Goal: Task Accomplishment & Management: Complete application form

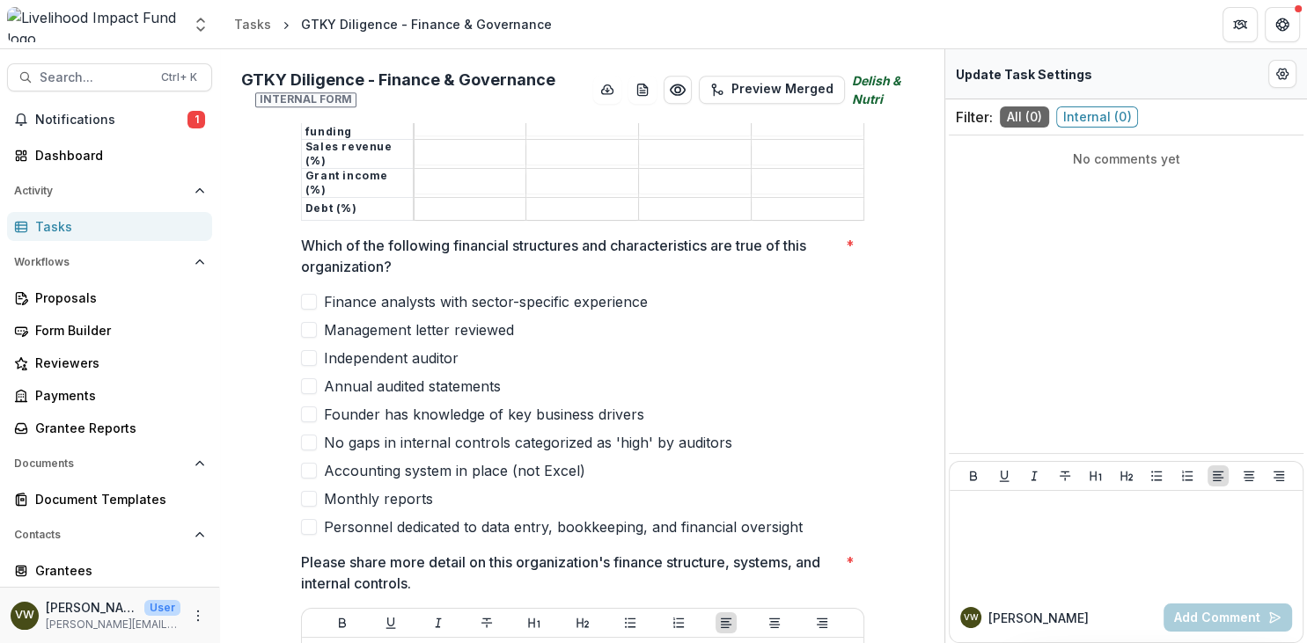
scroll to position [1217, 0]
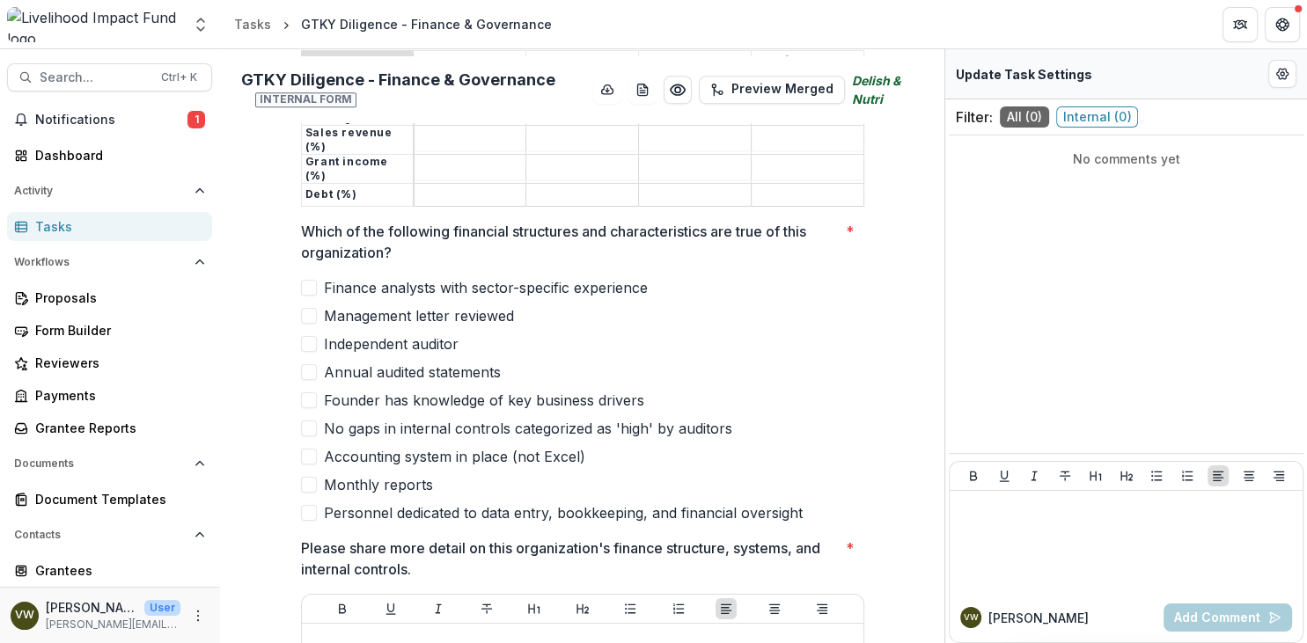
click at [861, 346] on div "Finance analysts with sector-specific experience Management letter reviewed Ind…" at bounding box center [582, 400] width 563 height 246
click at [682, 305] on label "Management letter reviewed" at bounding box center [582, 315] width 563 height 21
drag, startPoint x: 537, startPoint y: 249, endPoint x: 384, endPoint y: 240, distance: 153.4
click at [384, 240] on div "Which of the following financial structures and characteristics are true of thi…" at bounding box center [582, 372] width 563 height 303
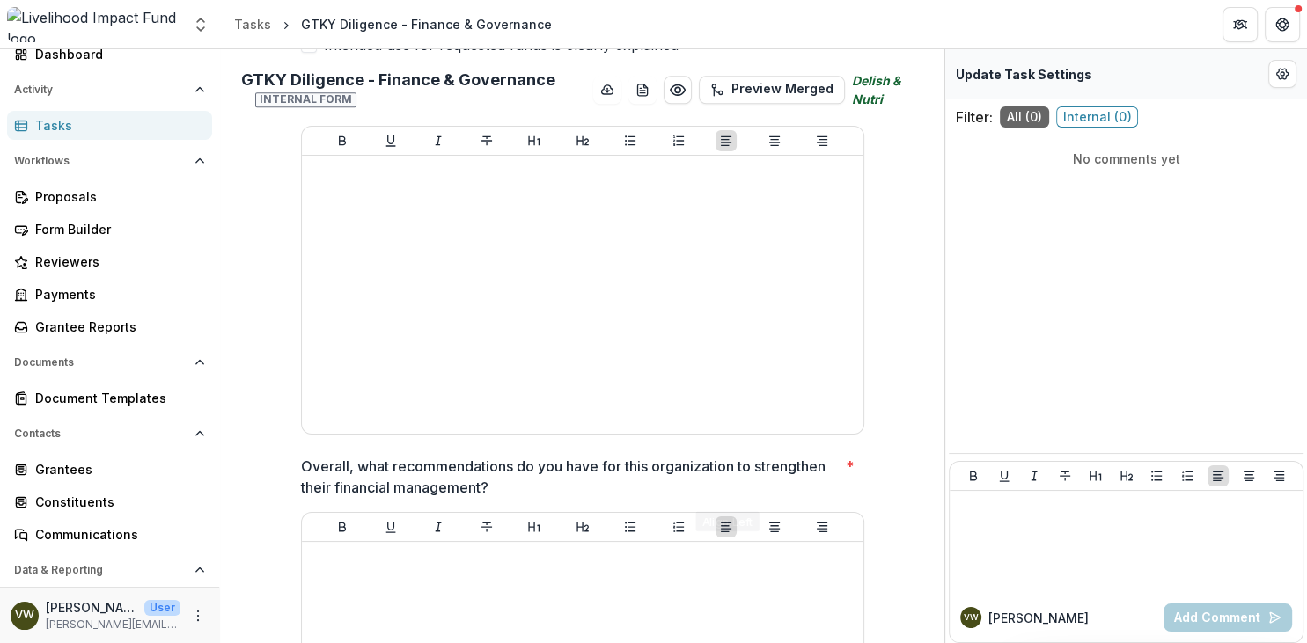
scroll to position [2547, 0]
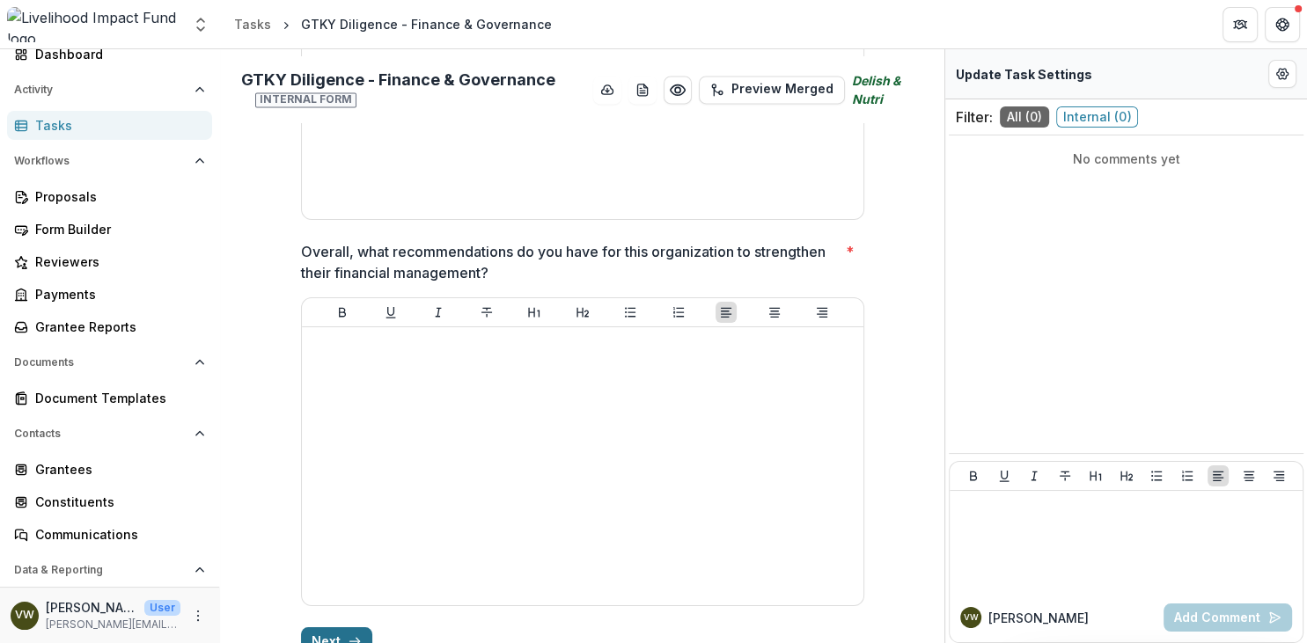
click at [327, 628] on button "Next" at bounding box center [336, 642] width 71 height 28
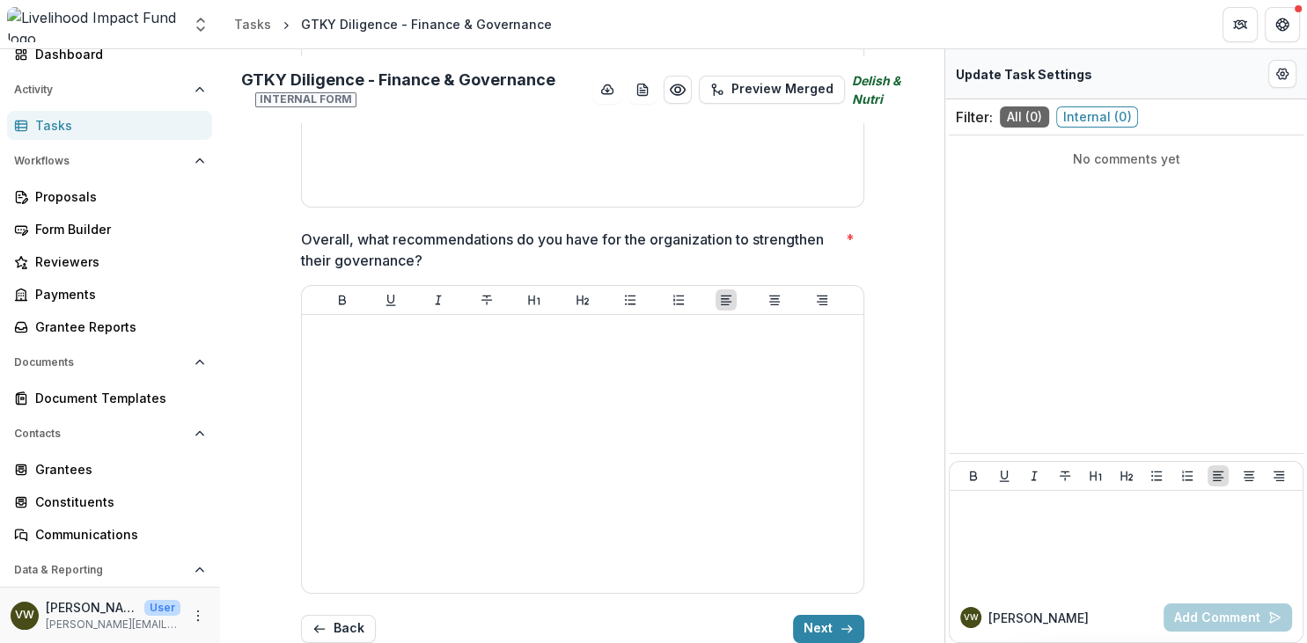
scroll to position [549, 0]
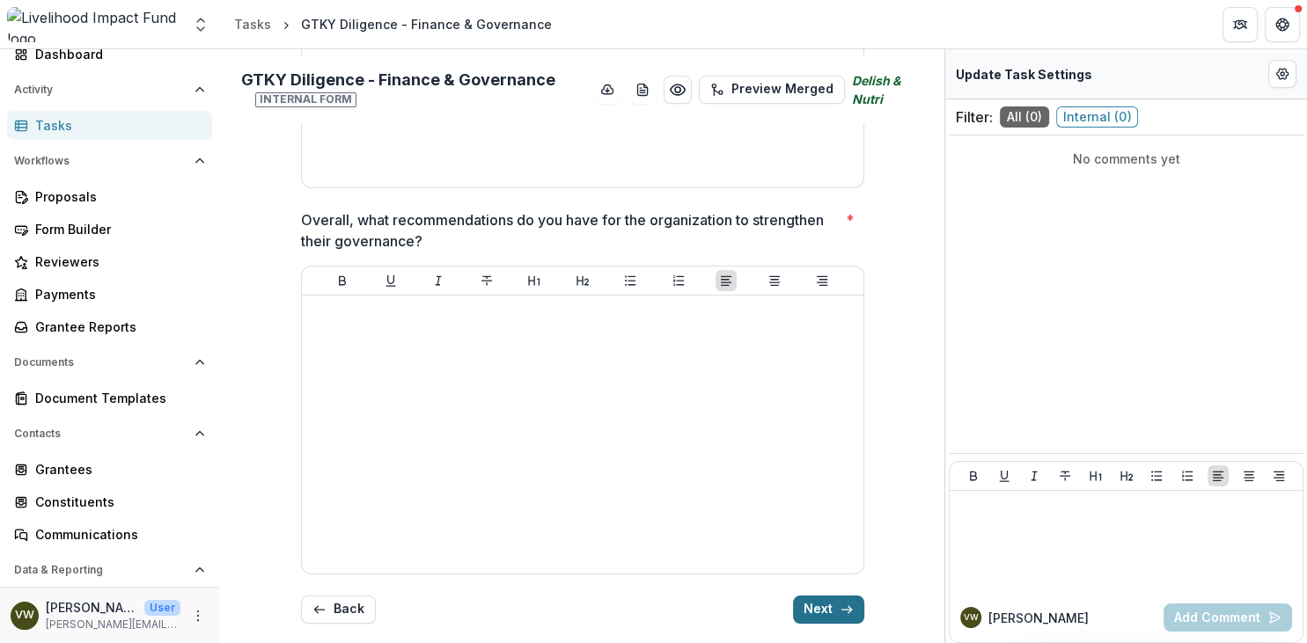
click at [820, 607] on button "Next" at bounding box center [828, 610] width 71 height 28
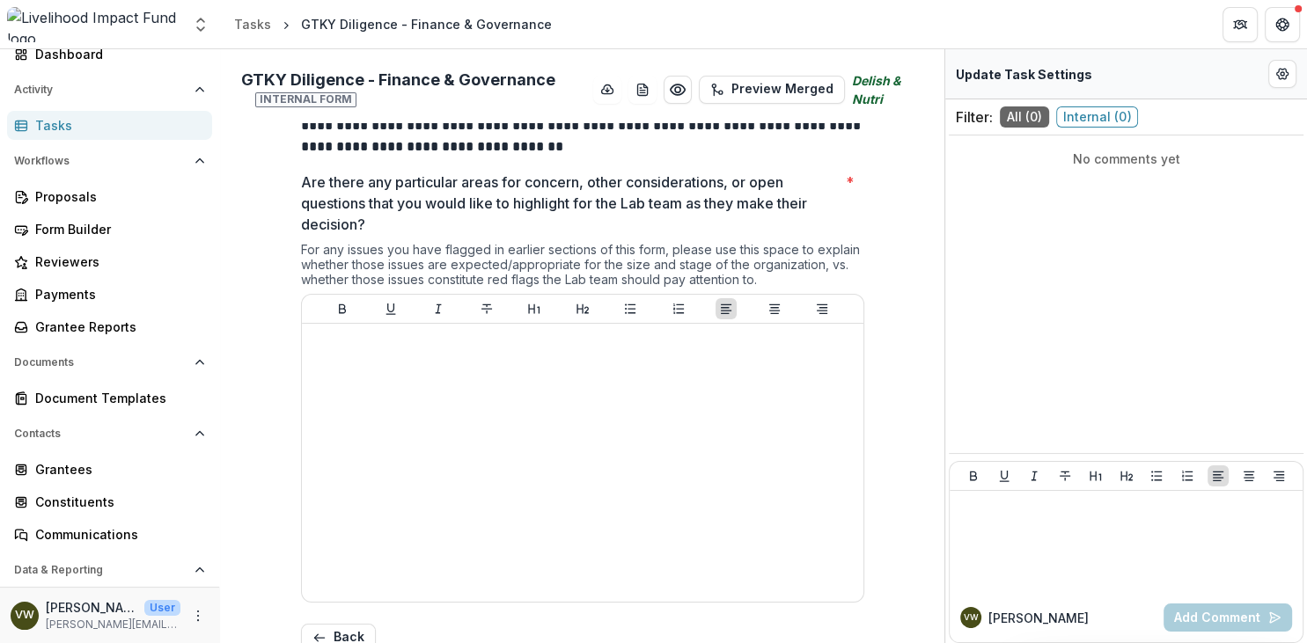
scroll to position [248, 0]
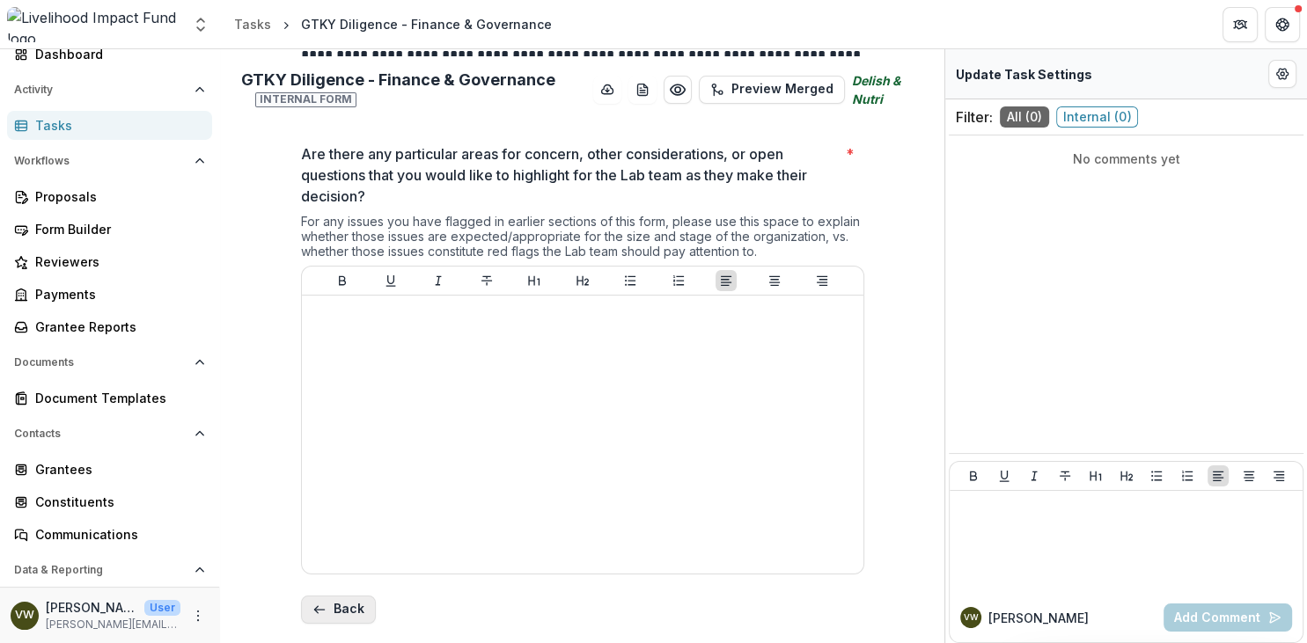
click at [353, 599] on button "Back" at bounding box center [338, 610] width 75 height 28
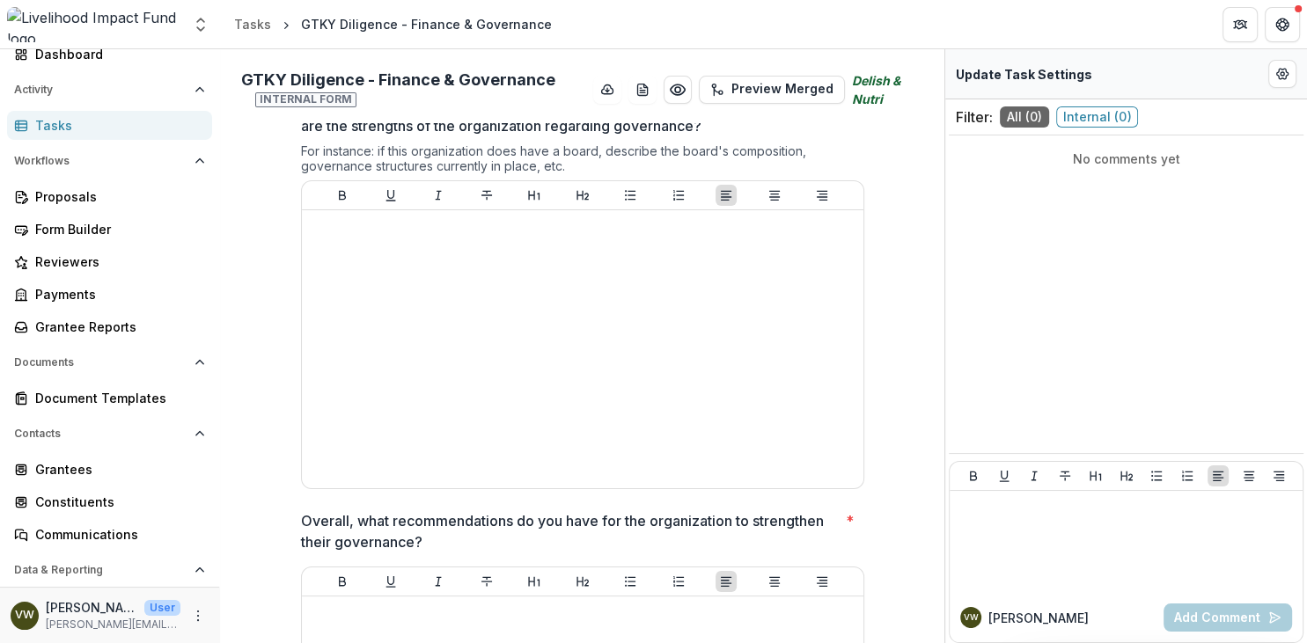
scroll to position [549, 0]
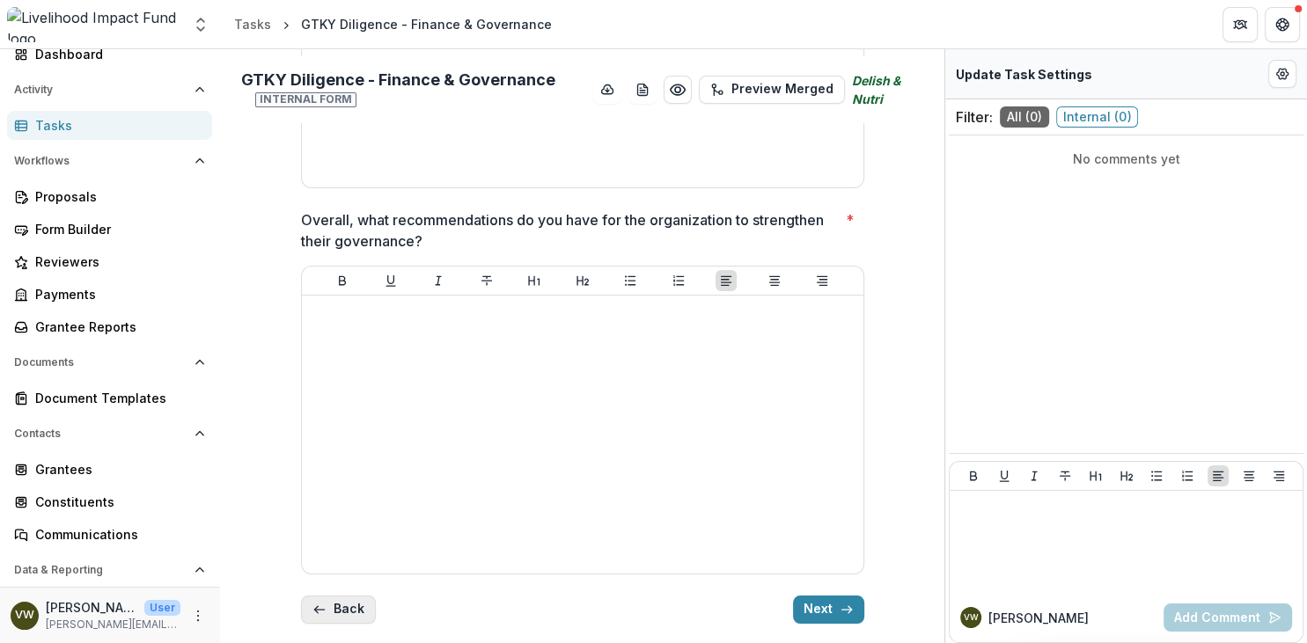
click at [353, 599] on button "Back" at bounding box center [338, 610] width 75 height 28
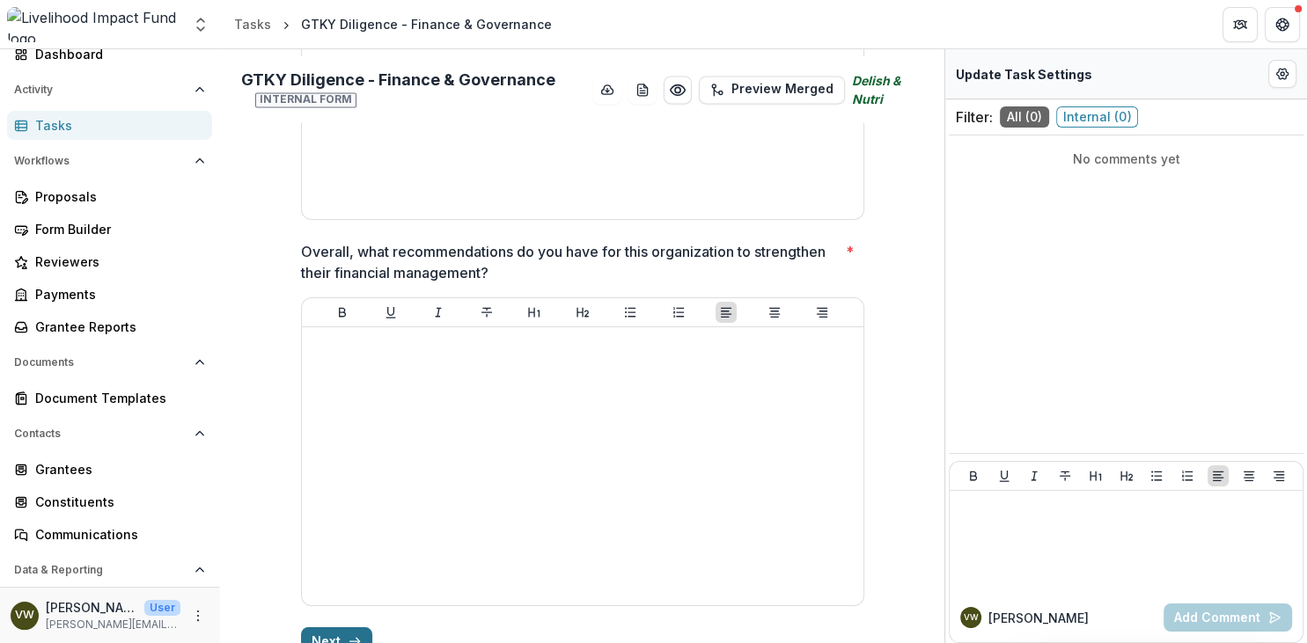
click at [353, 642] on line "button" at bounding box center [354, 642] width 10 height 0
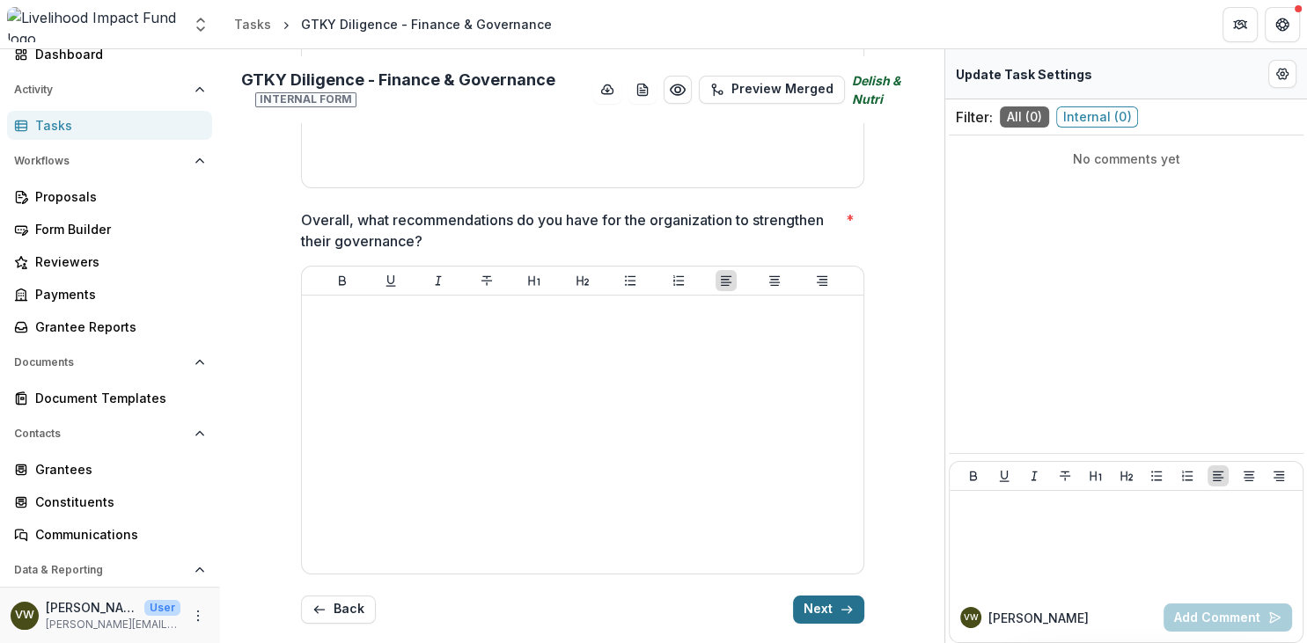
click at [353, 608] on button "Back" at bounding box center [338, 610] width 75 height 28
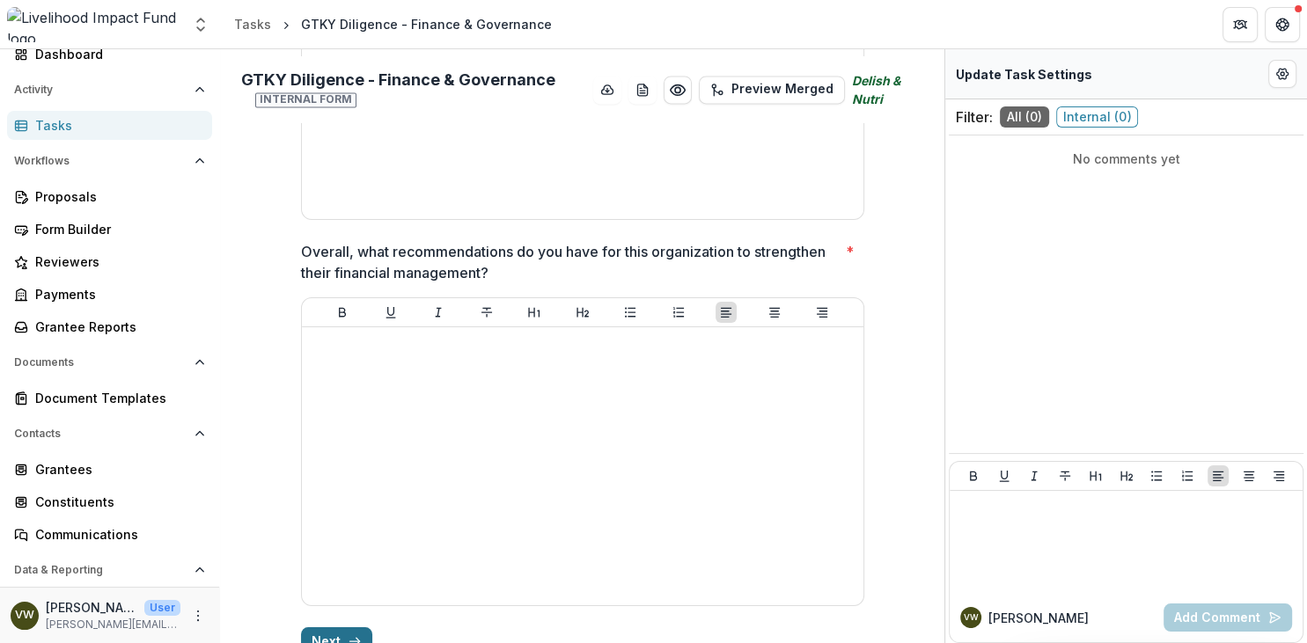
click at [329, 628] on button "Next" at bounding box center [336, 642] width 71 height 28
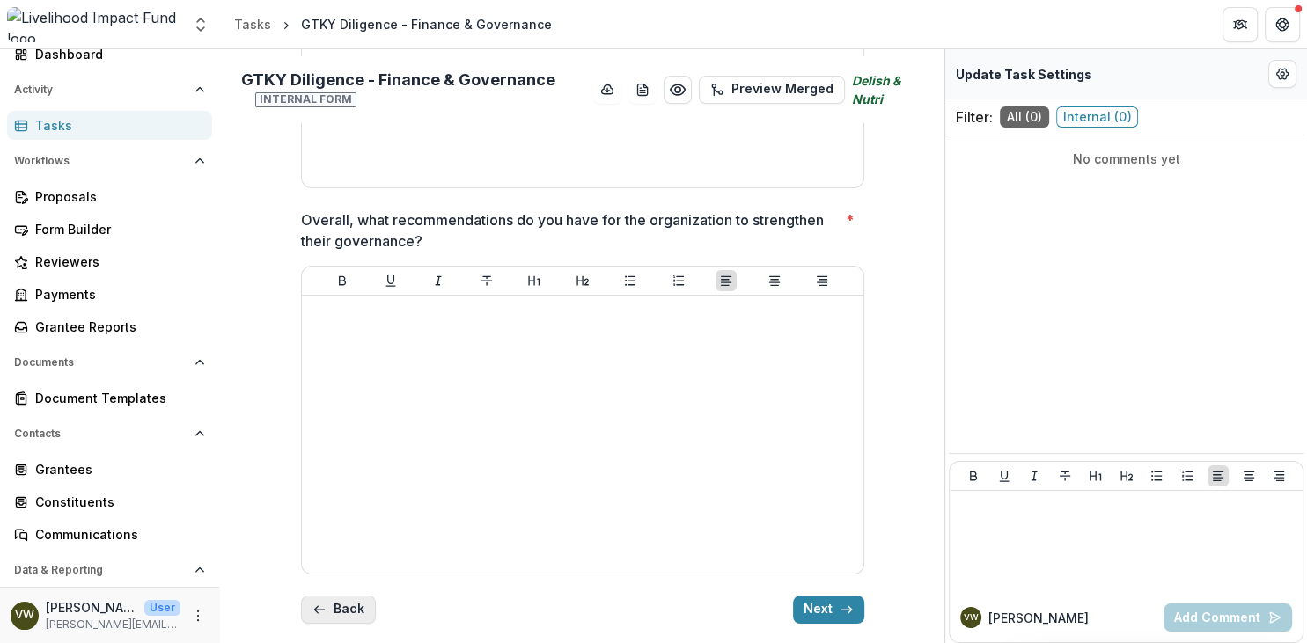
click at [329, 599] on button "Back" at bounding box center [338, 610] width 75 height 28
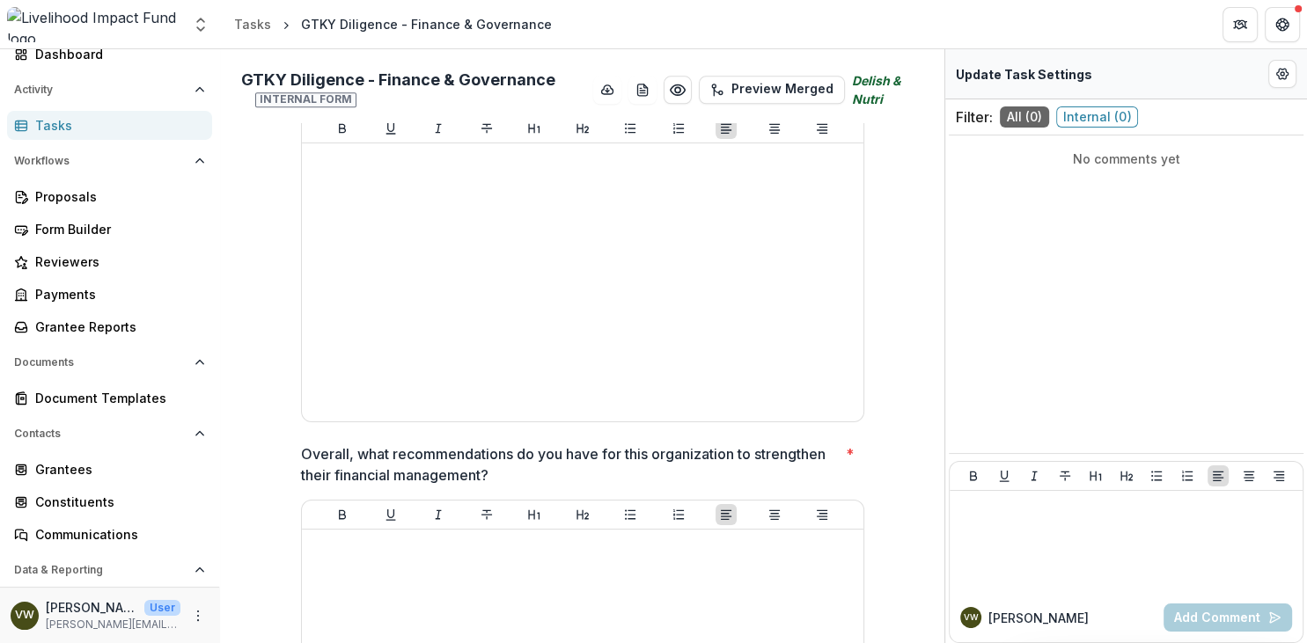
scroll to position [2547, 0]
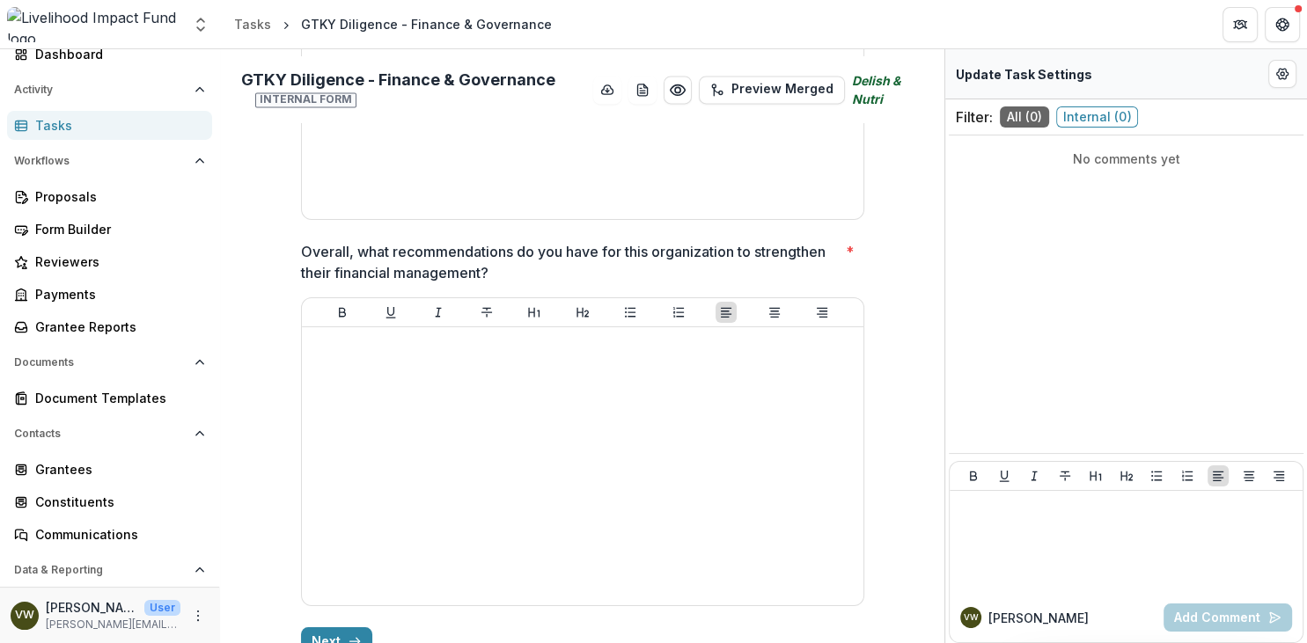
click at [28, 117] on link "Tasks" at bounding box center [109, 125] width 205 height 29
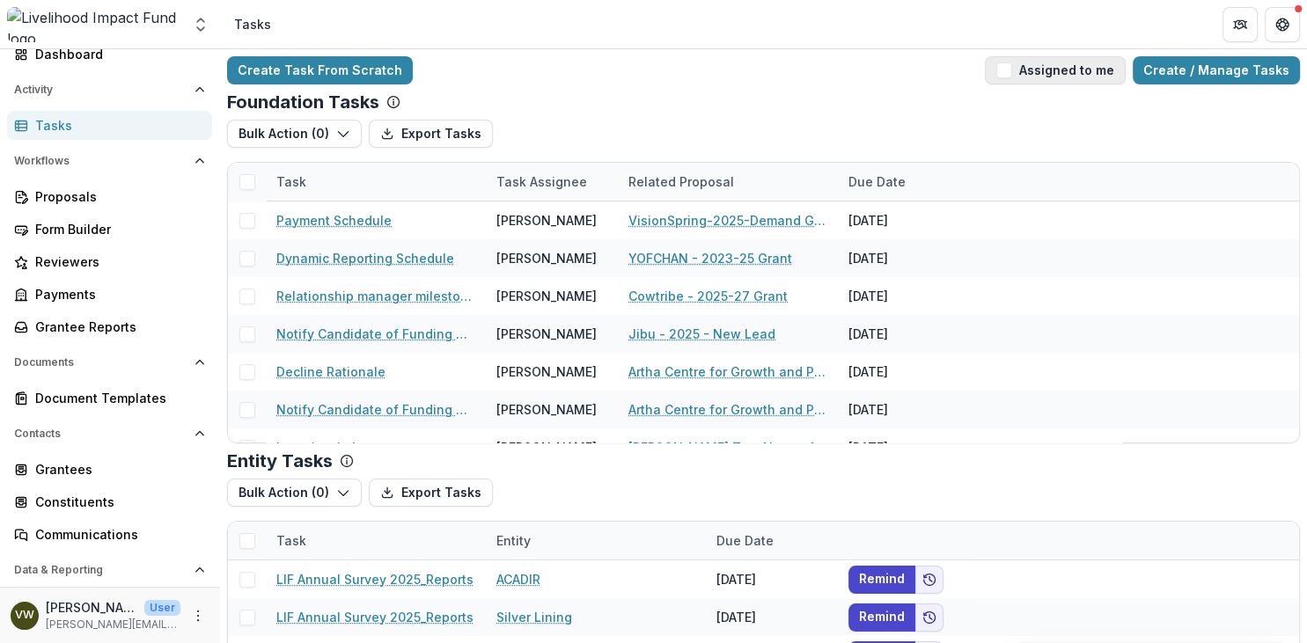
click at [1012, 71] on span "button" at bounding box center [1004, 71] width 16 height 16
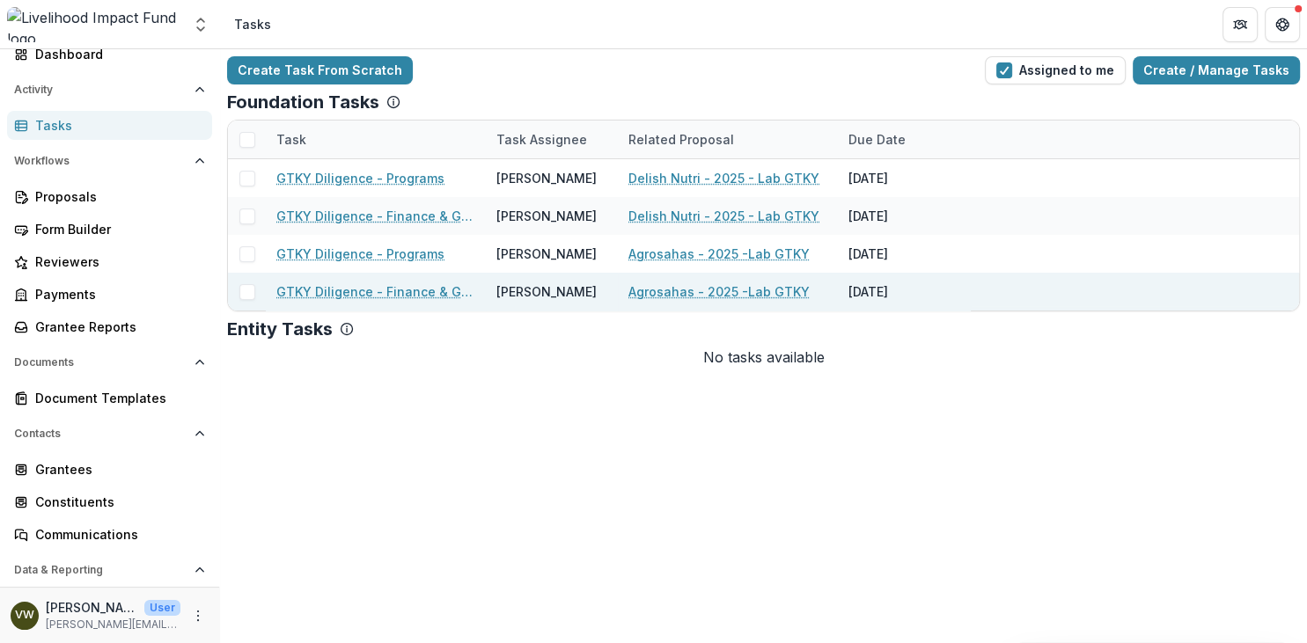
click at [403, 287] on link "GTKY Diligence - Finance & Governance" at bounding box center [375, 292] width 199 height 18
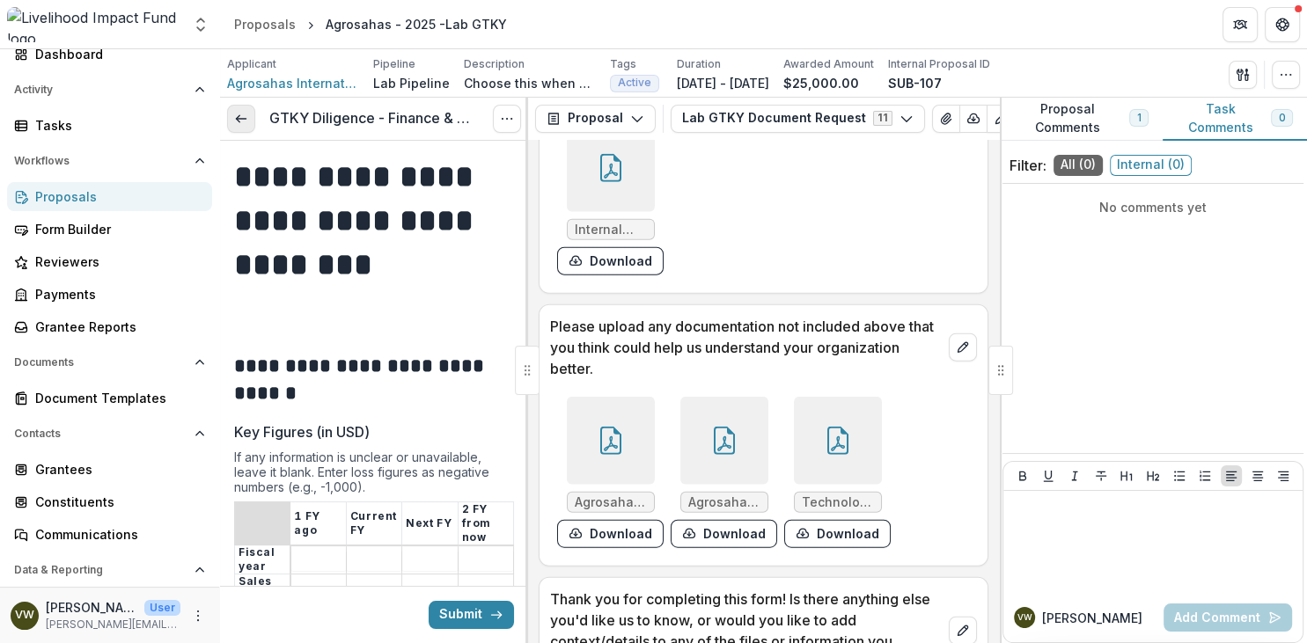
click at [246, 122] on icon at bounding box center [241, 119] width 14 height 14
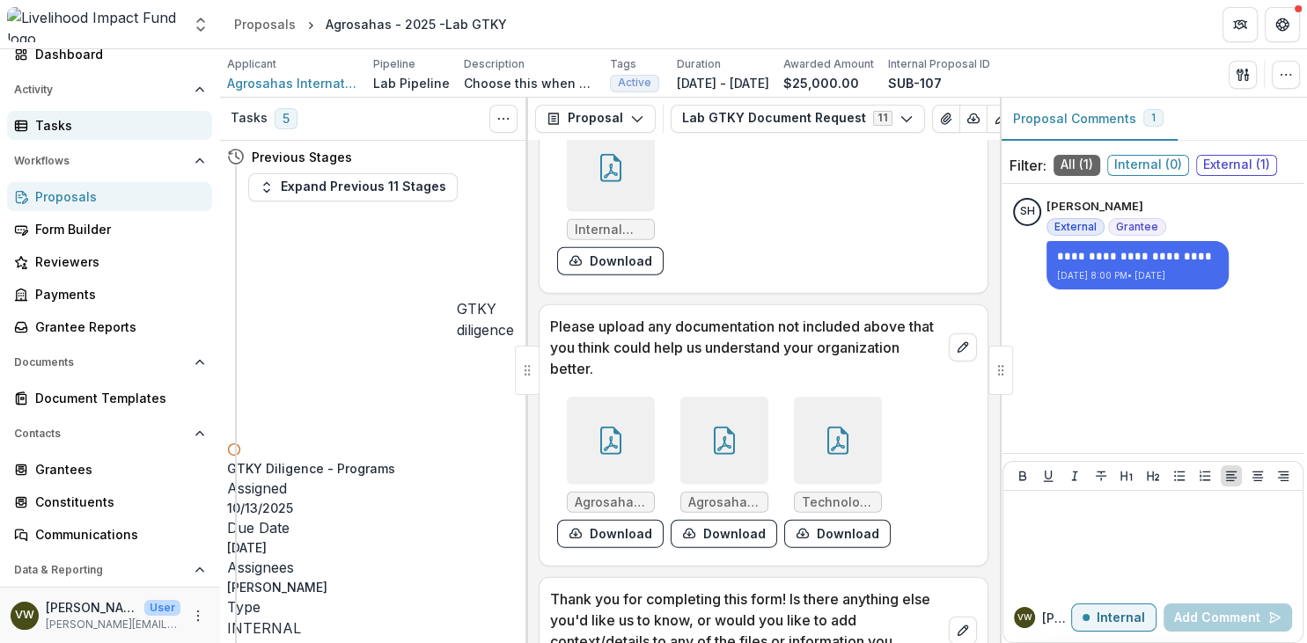
click at [74, 125] on div "Tasks" at bounding box center [116, 125] width 163 height 18
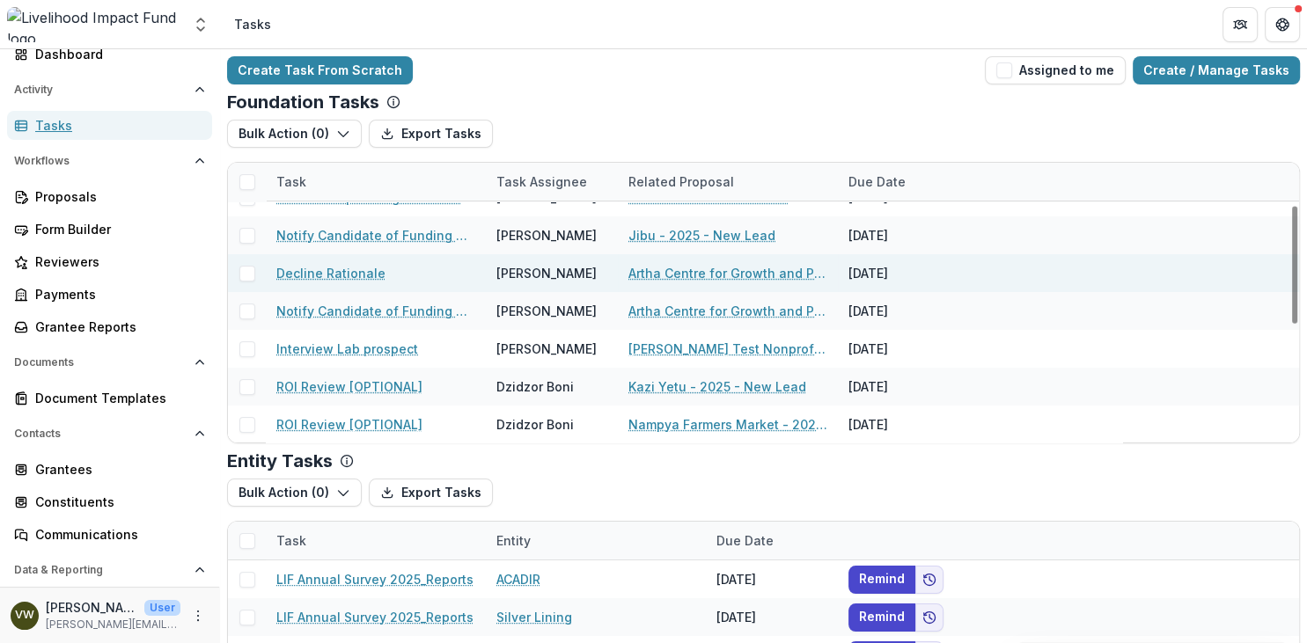
scroll to position [101, 0]
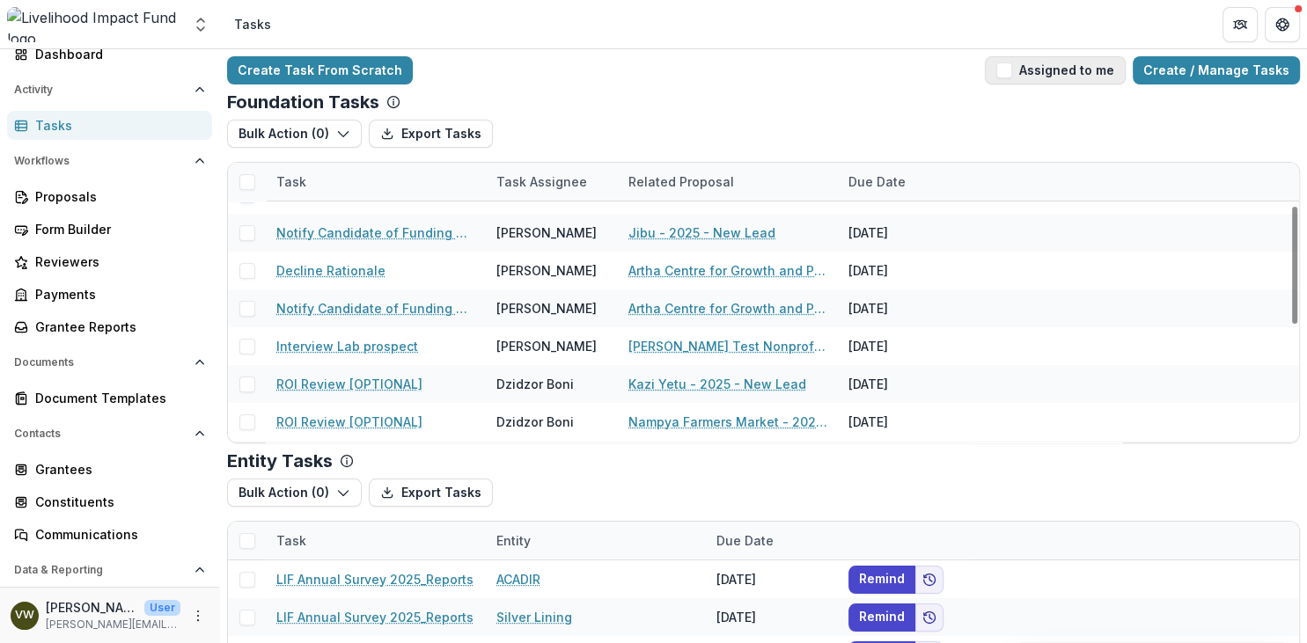
click at [1012, 77] on span "button" at bounding box center [1004, 71] width 16 height 16
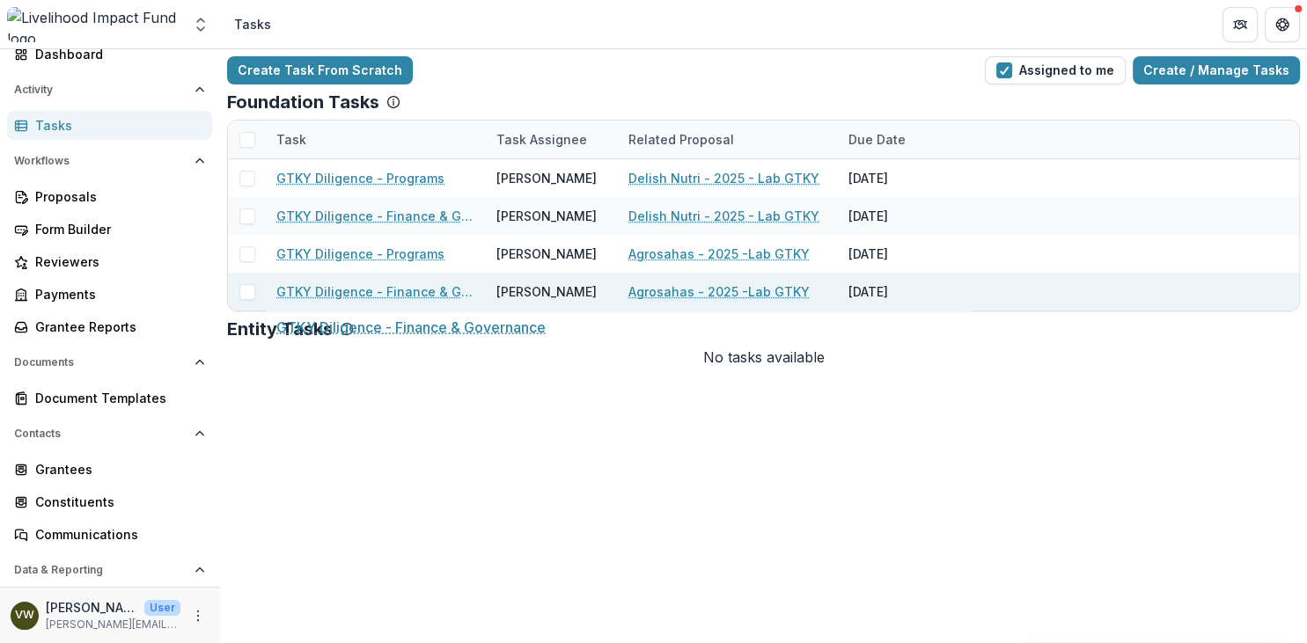
click at [403, 292] on link "GTKY Diligence - Finance & Governance" at bounding box center [375, 292] width 199 height 18
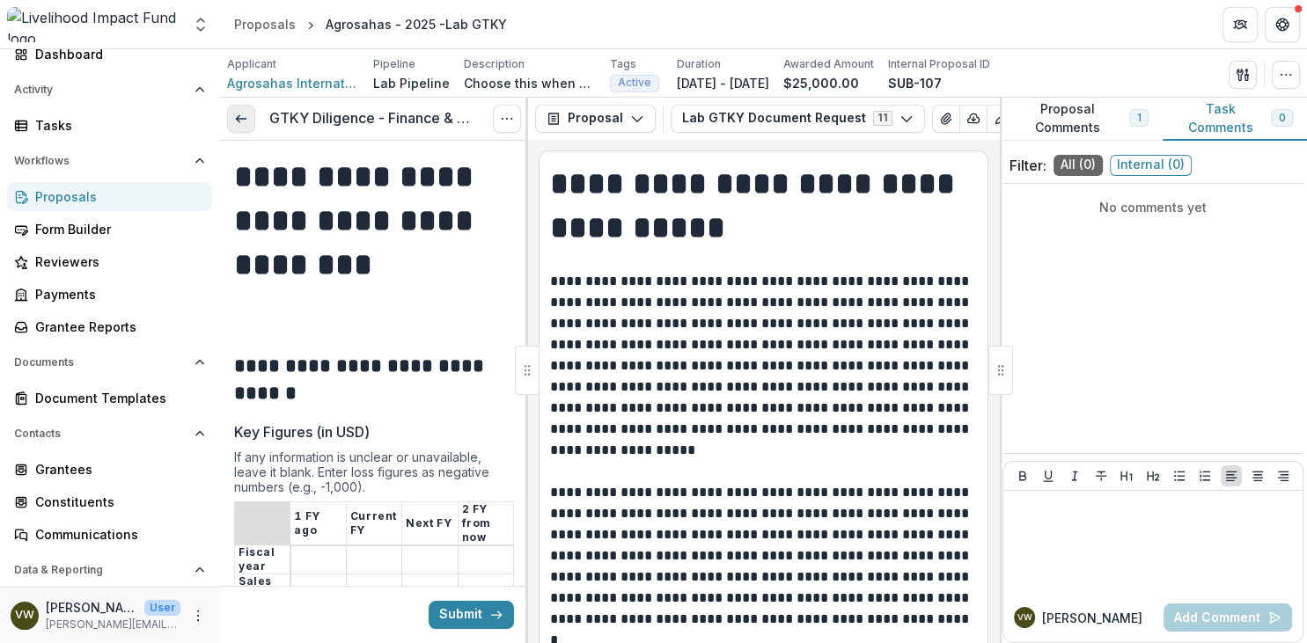
click at [245, 119] on icon at bounding box center [241, 119] width 14 height 14
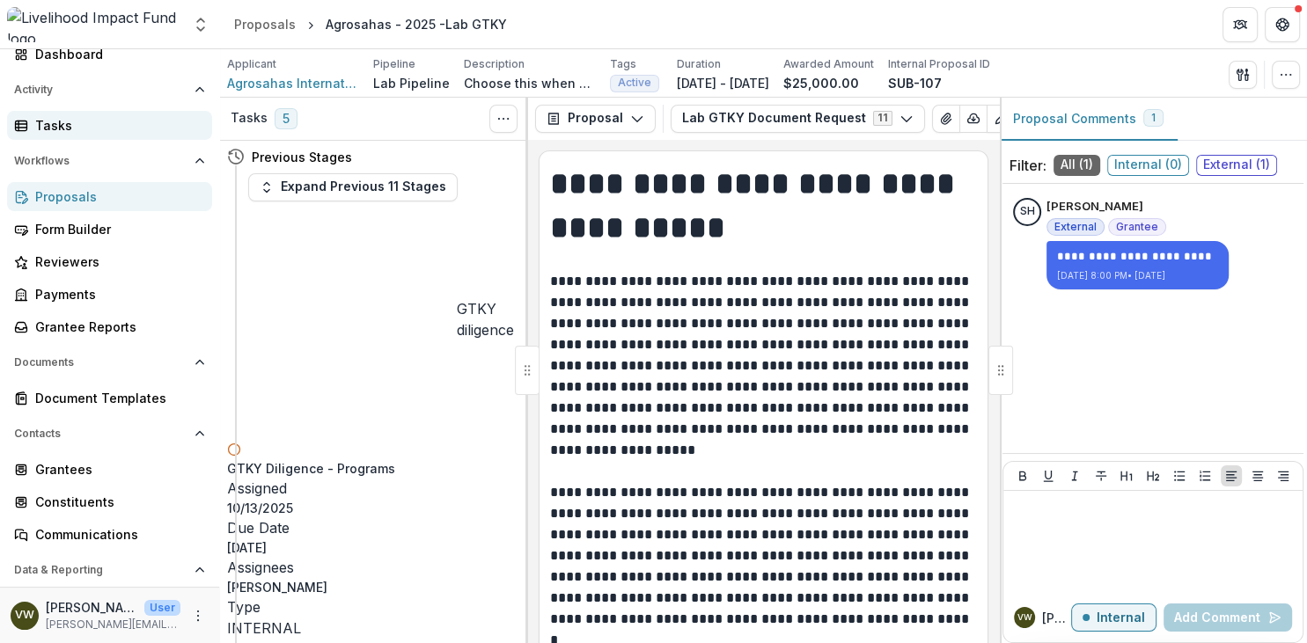
click at [72, 132] on div "Tasks" at bounding box center [116, 125] width 163 height 18
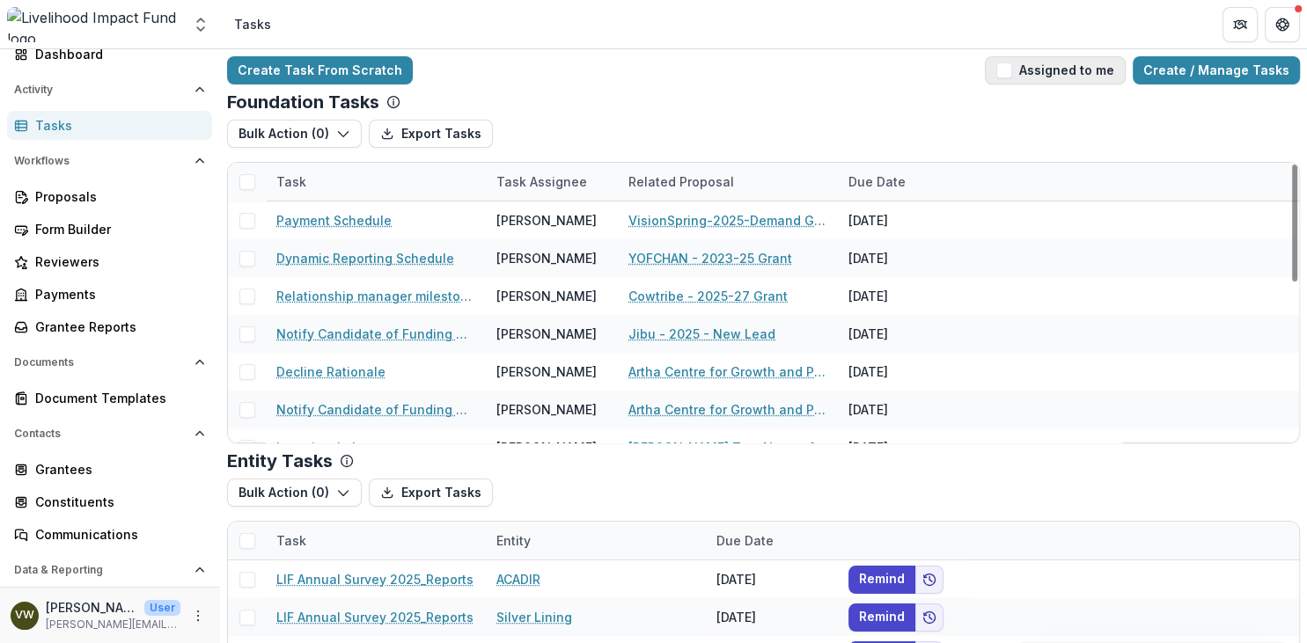
click at [1009, 67] on button "Assigned to me" at bounding box center [1055, 70] width 141 height 28
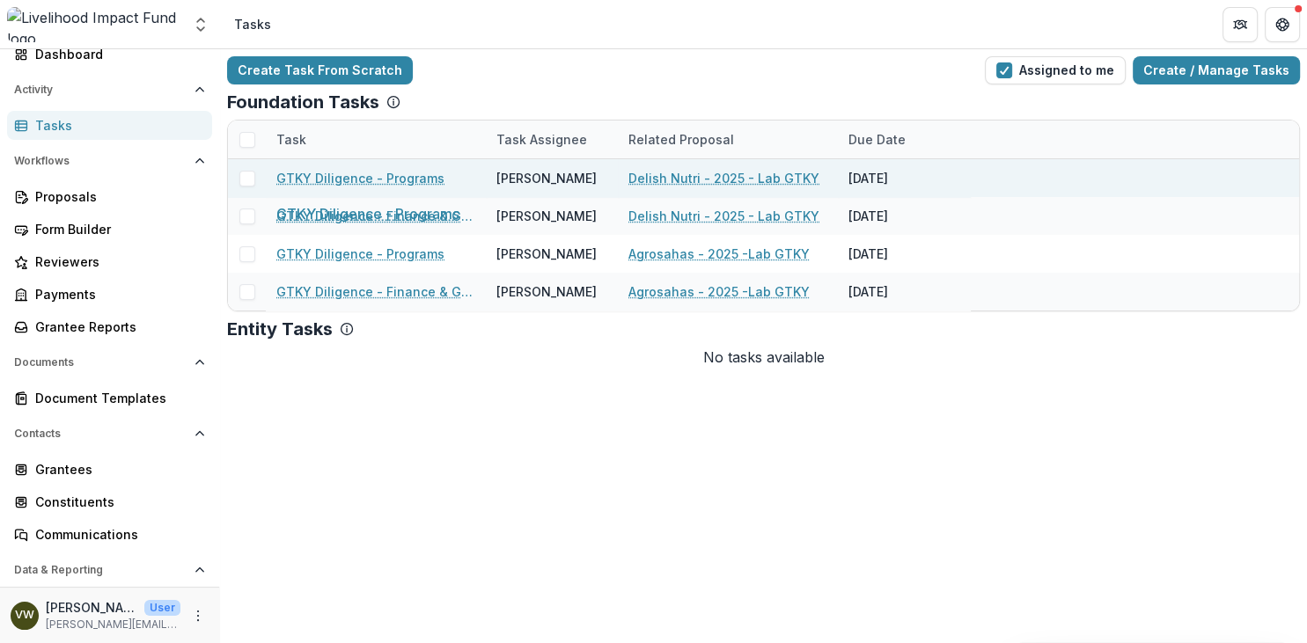
click at [407, 175] on link "GTKY Diligence - Programs" at bounding box center [360, 178] width 168 height 18
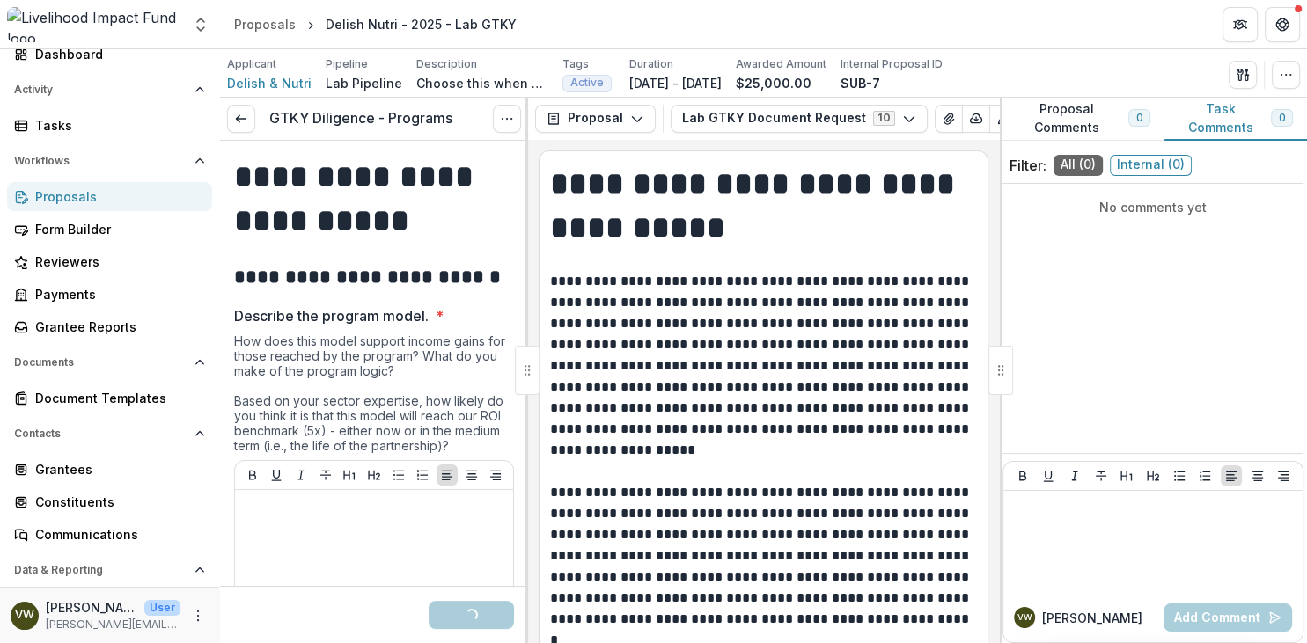
click at [525, 373] on div at bounding box center [527, 370] width 25 height 49
click at [524, 375] on div at bounding box center [527, 370] width 25 height 49
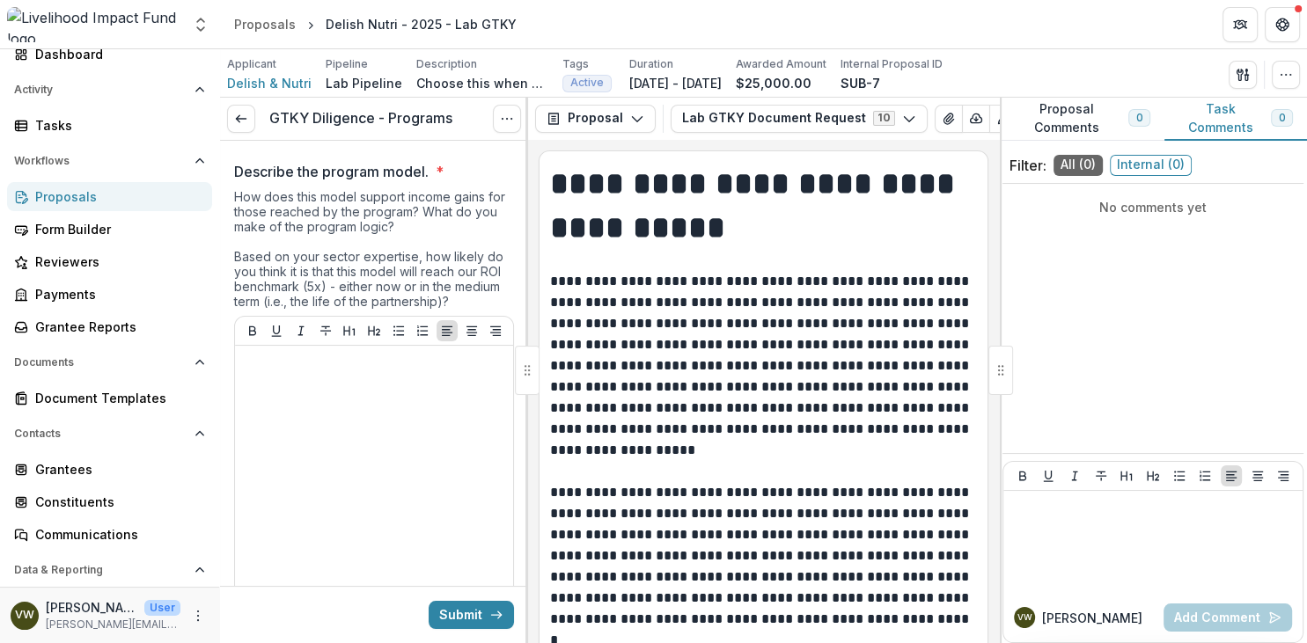
scroll to position [101, 0]
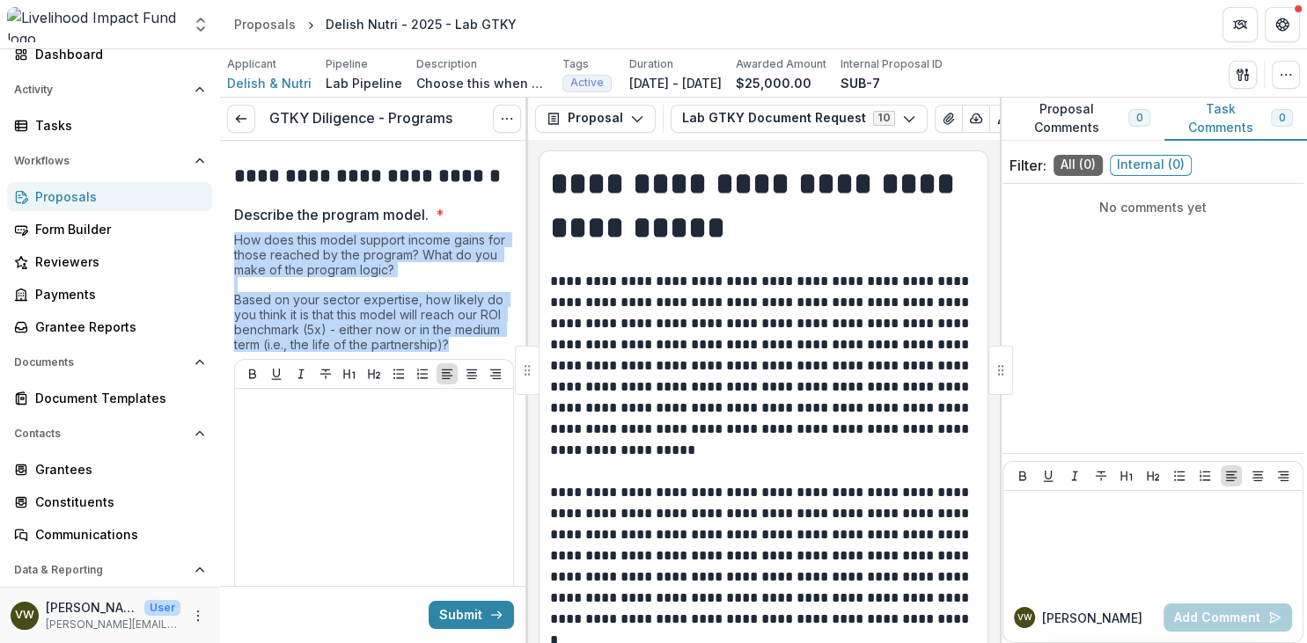
drag, startPoint x: 238, startPoint y: 238, endPoint x: 453, endPoint y: 343, distance: 240.1
click at [453, 343] on div "How does this model support income gains for those reached by the program? What…" at bounding box center [374, 295] width 280 height 127
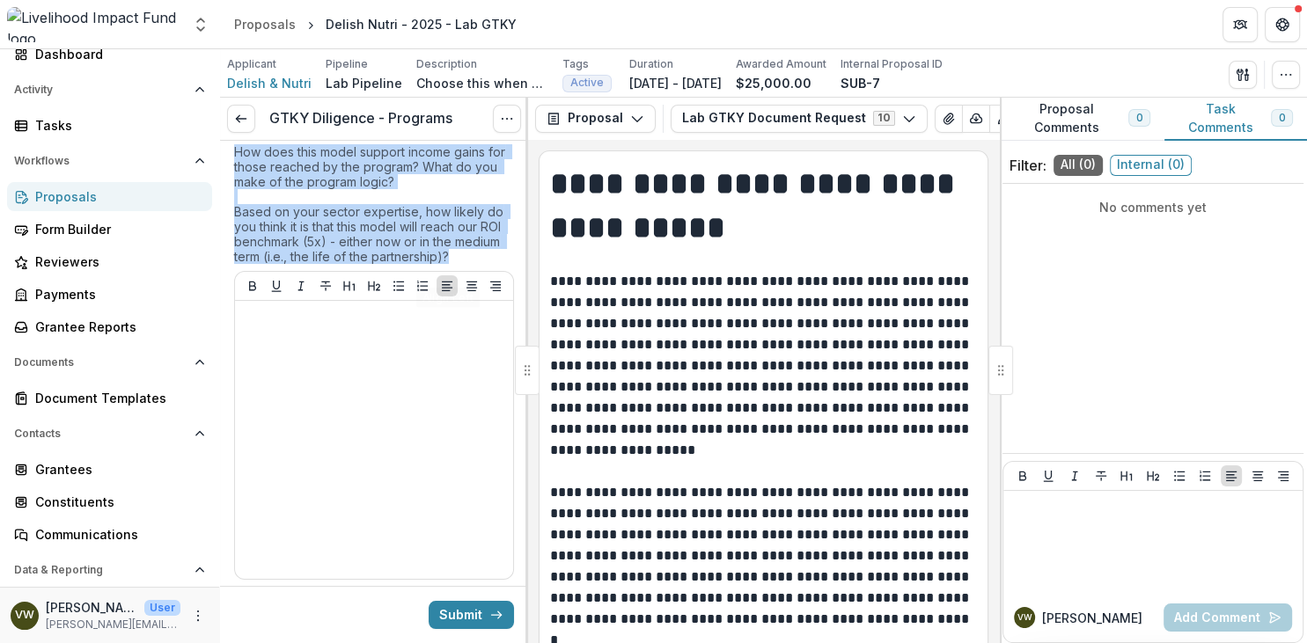
scroll to position [202, 0]
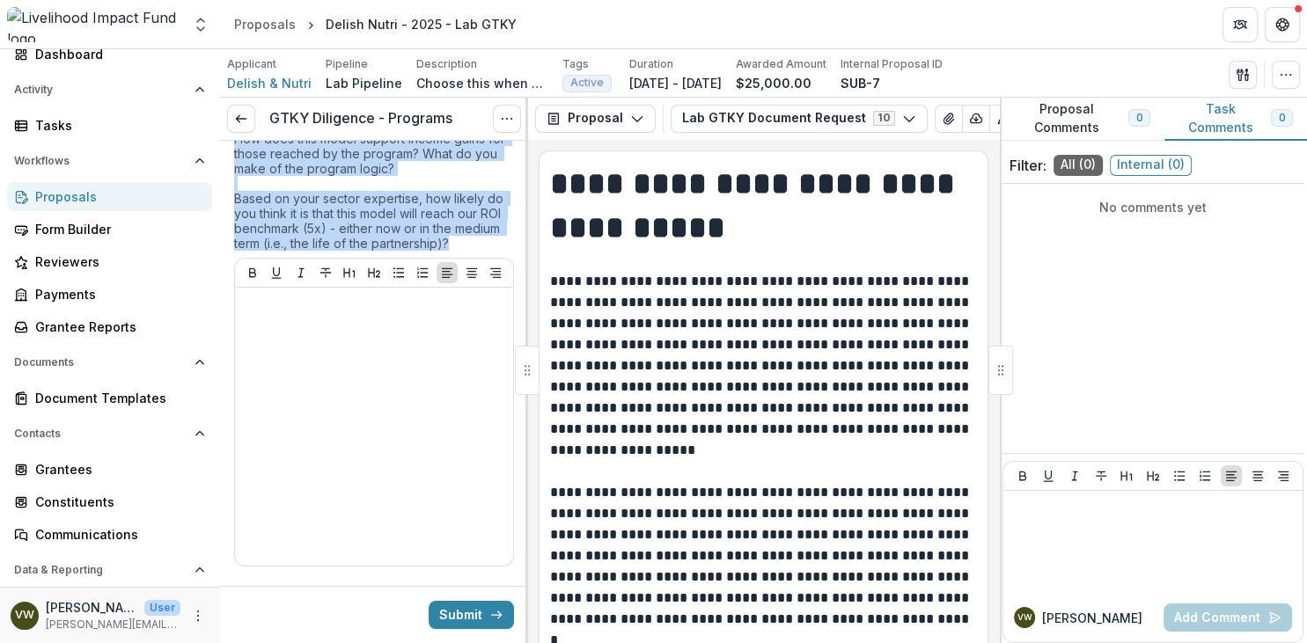
copy div "How does this model support income gains for those reached by the program? What…"
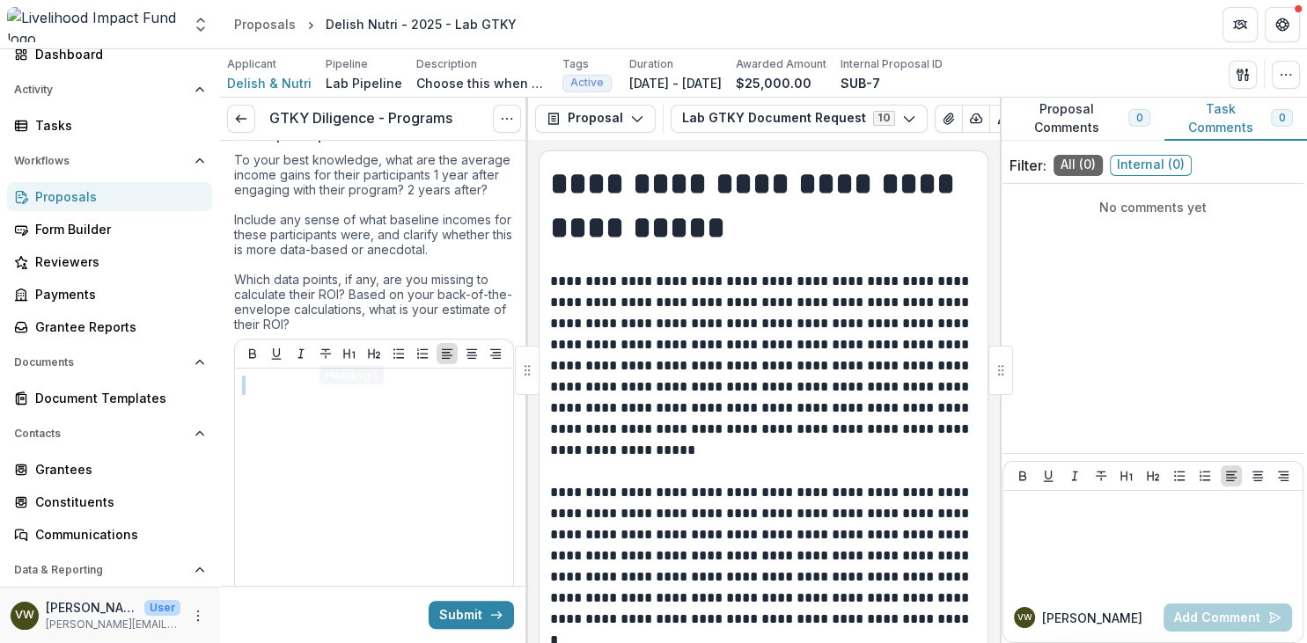
scroll to position [710, 0]
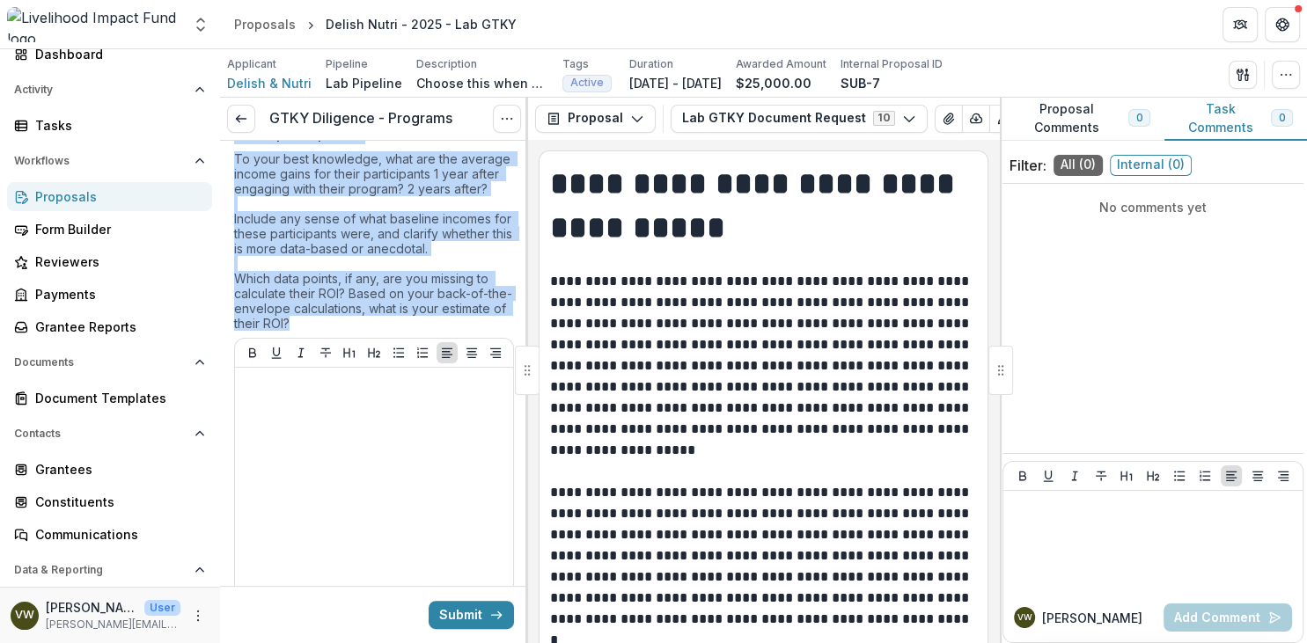
drag, startPoint x: 238, startPoint y: 187, endPoint x: 363, endPoint y: 320, distance: 182.5
click at [363, 320] on div "What income gains has the organization's support led to for their direct partic…" at bounding box center [374, 367] width 280 height 573
copy div "What income gains has the organization's support led to for their direct partic…"
click at [396, 519] on div at bounding box center [374, 507] width 264 height 264
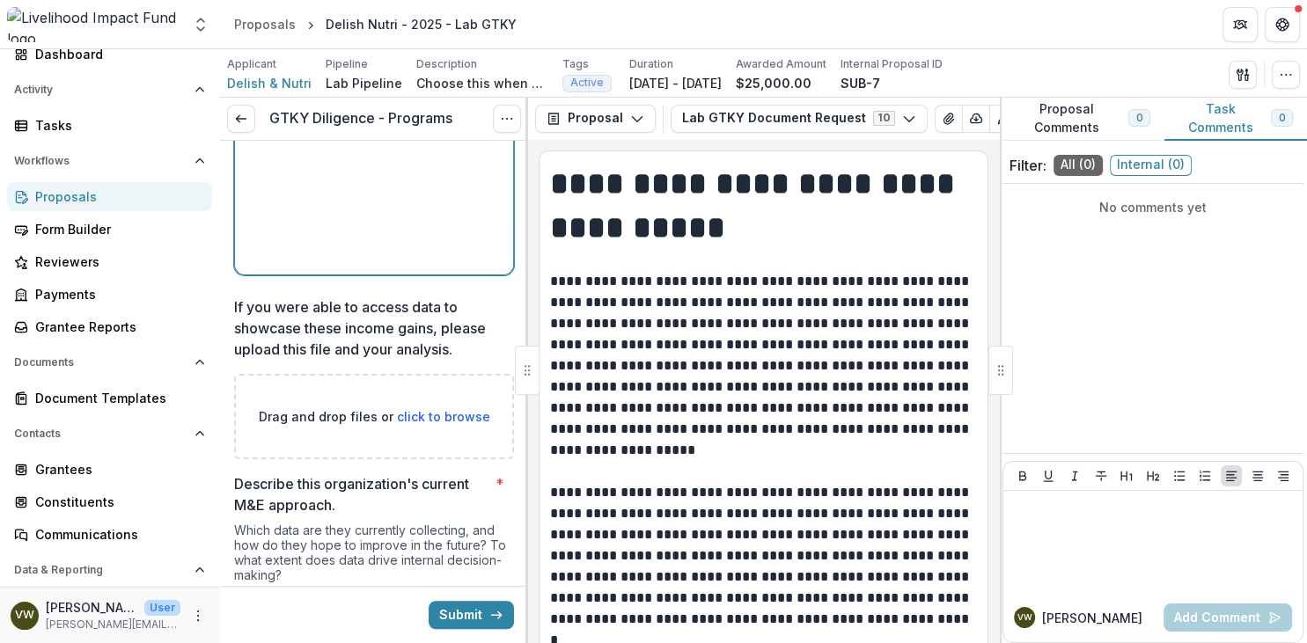
scroll to position [1115, 0]
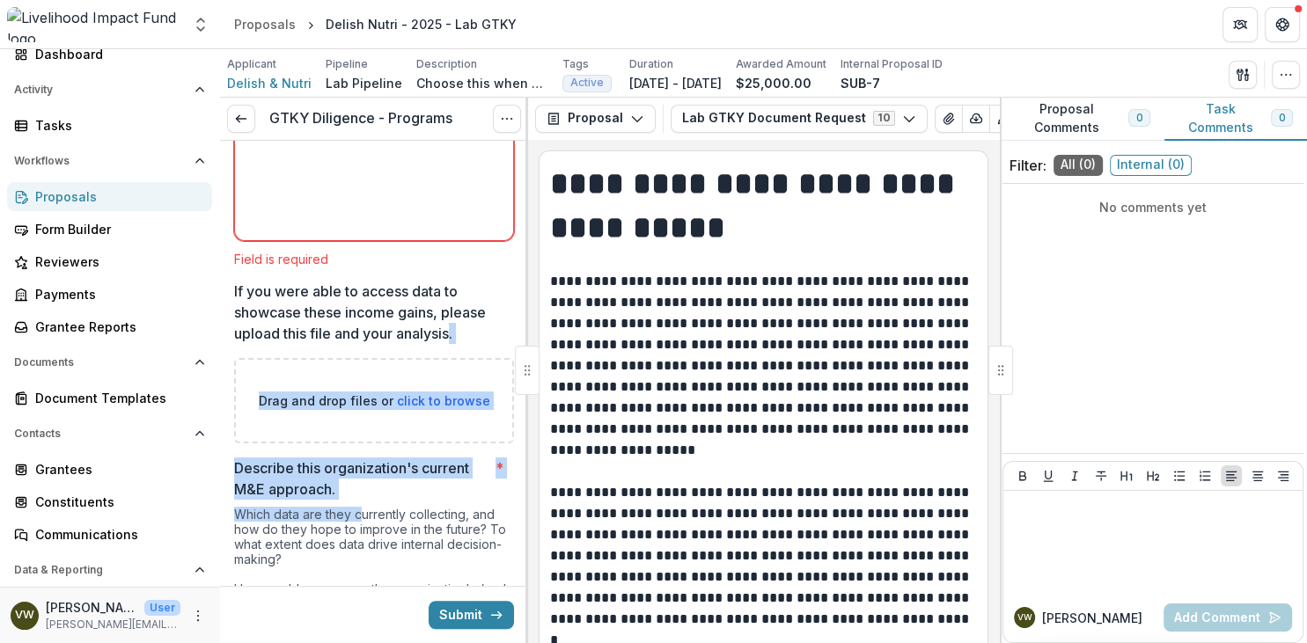
drag, startPoint x: 452, startPoint y: 310, endPoint x: 363, endPoint y: 510, distance: 219.1
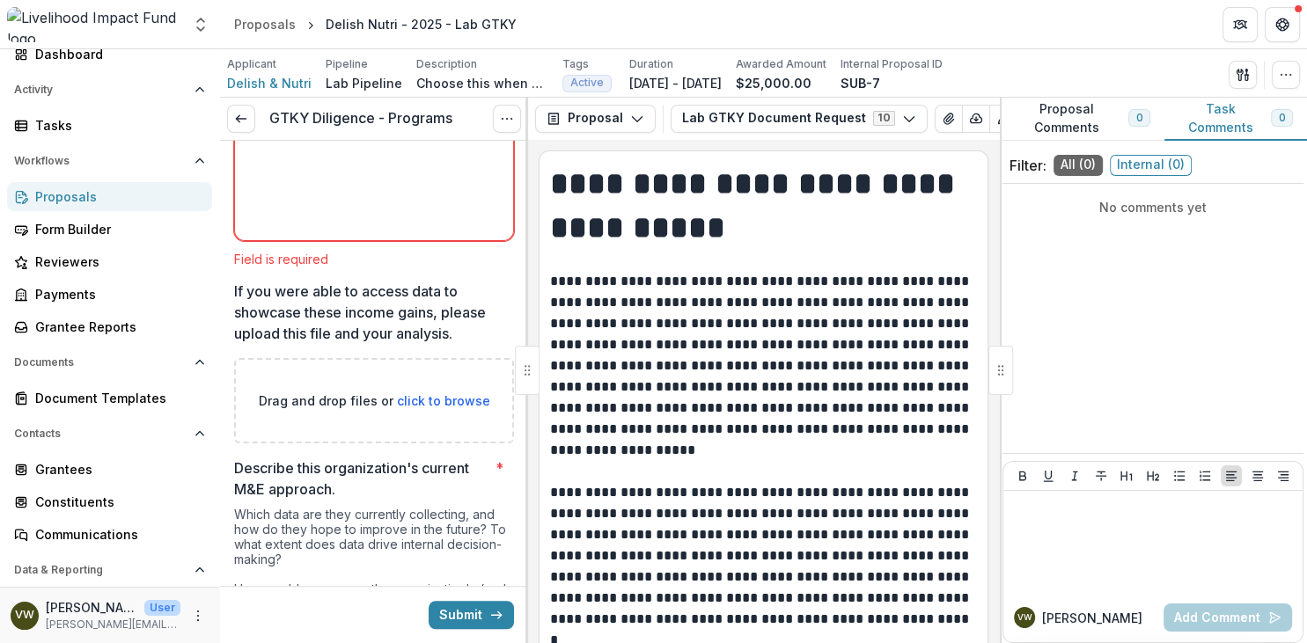
click at [421, 549] on div "Which data are they currently collecting, and how do they hope to improve in th…" at bounding box center [374, 600] width 280 height 187
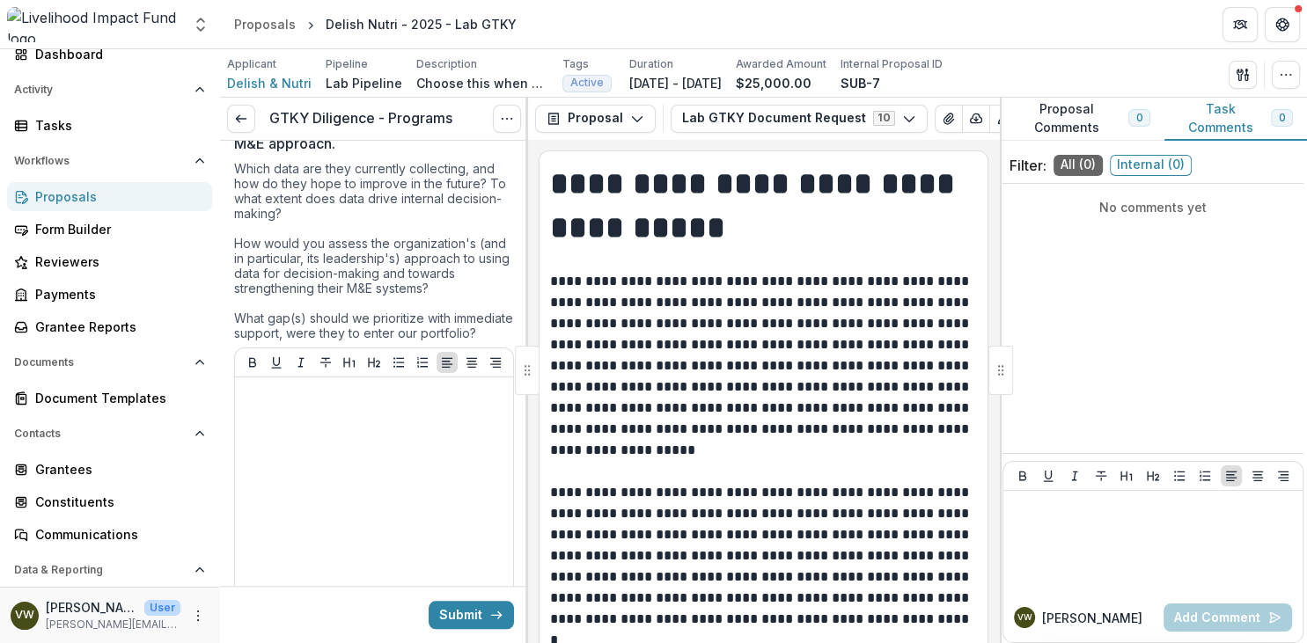
scroll to position [1419, 0]
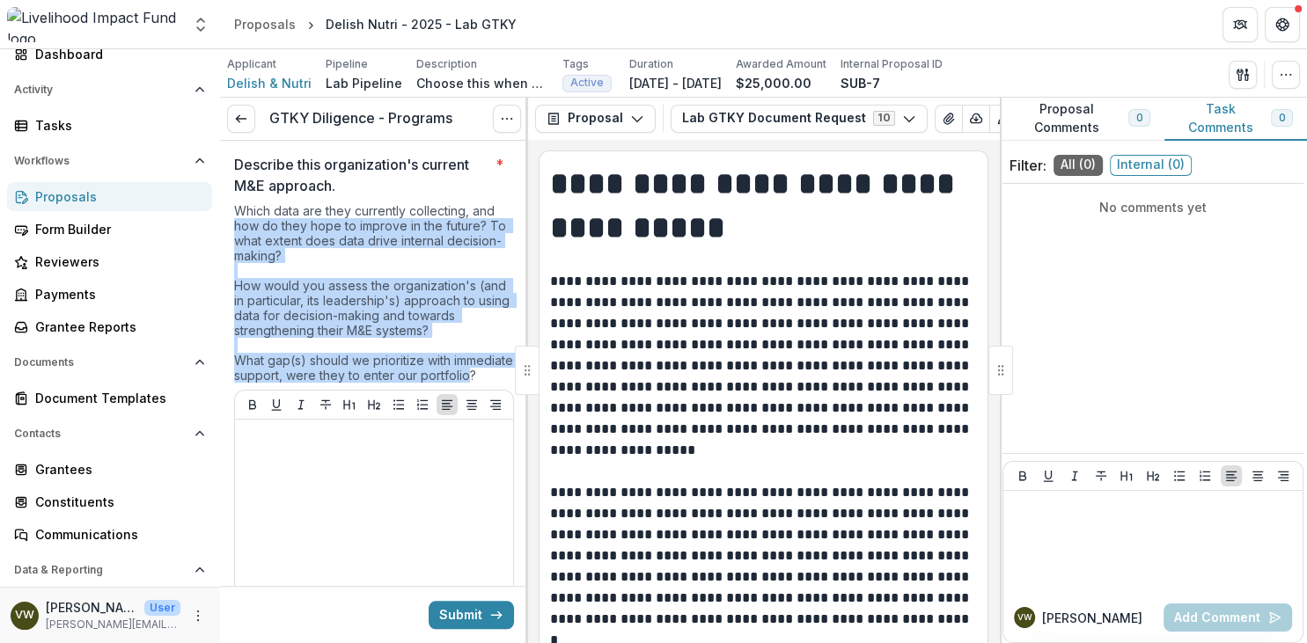
drag, startPoint x: 283, startPoint y: 383, endPoint x: 236, endPoint y: 224, distance: 166.3
click at [235, 224] on div "Which data are they currently collecting, and how do they hope to improve in th…" at bounding box center [374, 296] width 280 height 187
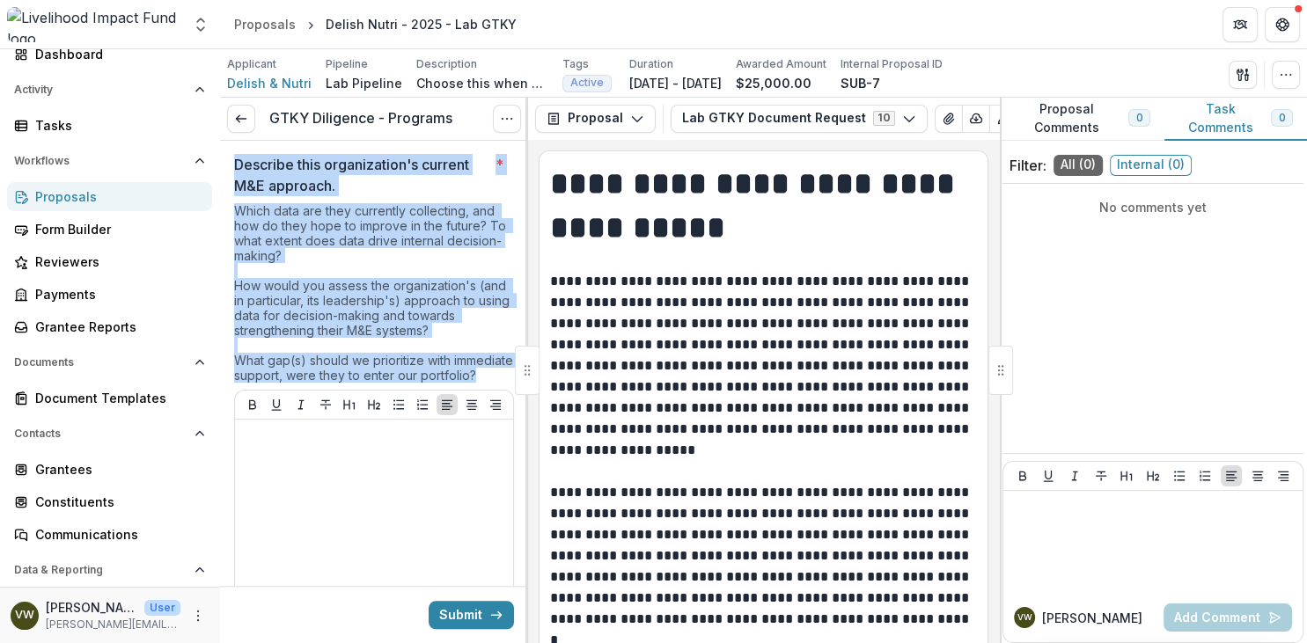
drag, startPoint x: 301, startPoint y: 388, endPoint x: 228, endPoint y: 159, distance: 240.3
copy div "Describe this organization's current M&E approach. * Which data are they curren…"
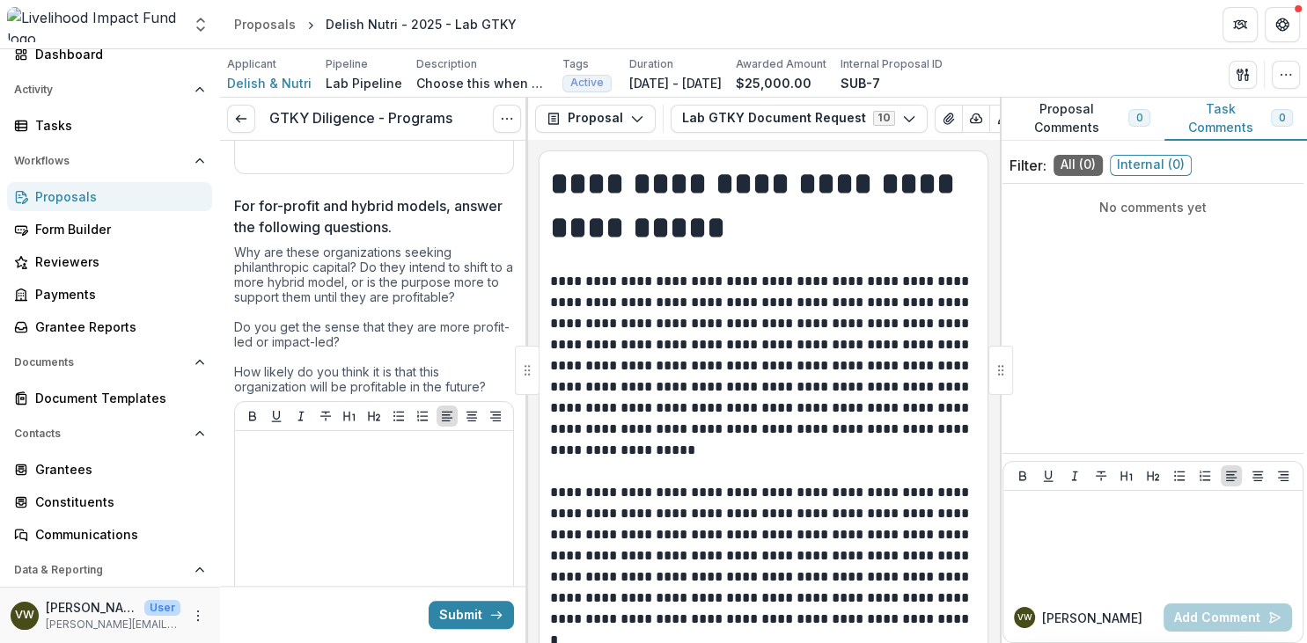
scroll to position [1926, 0]
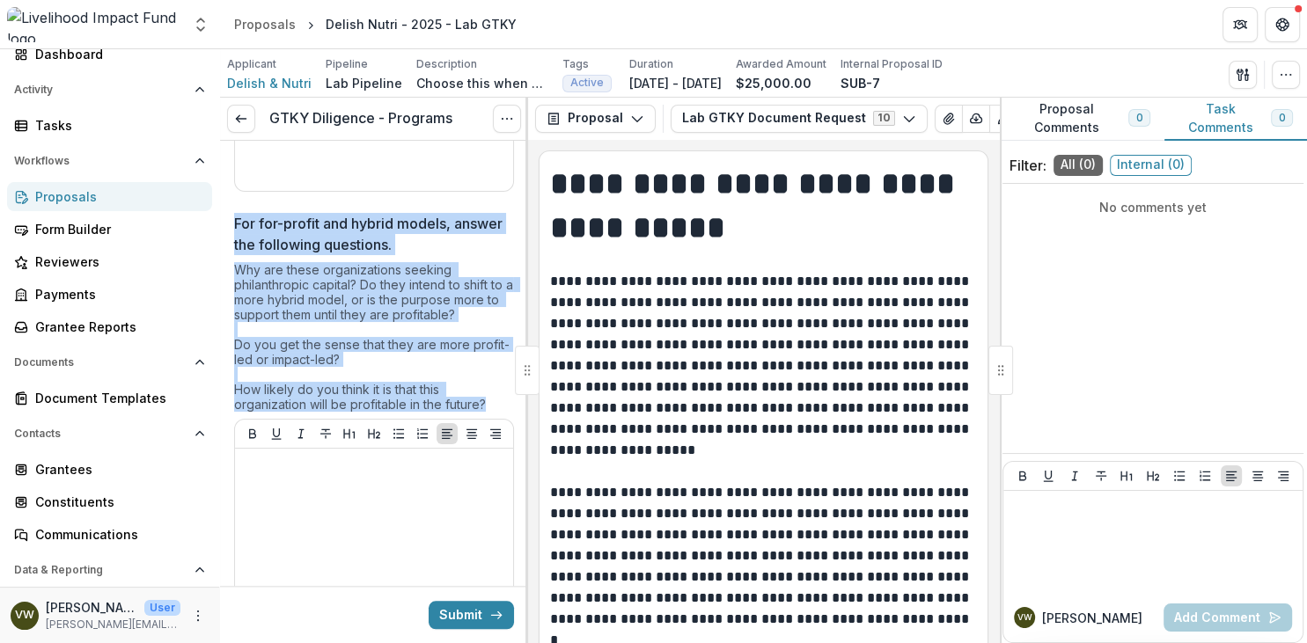
drag, startPoint x: 495, startPoint y: 406, endPoint x: 227, endPoint y: 228, distance: 321.3
copy div "For for-profit and hybrid models, answer the following questions. Why are these…"
click at [325, 525] on div at bounding box center [374, 588] width 264 height 264
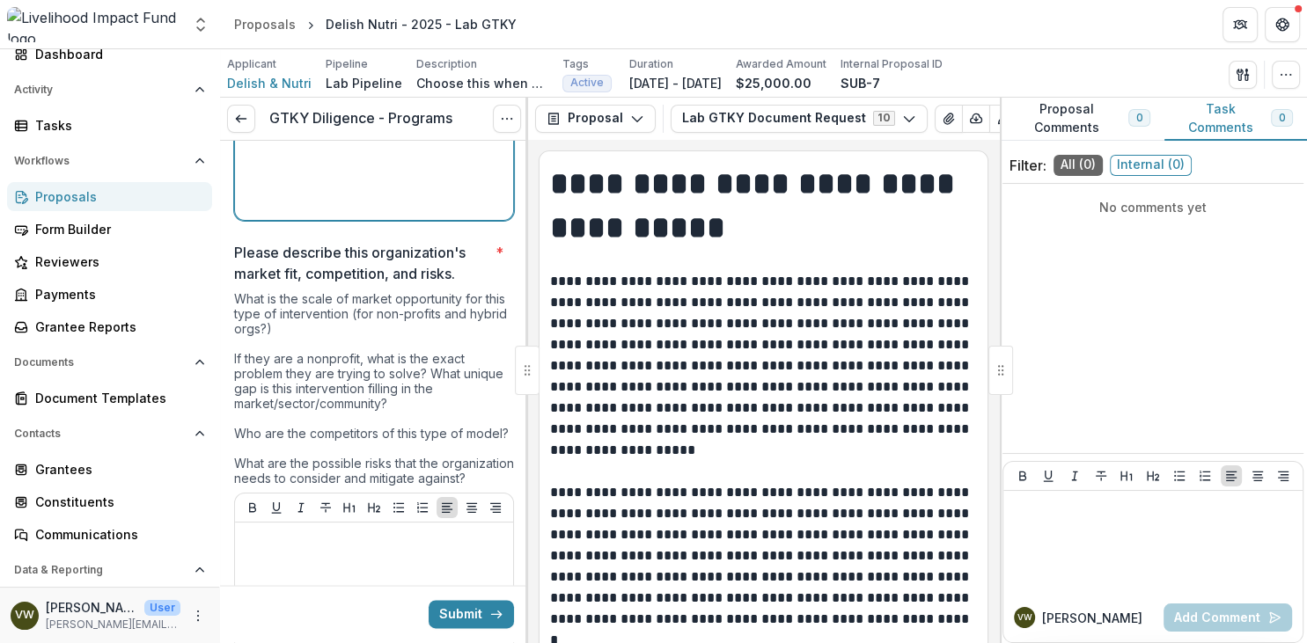
scroll to position [2535, 0]
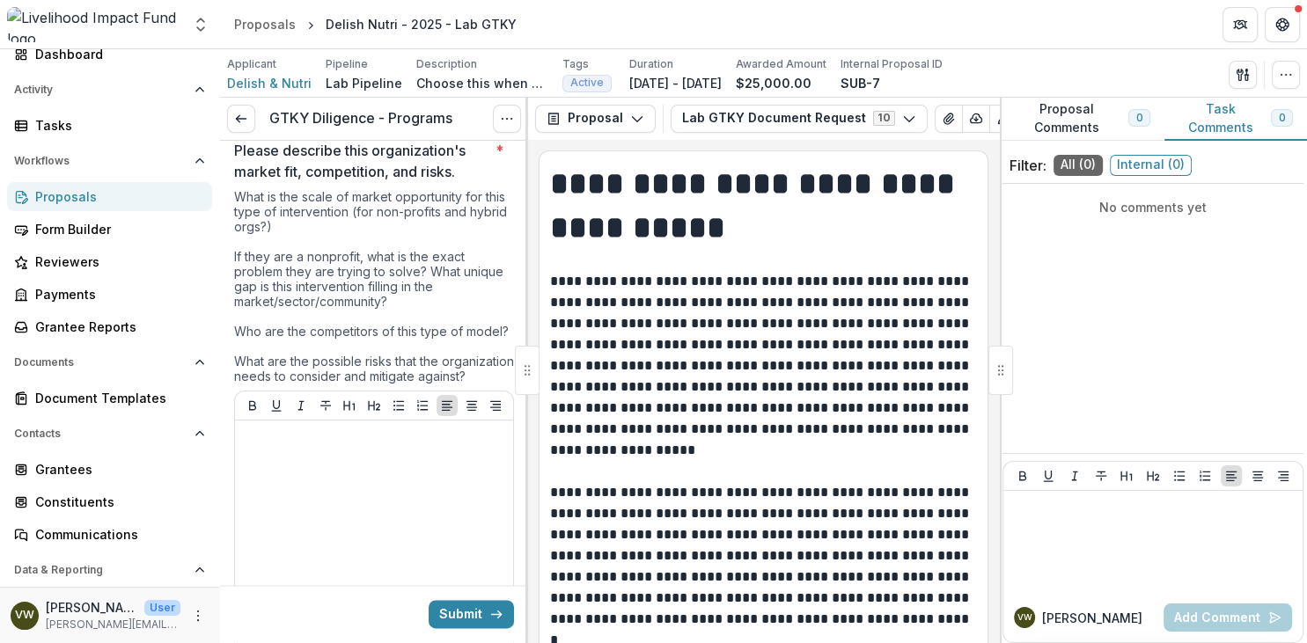
click at [283, 391] on div "What is the scale of market opportunity for this type of intervention (for non-…" at bounding box center [374, 290] width 280 height 202
click at [288, 391] on div "What is the scale of market opportunity for this type of intervention (for non-…" at bounding box center [374, 290] width 280 height 202
drag, startPoint x: 288, startPoint y: 394, endPoint x: 212, endPoint y: 195, distance: 212.9
click at [220, 191] on div "**********" at bounding box center [374, 392] width 308 height 503
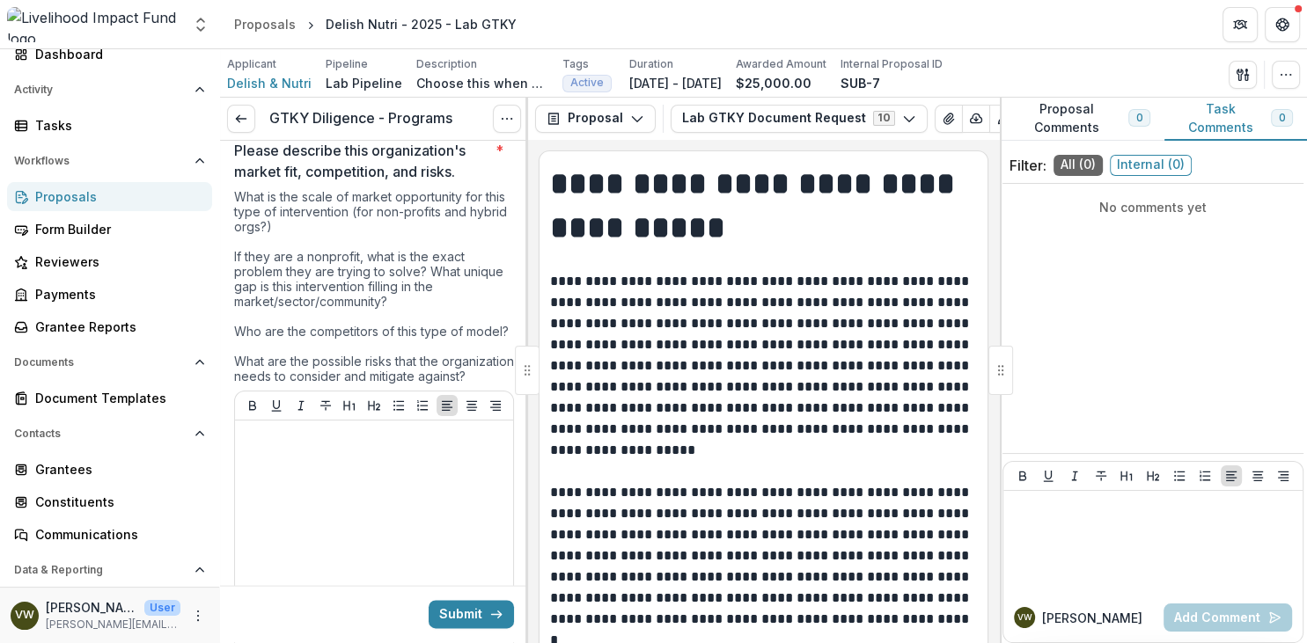
click at [302, 256] on div "What is the scale of market opportunity for this type of intervention (for non-…" at bounding box center [374, 290] width 280 height 202
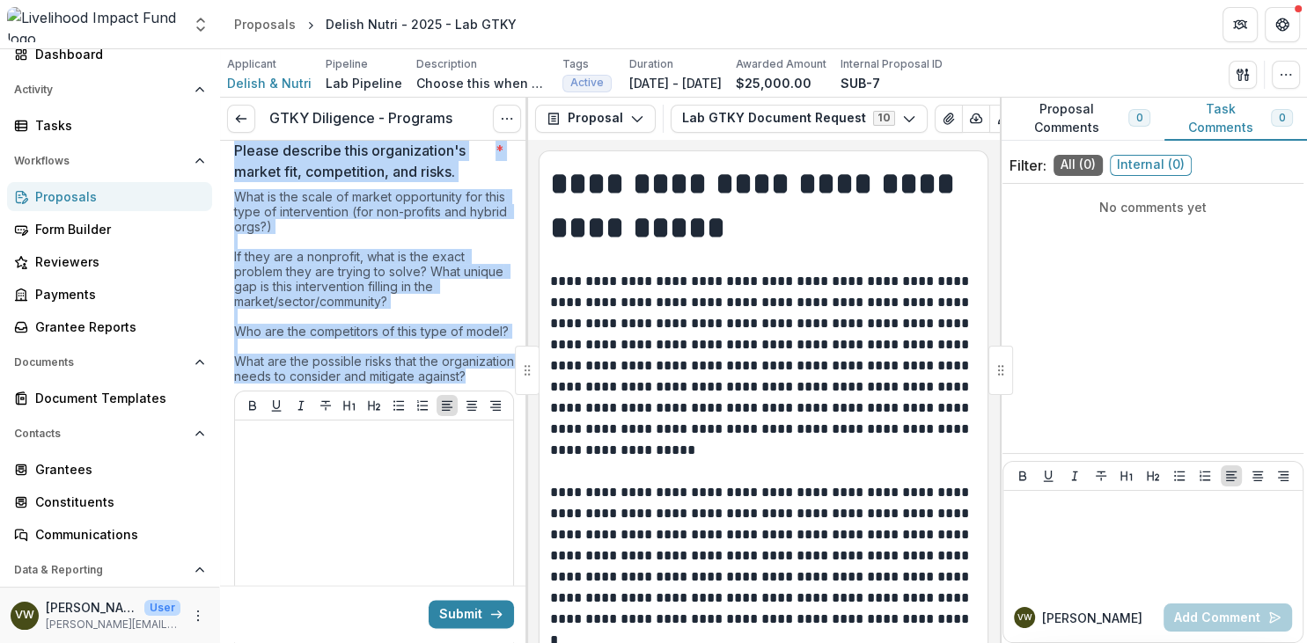
drag, startPoint x: 232, startPoint y: 150, endPoint x: 298, endPoint y: 398, distance: 256.9
click at [298, 398] on div "**********" at bounding box center [374, 148] width 308 height 5084
copy div "Please describe this organization's market fit, competition, and risks. * What …"
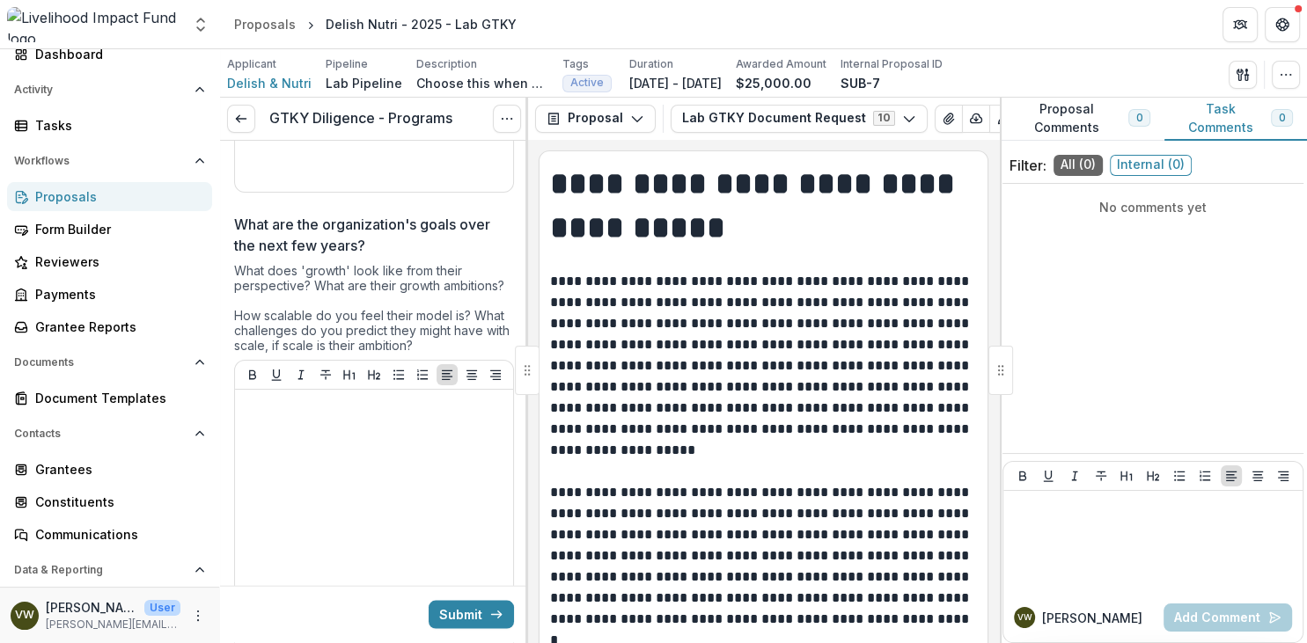
scroll to position [3042, 0]
click at [426, 327] on div "What does 'growth' look like from their perspective? What are their growth ambi…" at bounding box center [374, 311] width 280 height 97
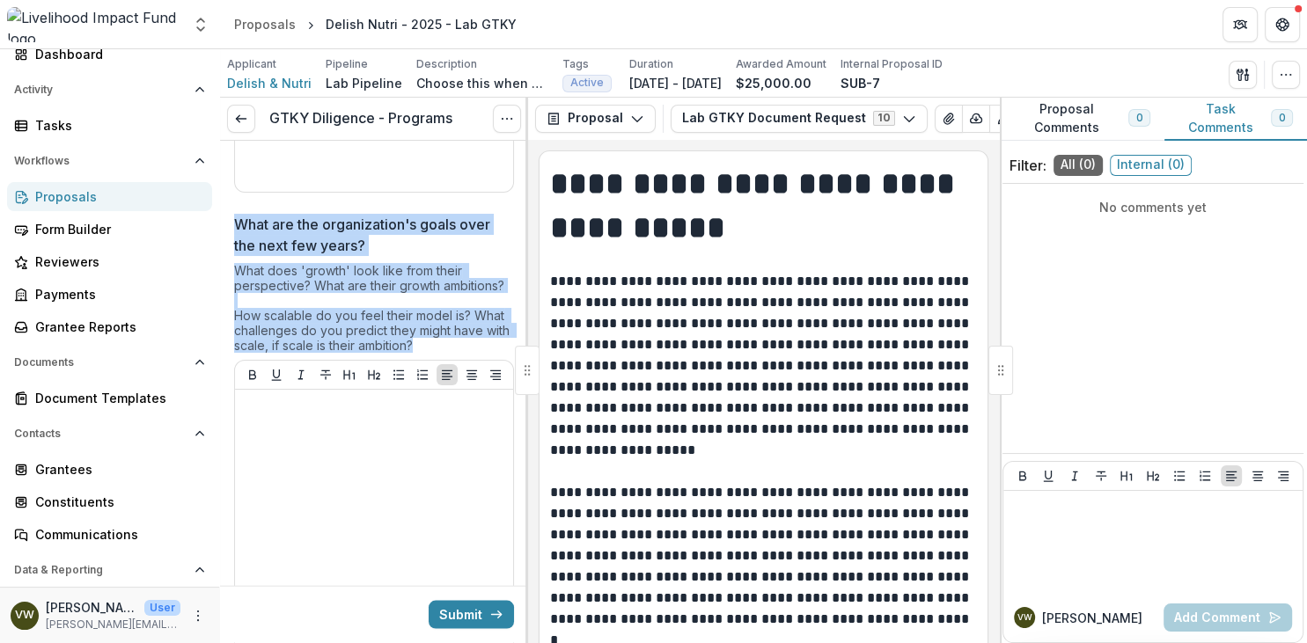
drag, startPoint x: 393, startPoint y: 336, endPoint x: 231, endPoint y: 231, distance: 193.4
copy div "What are the organization's goals over the next few years? What does 'growth' l…"
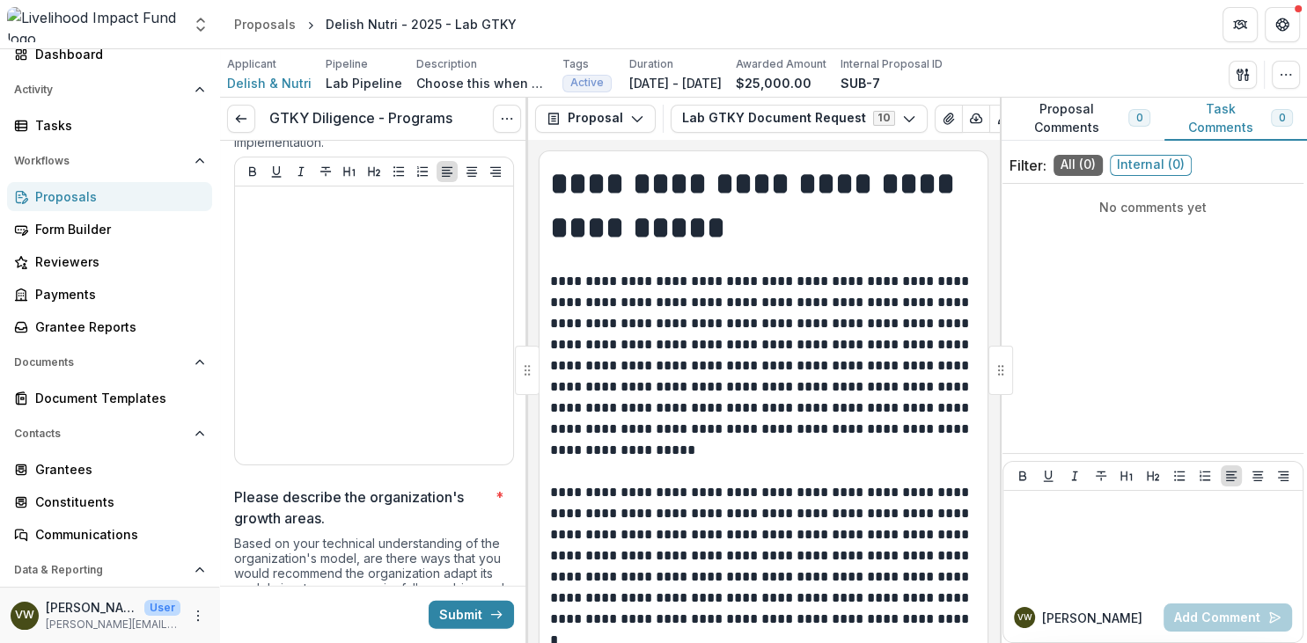
scroll to position [3549, 0]
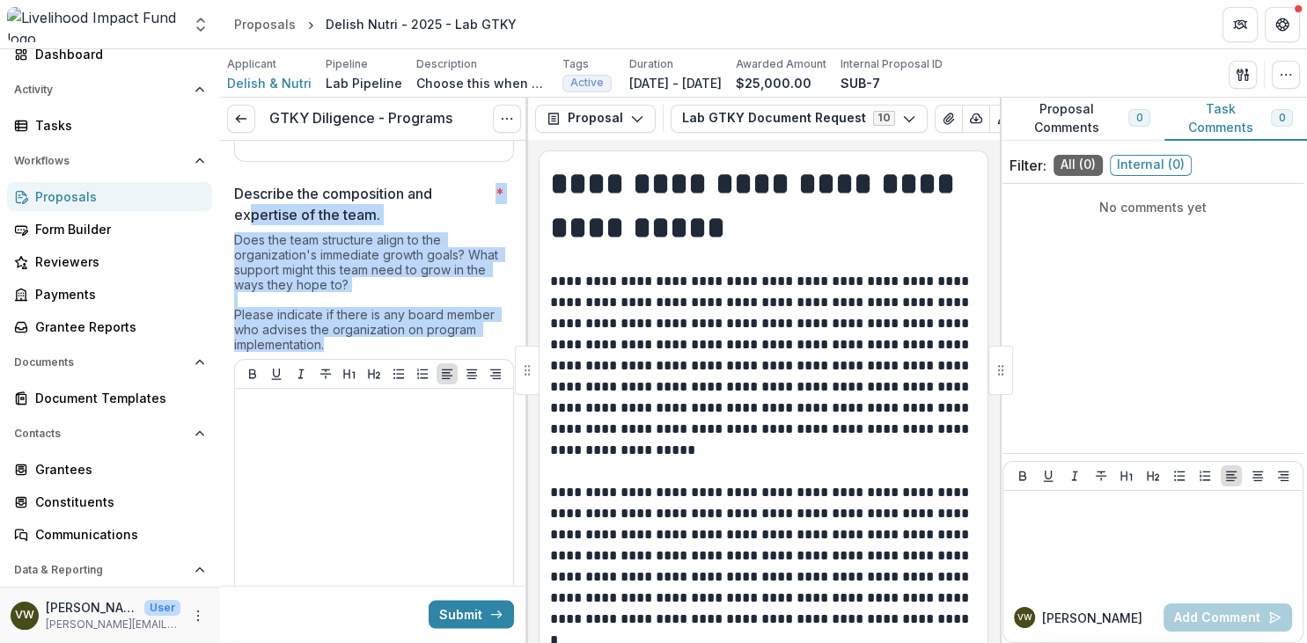
drag, startPoint x: 346, startPoint y: 363, endPoint x: 217, endPoint y: 199, distance: 208.7
click at [220, 199] on div "**********" at bounding box center [374, 392] width 308 height 503
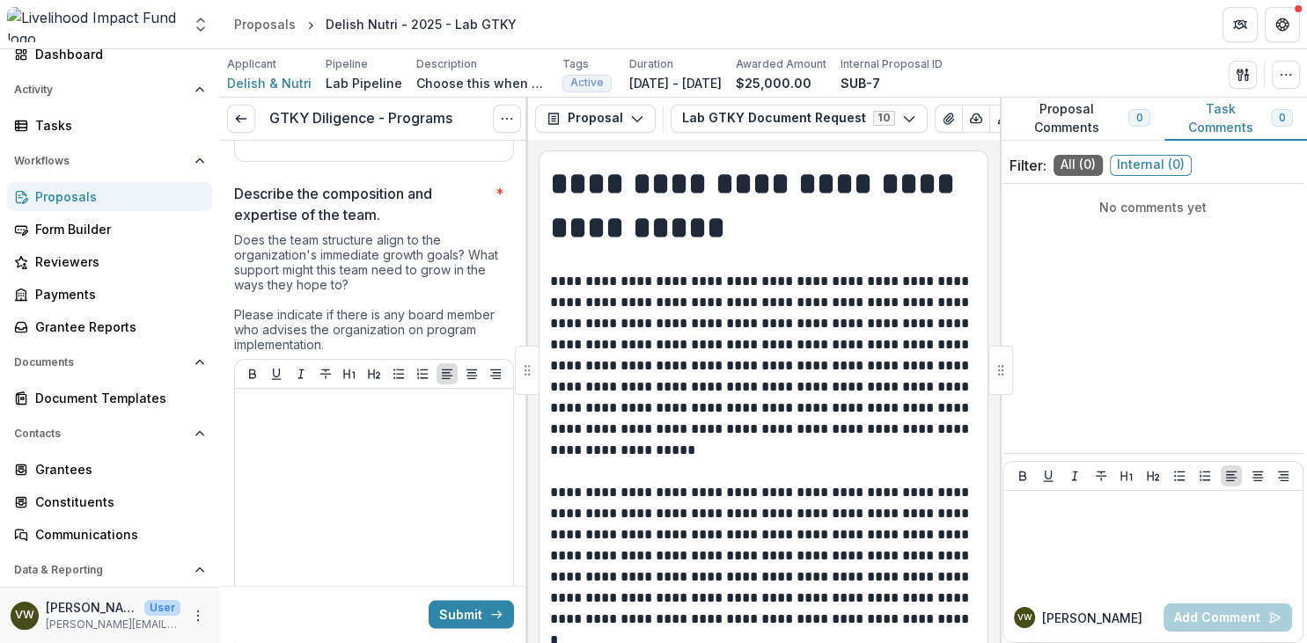
click at [259, 225] on p "Describe the composition and expertise of the team." at bounding box center [361, 204] width 254 height 42
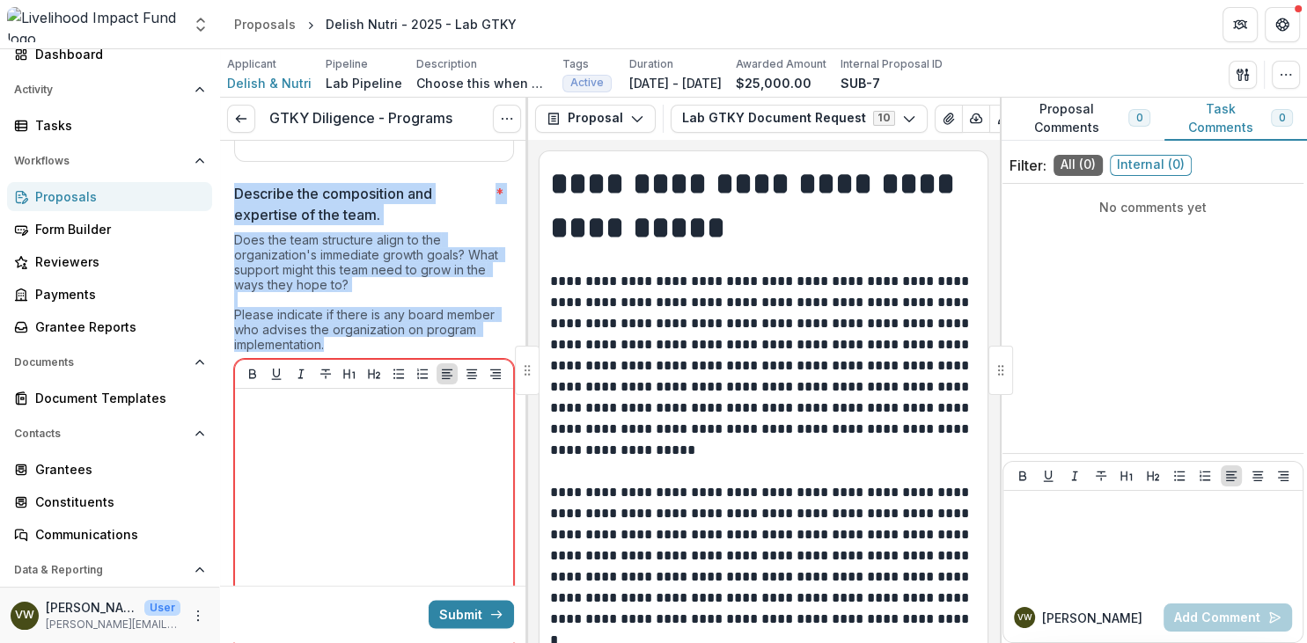
drag, startPoint x: 236, startPoint y: 202, endPoint x: 358, endPoint y: 372, distance: 209.4
click at [358, 372] on div "Describe the composition and expertise of the team. * Does the team structure a…" at bounding box center [374, 438] width 280 height 511
copy div "Describe the composition and expertise of the team. * Does the team structure a…"
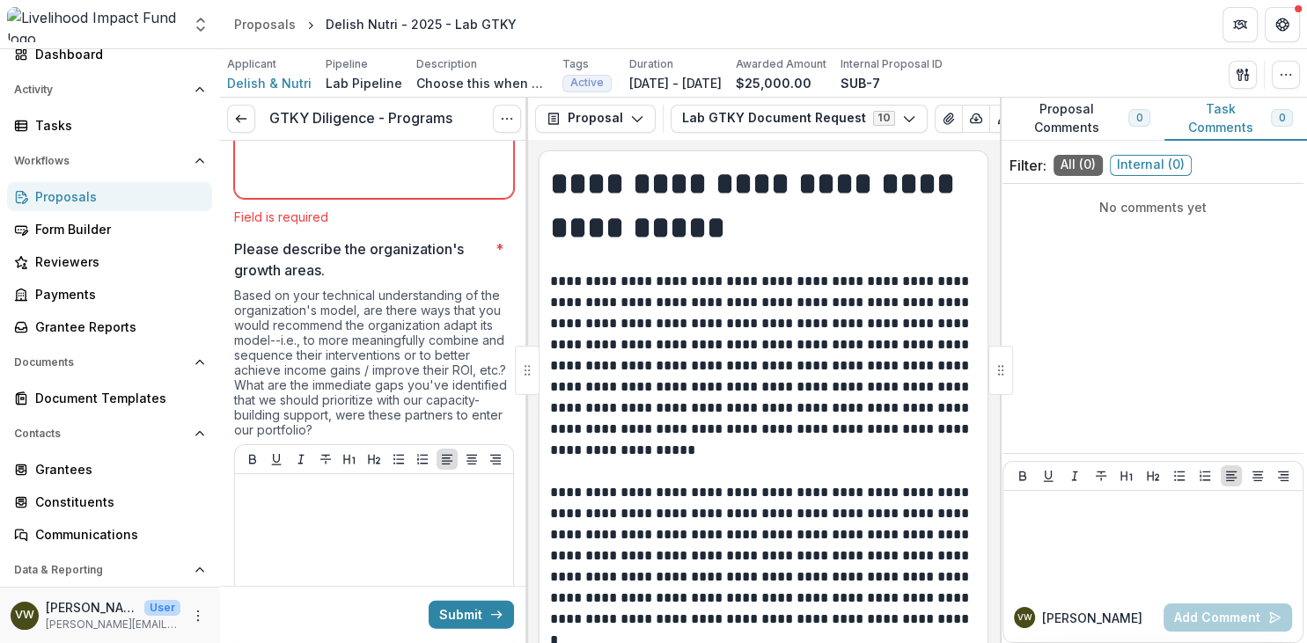
scroll to position [4056, 0]
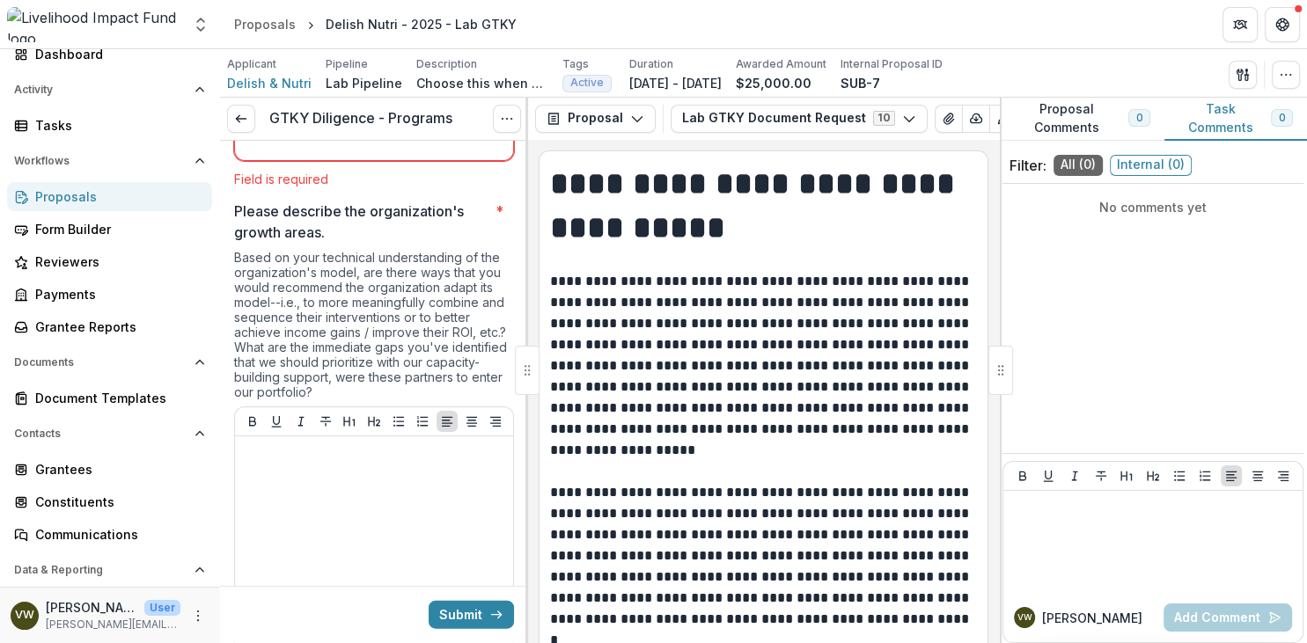
click at [323, 407] on div "Based on your technical understanding of the organization's model, are there wa…" at bounding box center [374, 328] width 280 height 157
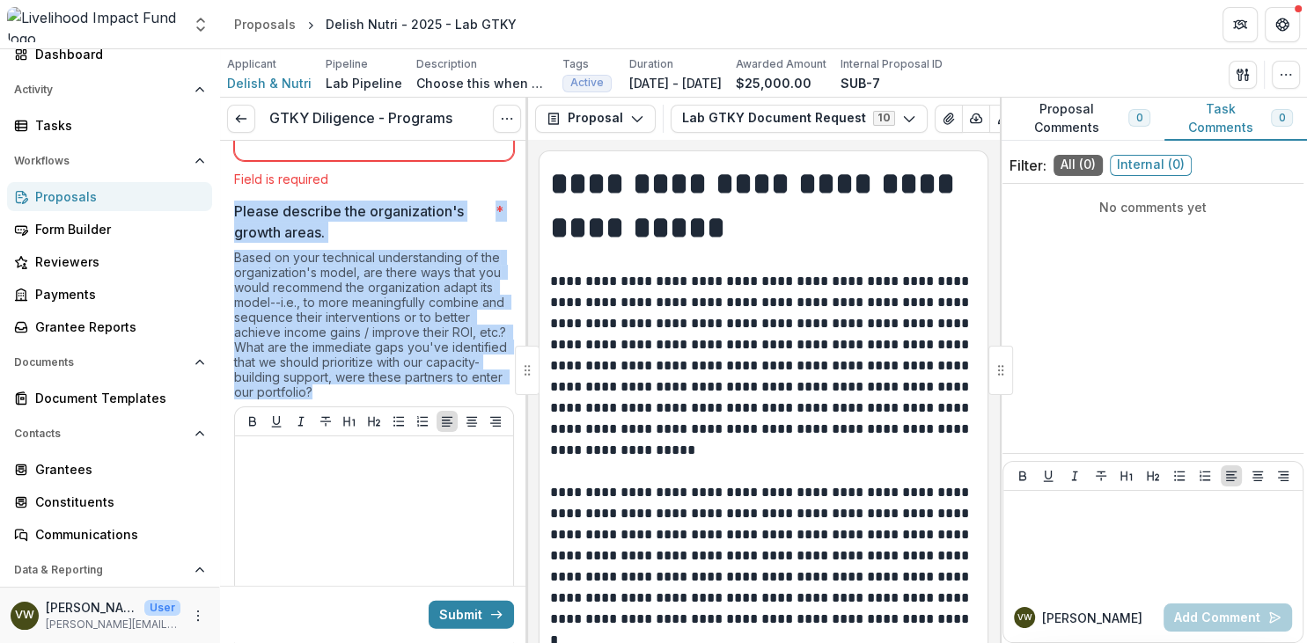
drag, startPoint x: 262, startPoint y: 322, endPoint x: 225, endPoint y: 220, distance: 108.6
copy div "Please describe the organization's growth areas. * Based on your technical unde…"
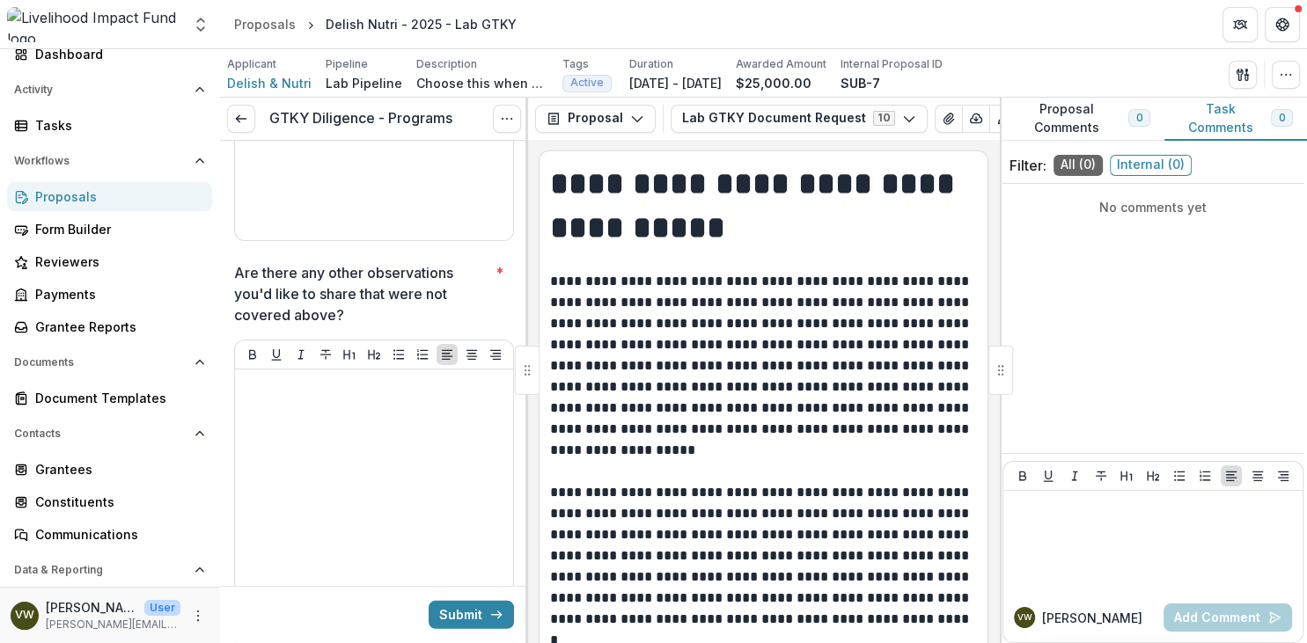
scroll to position [4563, 0]
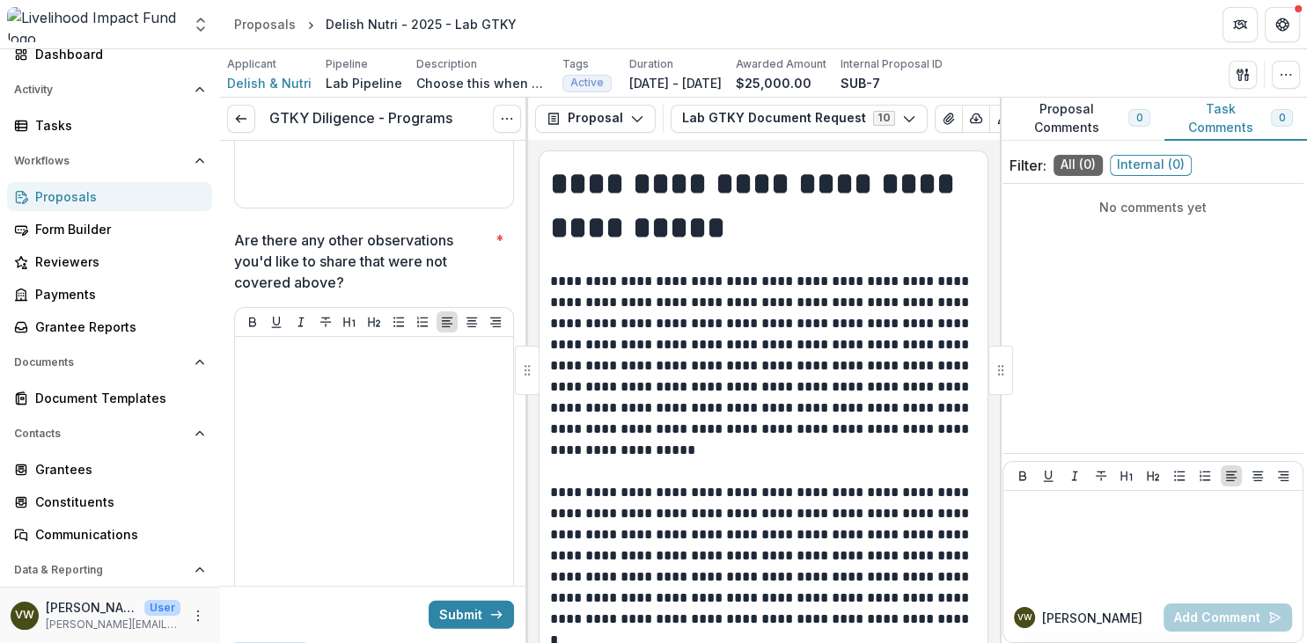
click at [339, 290] on p "Are there any other observations you'd like to share that were not covered abov…" at bounding box center [361, 261] width 254 height 63
click at [313, 284] on p "Are there any other observations you'd like to share that were not covered abov…" at bounding box center [361, 261] width 254 height 63
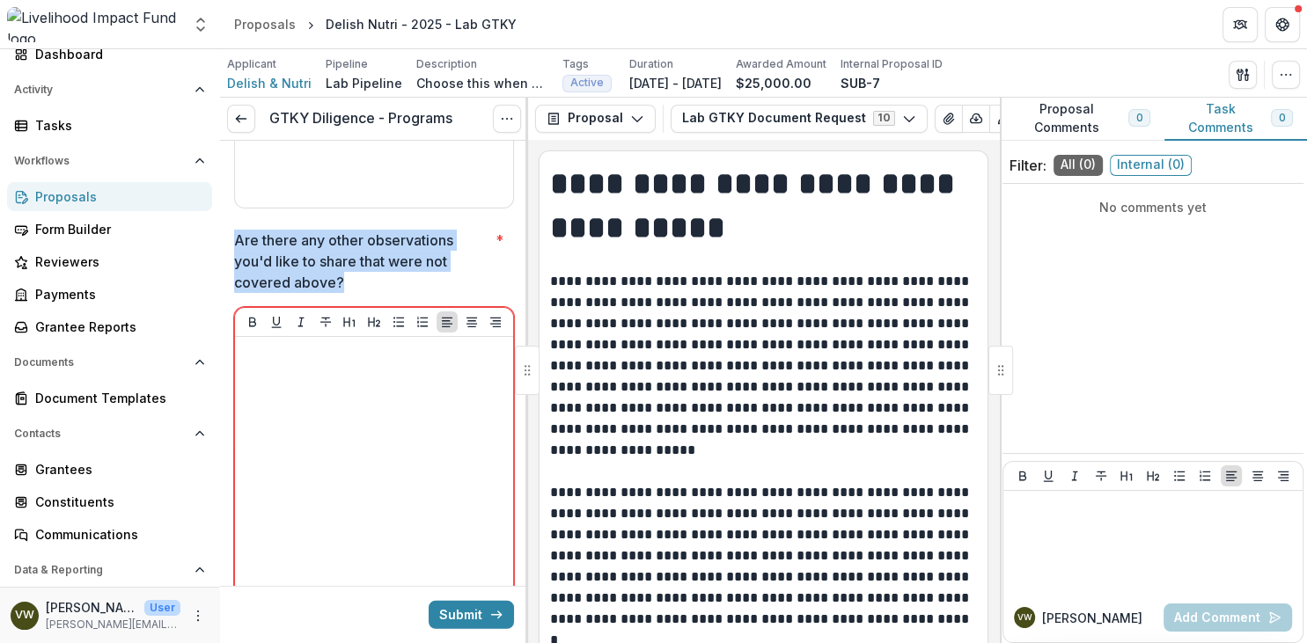
drag, startPoint x: 234, startPoint y: 253, endPoint x: 345, endPoint y: 303, distance: 121.7
click at [345, 293] on p "Are there any other observations you'd like to share that were not covered abov…" at bounding box center [361, 261] width 254 height 63
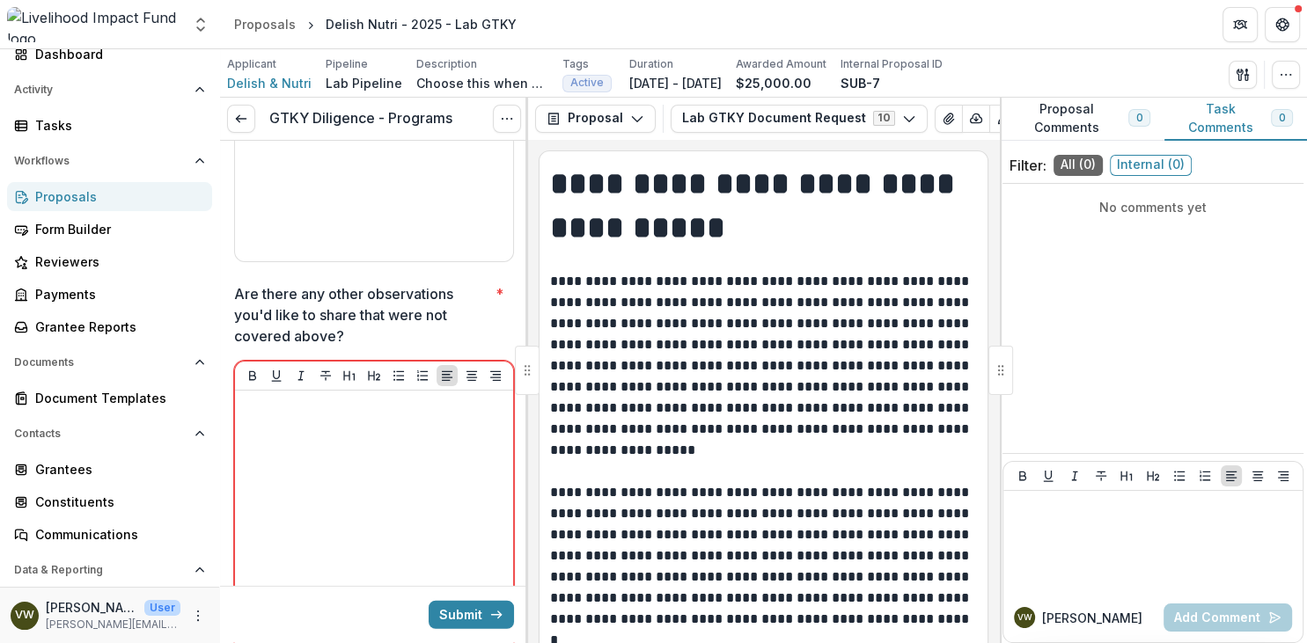
scroll to position [4712, 0]
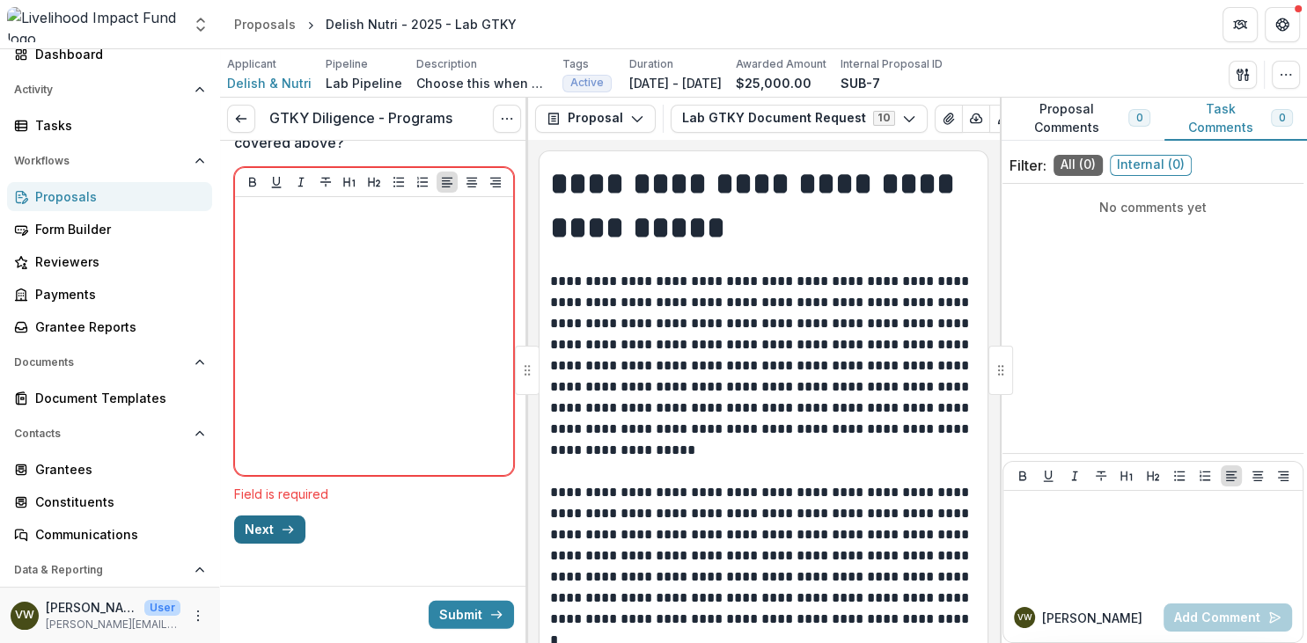
click at [275, 528] on button "Next" at bounding box center [269, 530] width 71 height 28
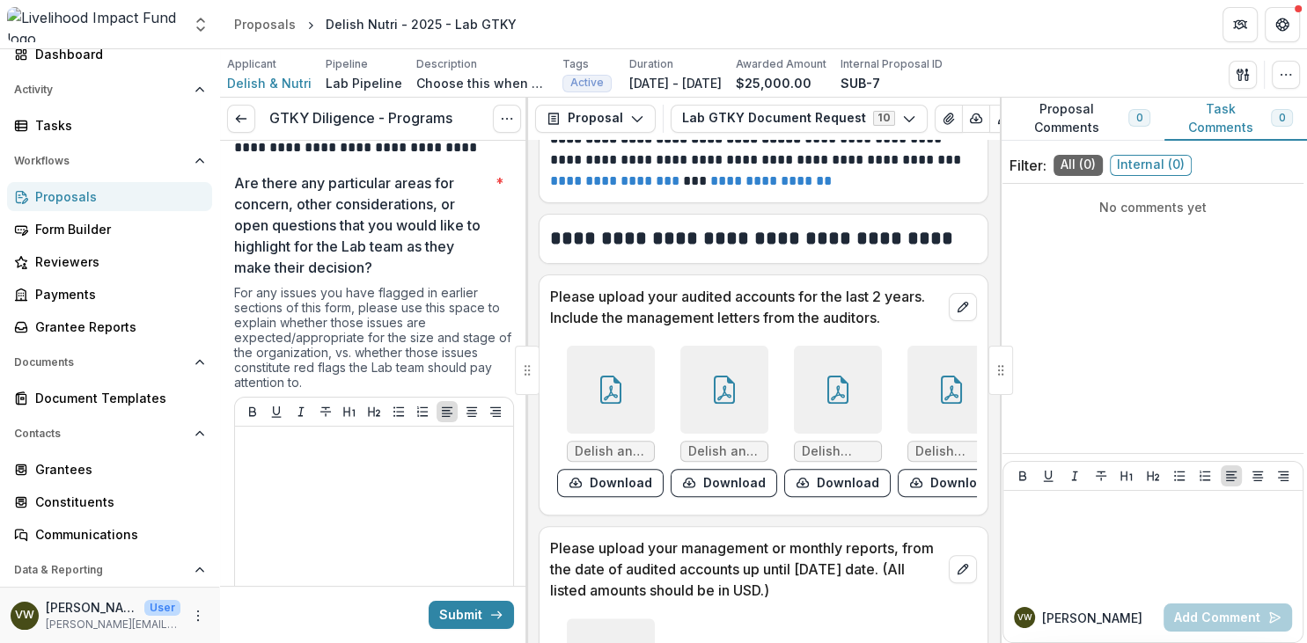
scroll to position [608, 0]
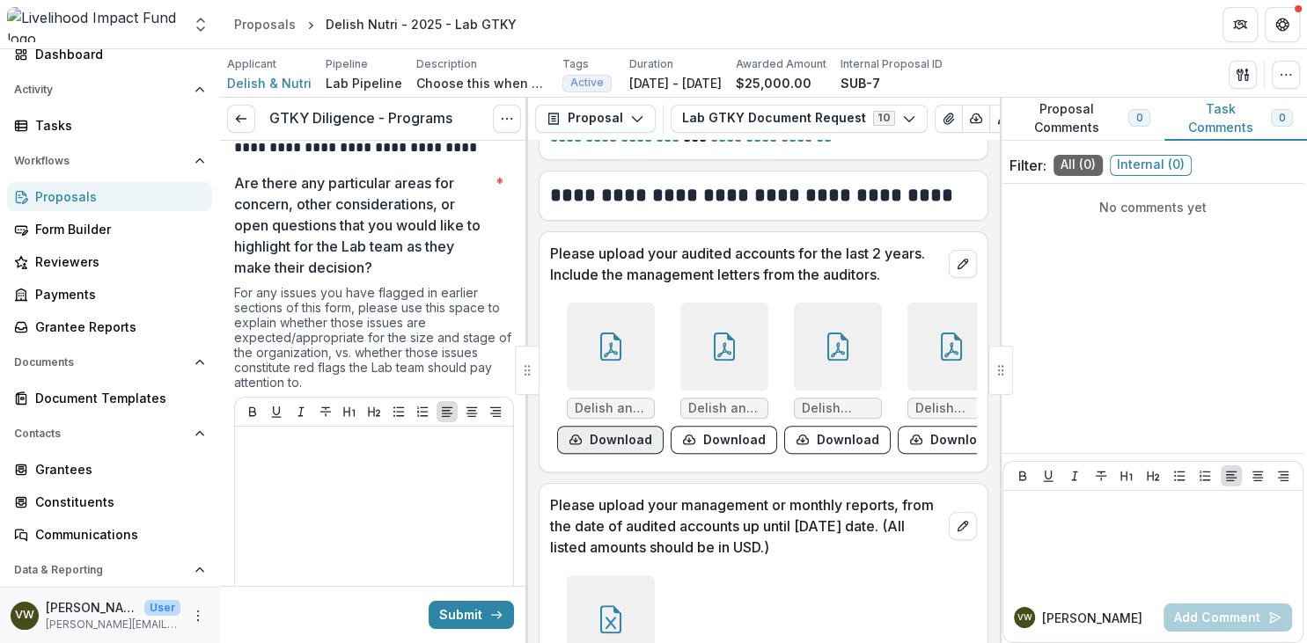
click at [616, 438] on button "Download" at bounding box center [610, 440] width 107 height 28
click at [702, 445] on button "Download" at bounding box center [724, 440] width 107 height 28
click at [822, 439] on button "Download" at bounding box center [837, 440] width 107 height 28
click at [910, 442] on icon "download-form-response" at bounding box center [916, 440] width 14 height 14
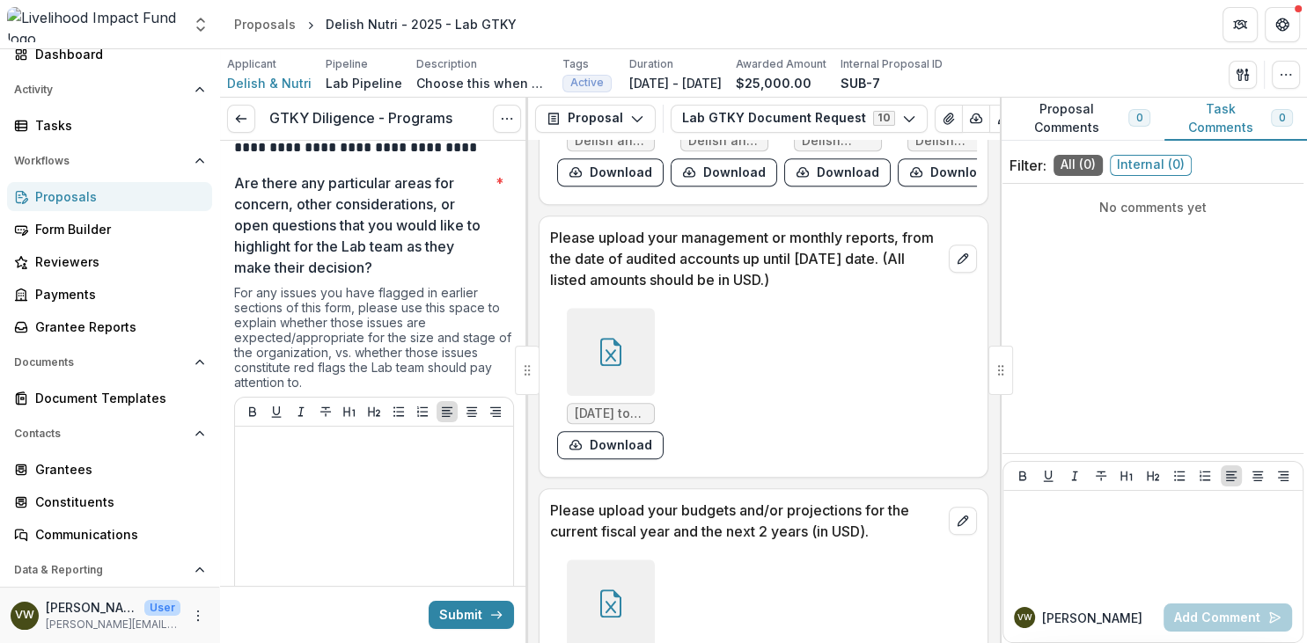
scroll to position [912, 0]
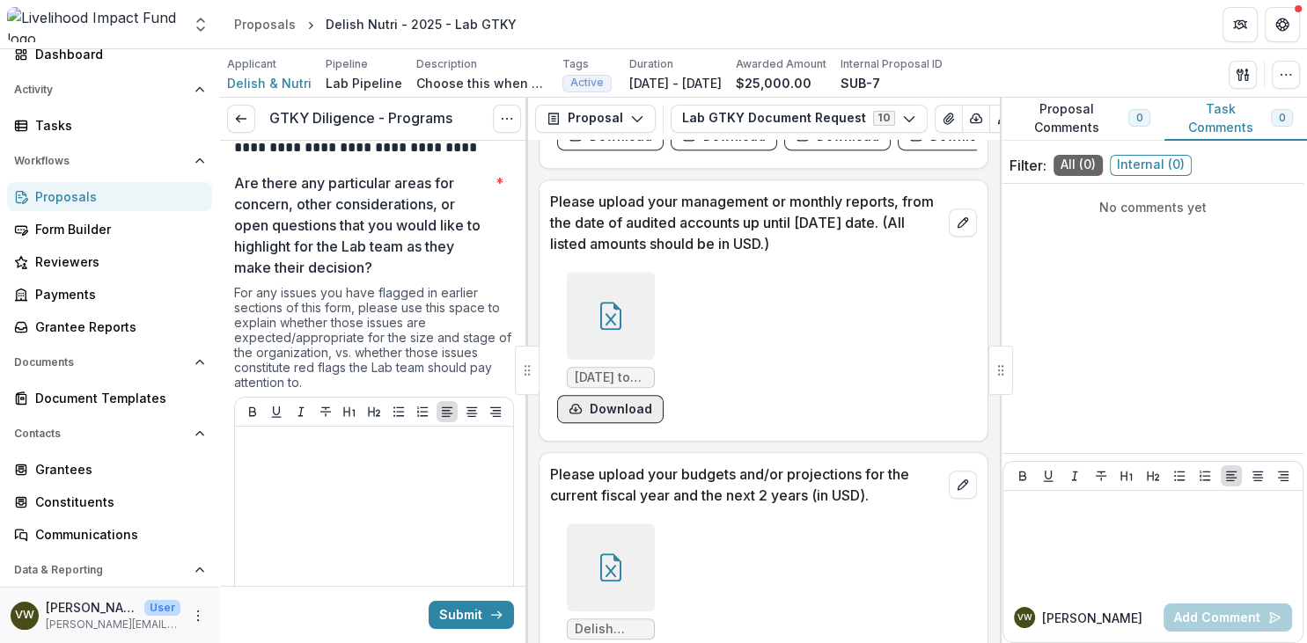
click at [618, 410] on button "Download" at bounding box center [610, 409] width 107 height 28
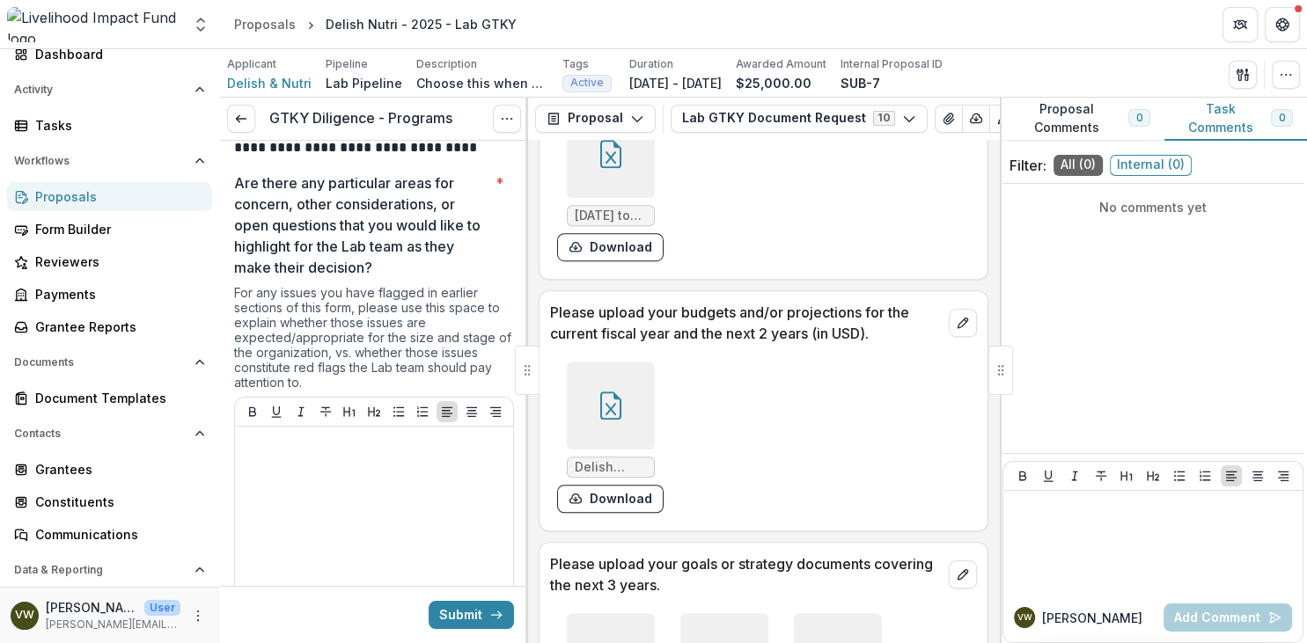
scroll to position [1115, 0]
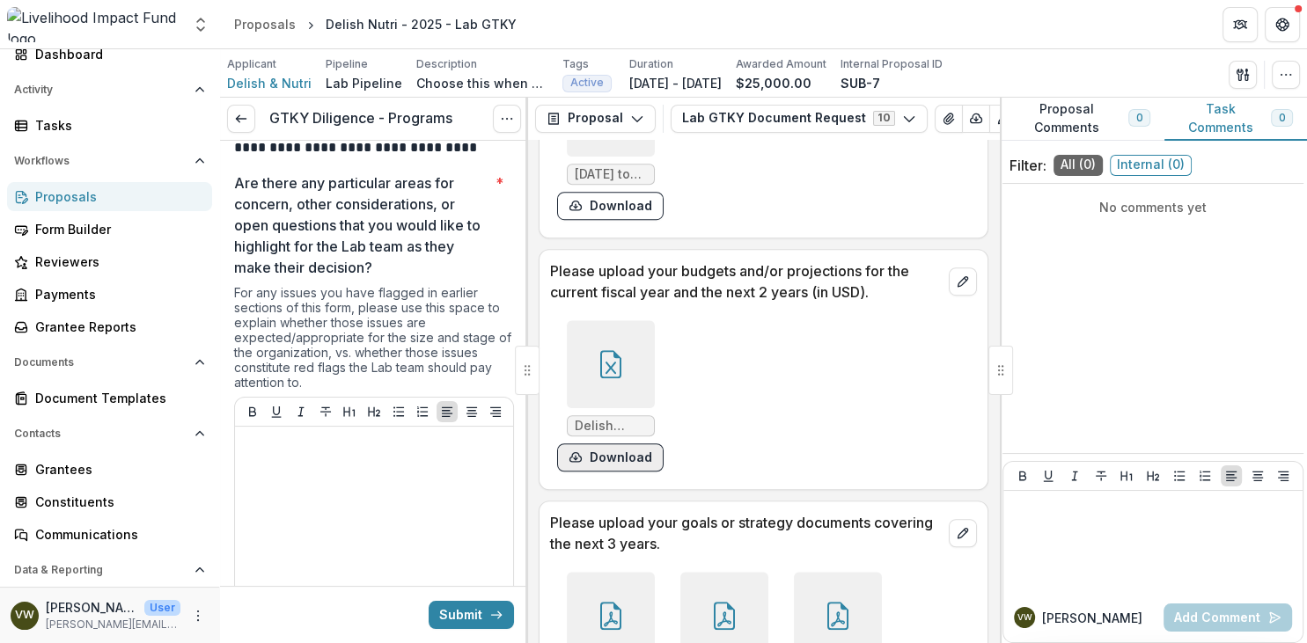
click at [614, 455] on button "Download" at bounding box center [610, 458] width 107 height 28
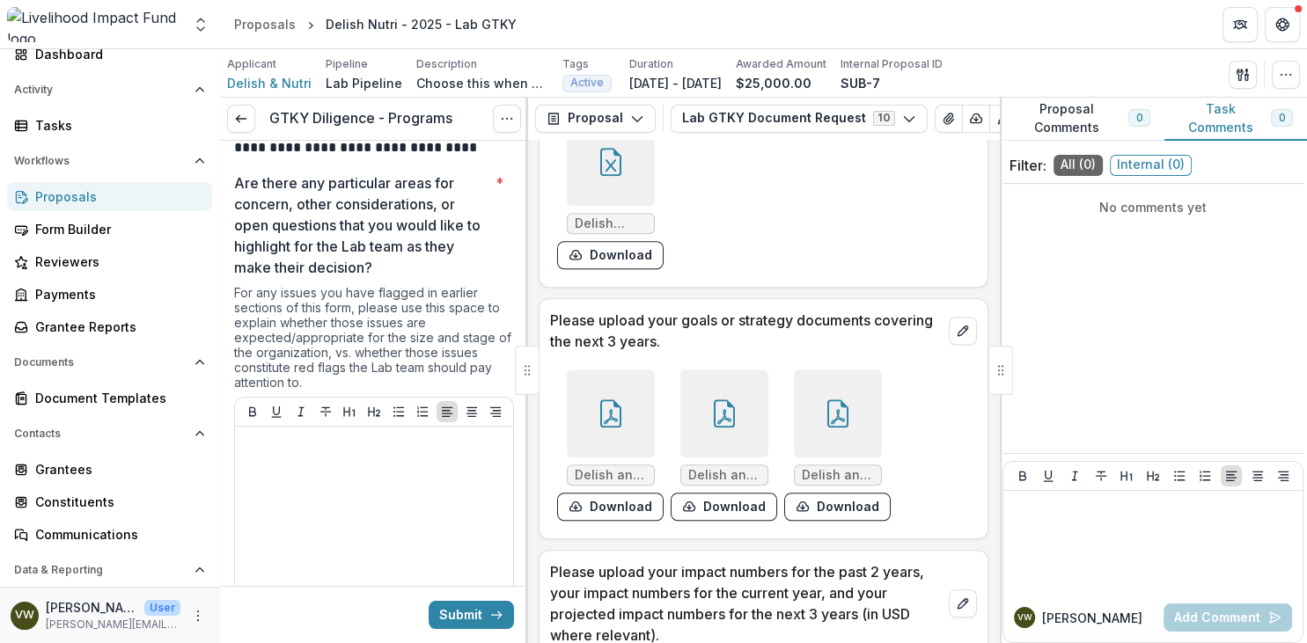
scroll to position [1419, 0]
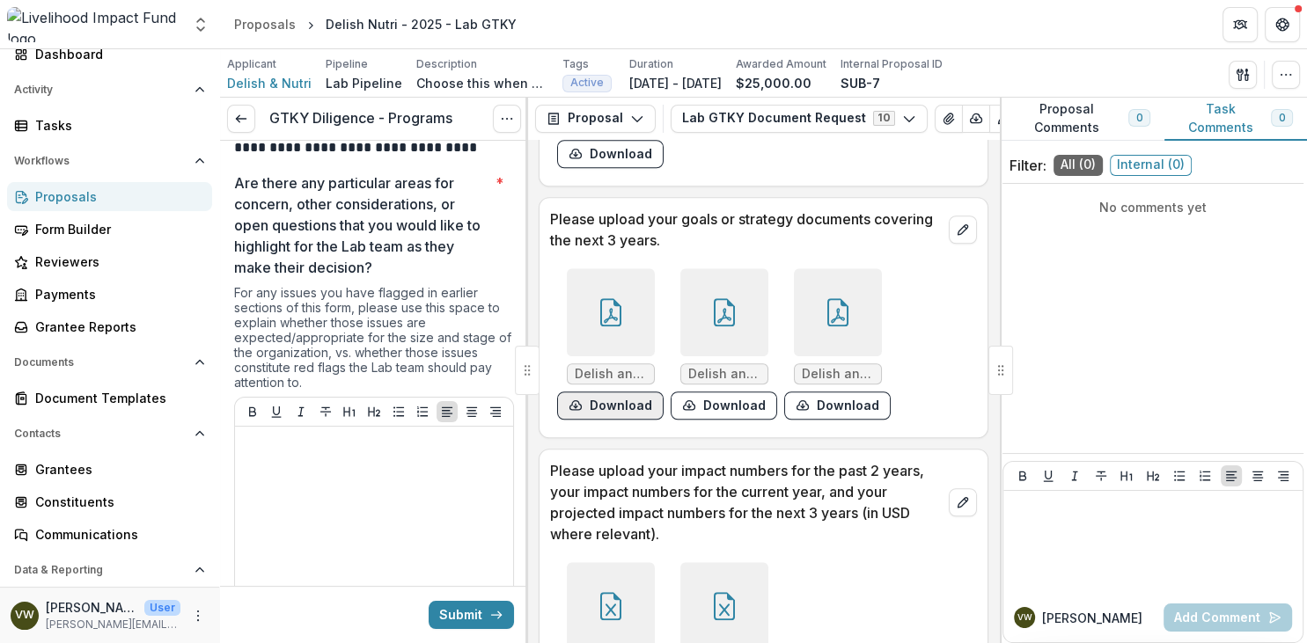
click at [609, 408] on button "Download" at bounding box center [610, 406] width 107 height 28
click at [710, 404] on button "Download" at bounding box center [724, 406] width 107 height 28
click at [819, 410] on button "Download" at bounding box center [837, 406] width 107 height 28
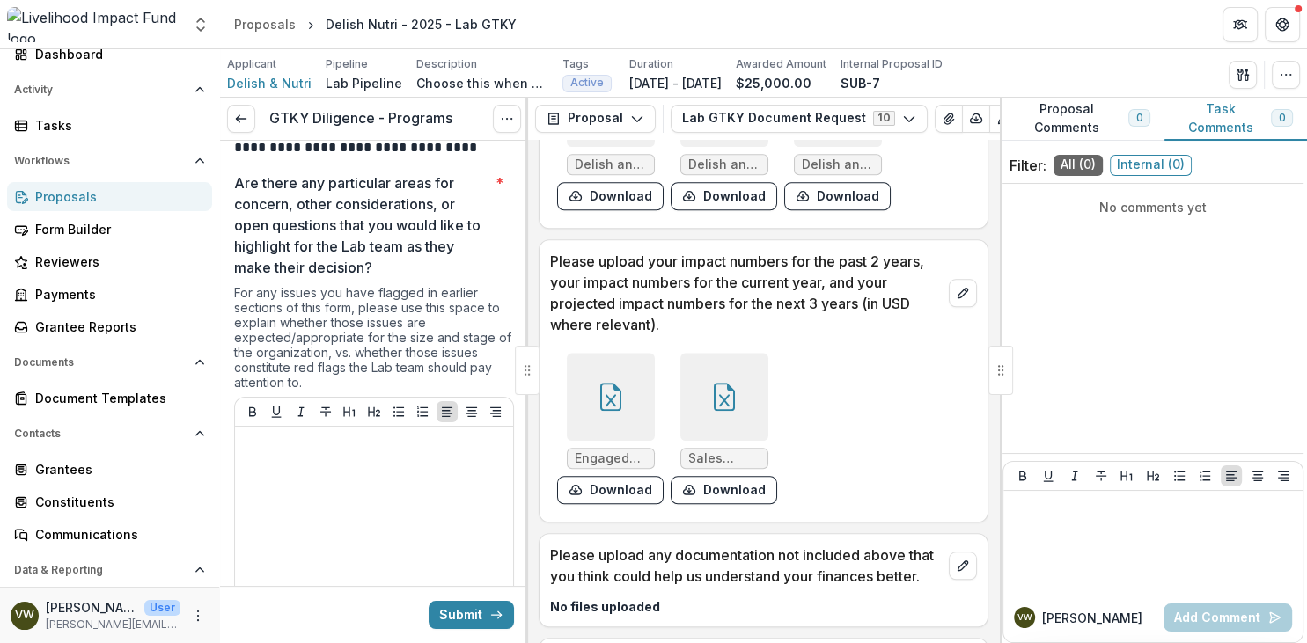
scroll to position [1724, 0]
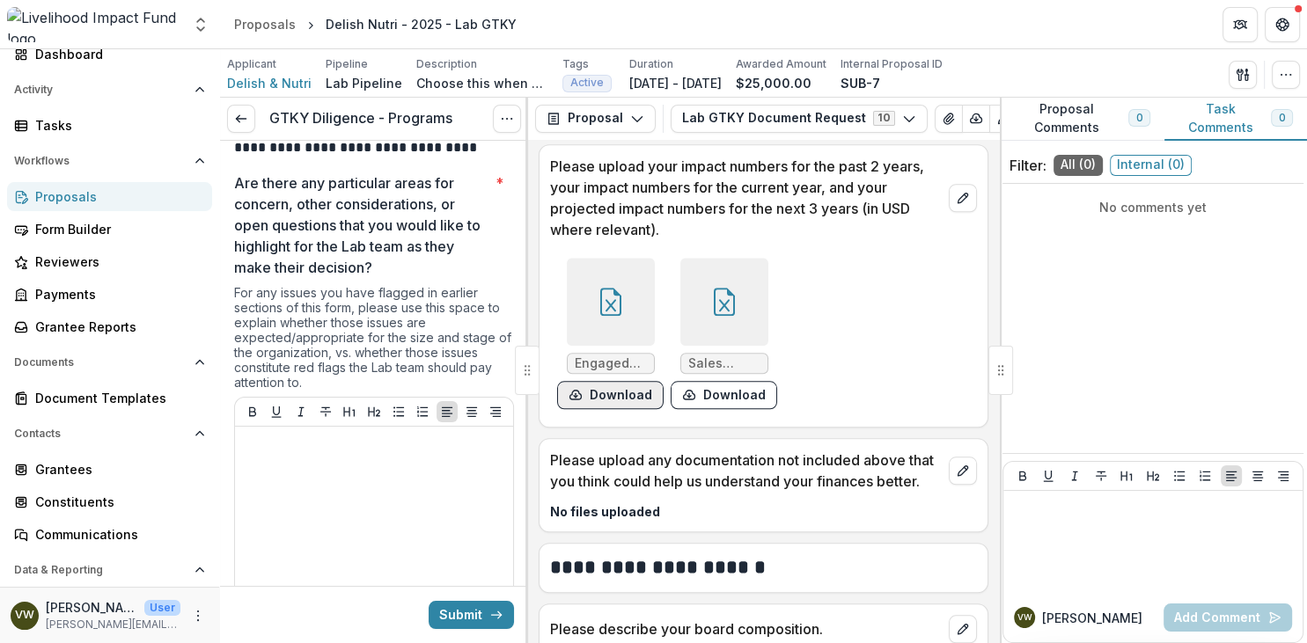
click at [629, 396] on button "Download" at bounding box center [610, 395] width 107 height 28
click at [721, 393] on button "Download" at bounding box center [724, 395] width 107 height 28
click at [827, 76] on div "$25,000.00" at bounding box center [781, 83] width 91 height 18
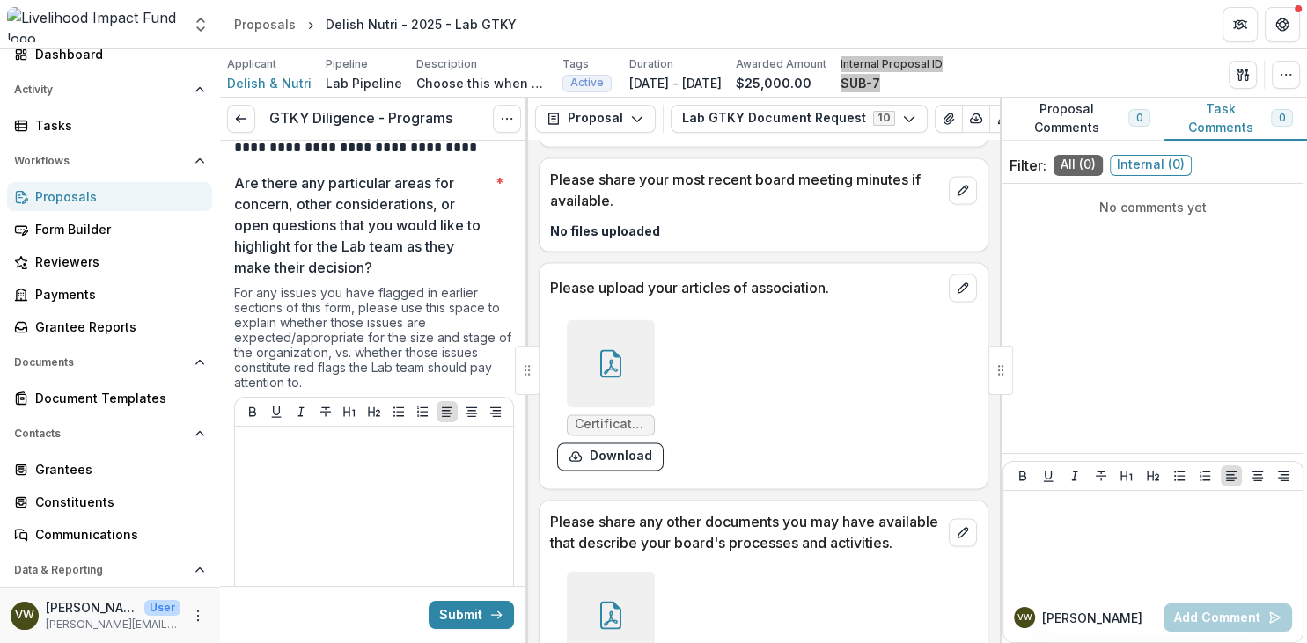
scroll to position [2636, 0]
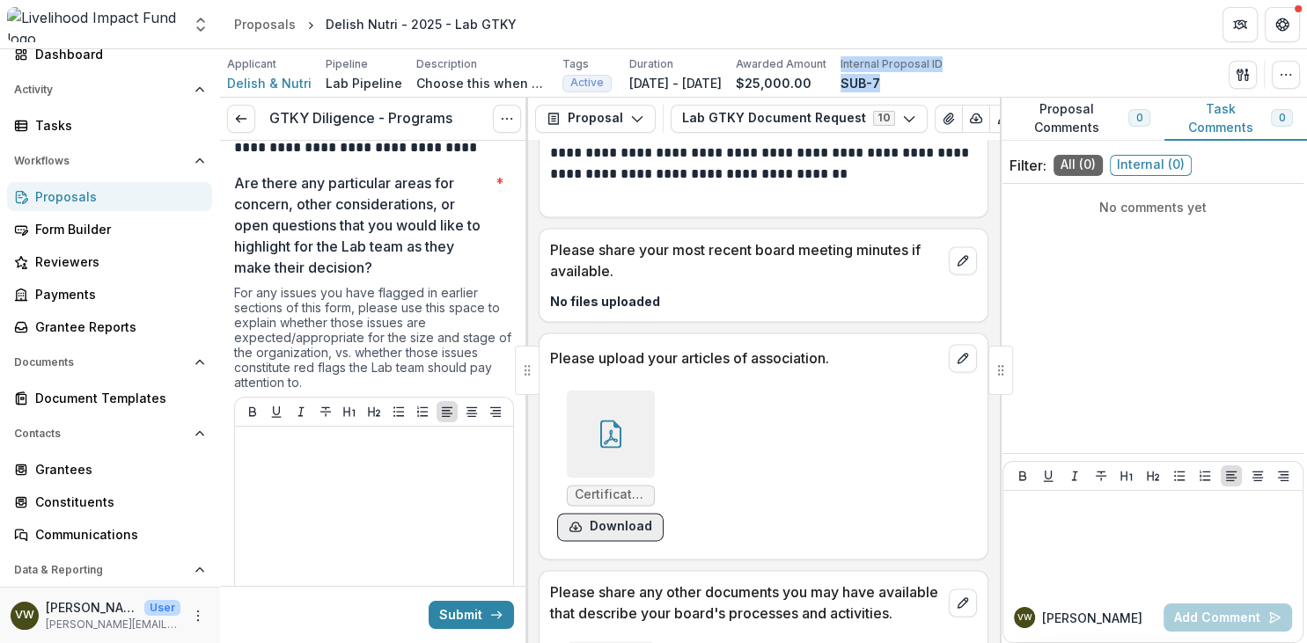
click at [623, 522] on button "Download" at bounding box center [610, 527] width 107 height 28
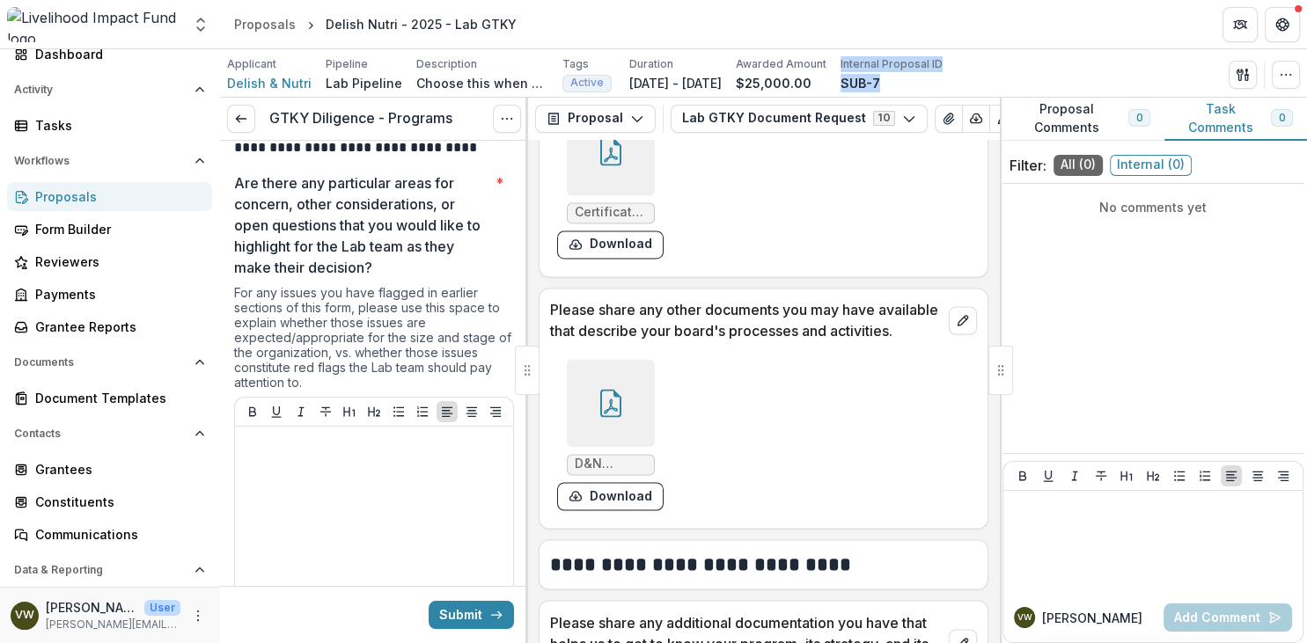
scroll to position [2940, 0]
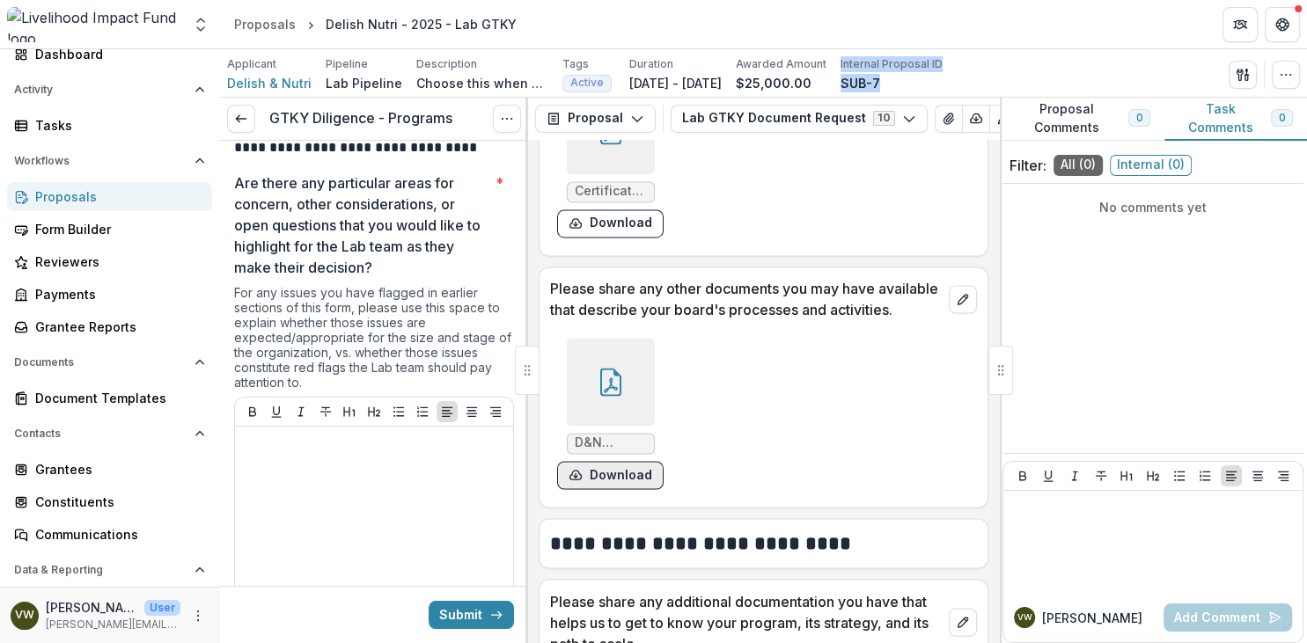
click at [621, 489] on button "Download" at bounding box center [610, 475] width 107 height 28
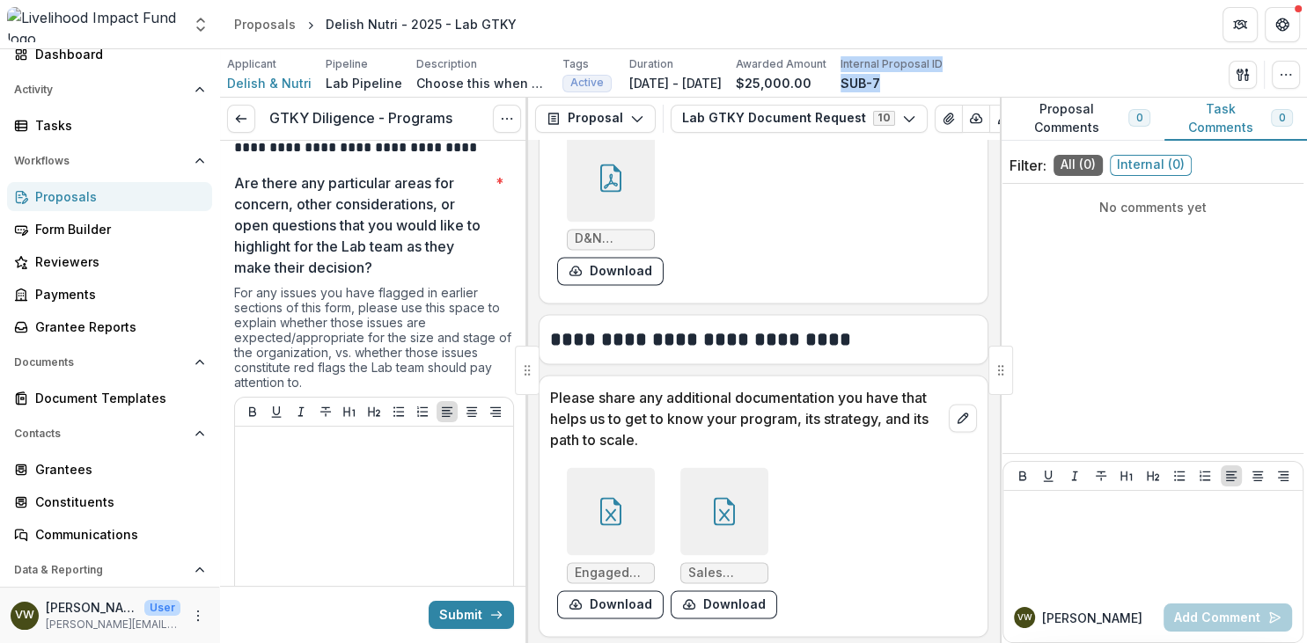
scroll to position [3245, 0]
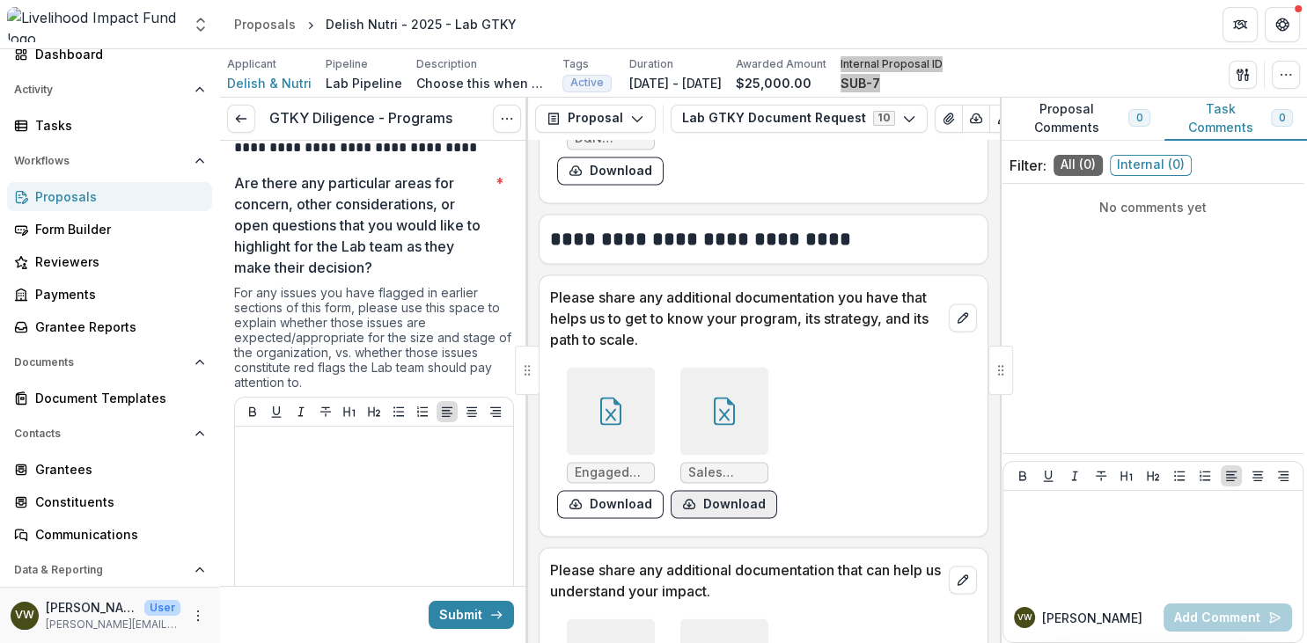
click at [624, 518] on button "Download" at bounding box center [610, 504] width 107 height 28
click at [727, 518] on button "Download" at bounding box center [724, 504] width 107 height 28
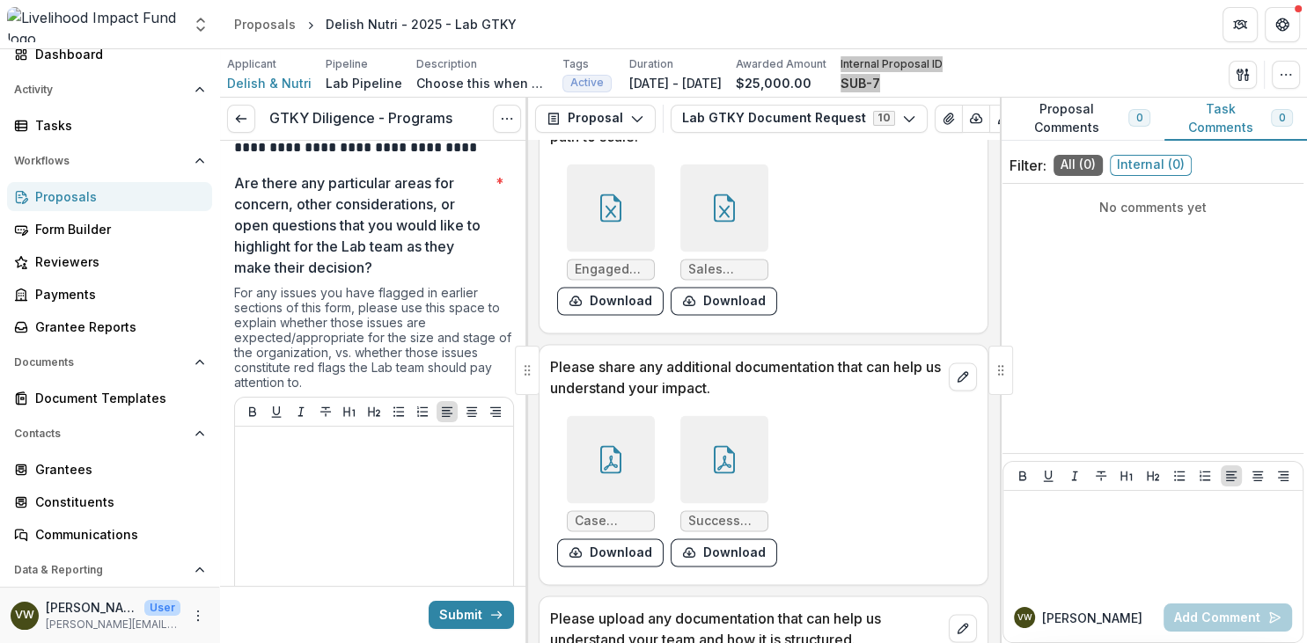
scroll to position [3447, 0]
click at [618, 568] on button "Download" at bounding box center [610, 554] width 107 height 28
click at [746, 568] on button "Download" at bounding box center [724, 554] width 107 height 28
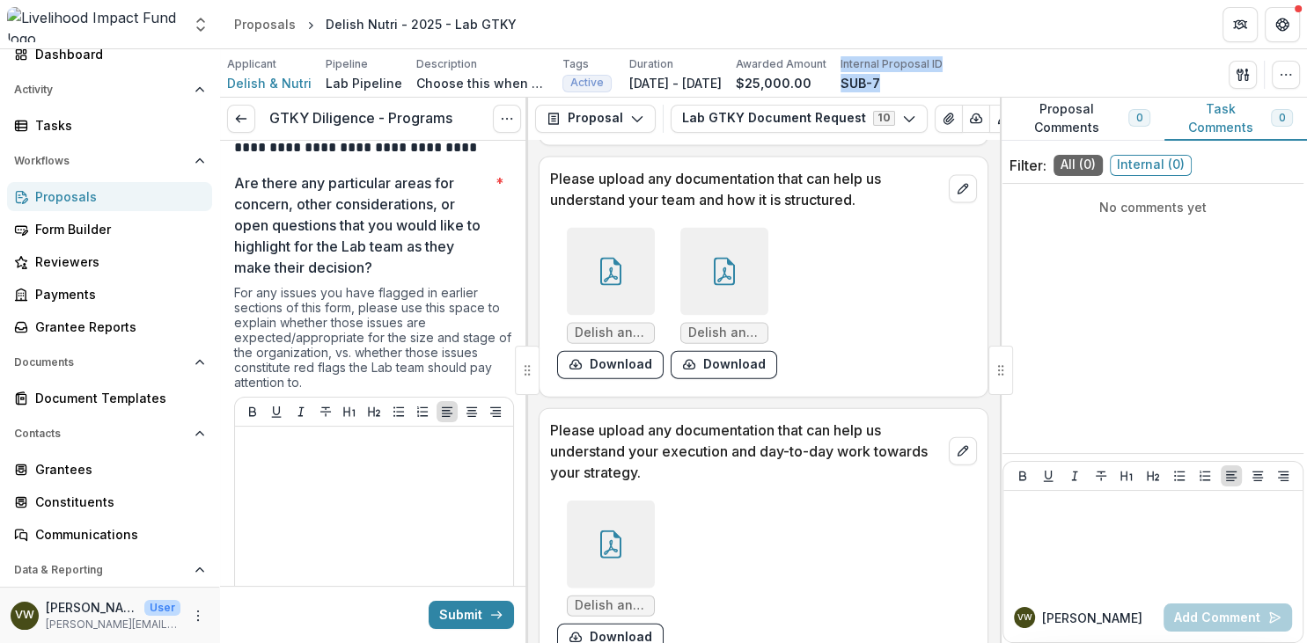
scroll to position [3853, 0]
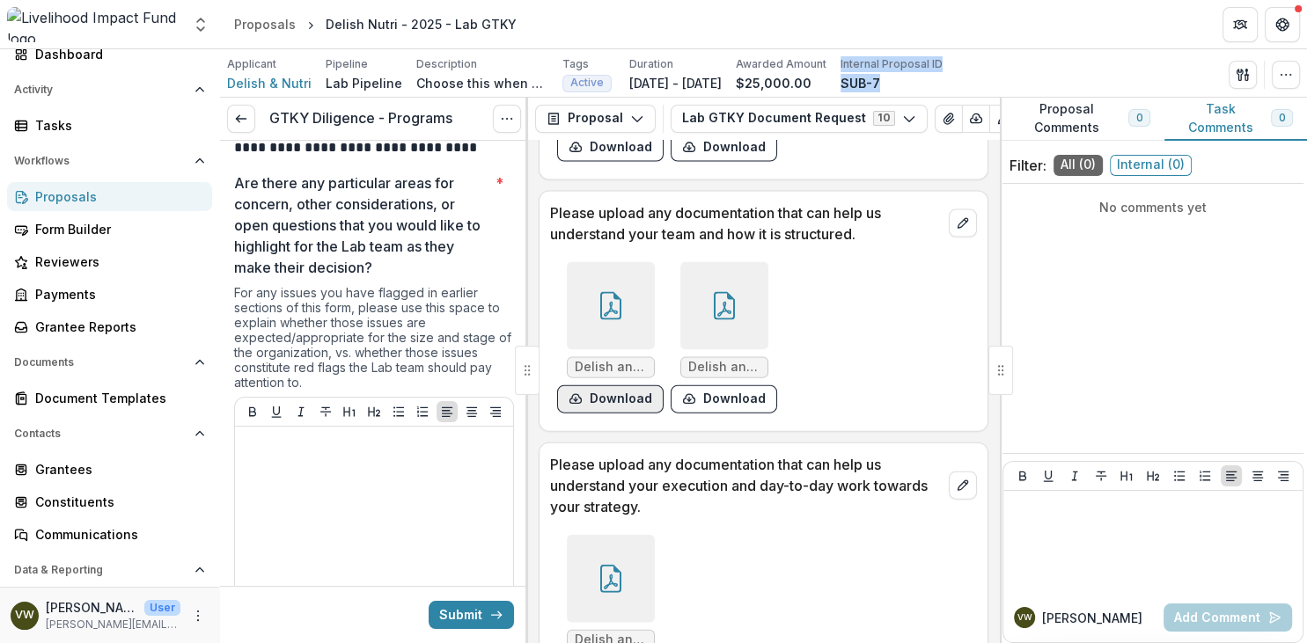
click at [627, 411] on button "Download" at bounding box center [610, 400] width 107 height 28
click at [715, 410] on button "Download" at bounding box center [724, 400] width 107 height 28
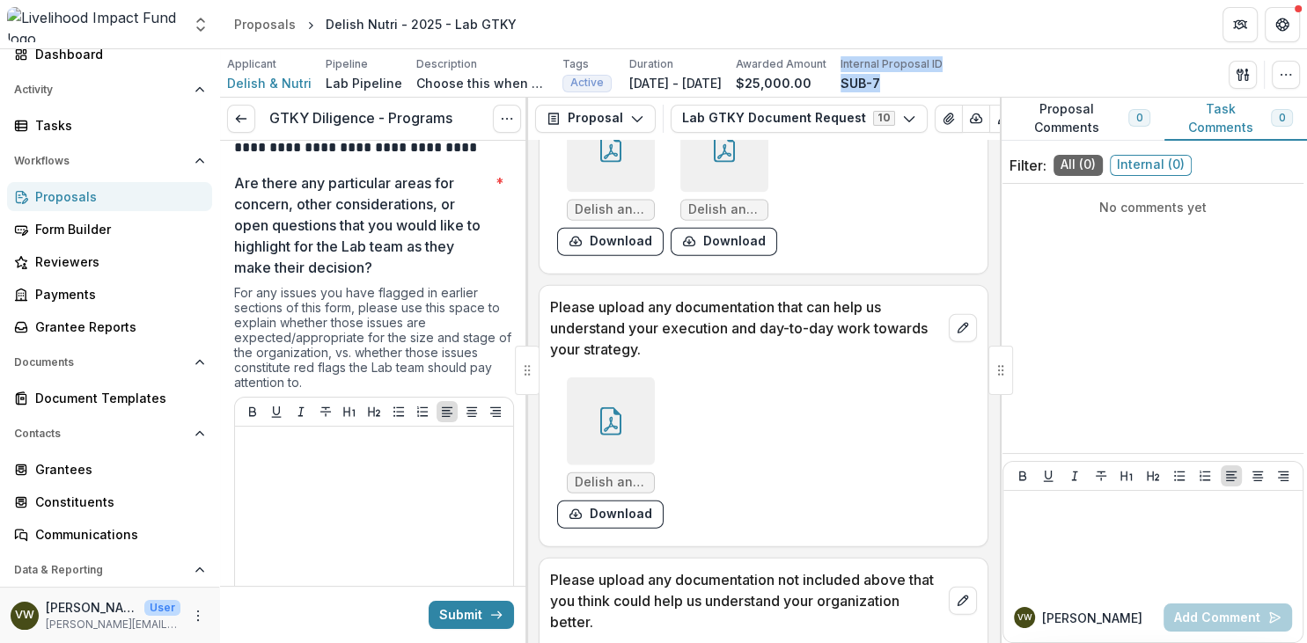
scroll to position [4022, 0]
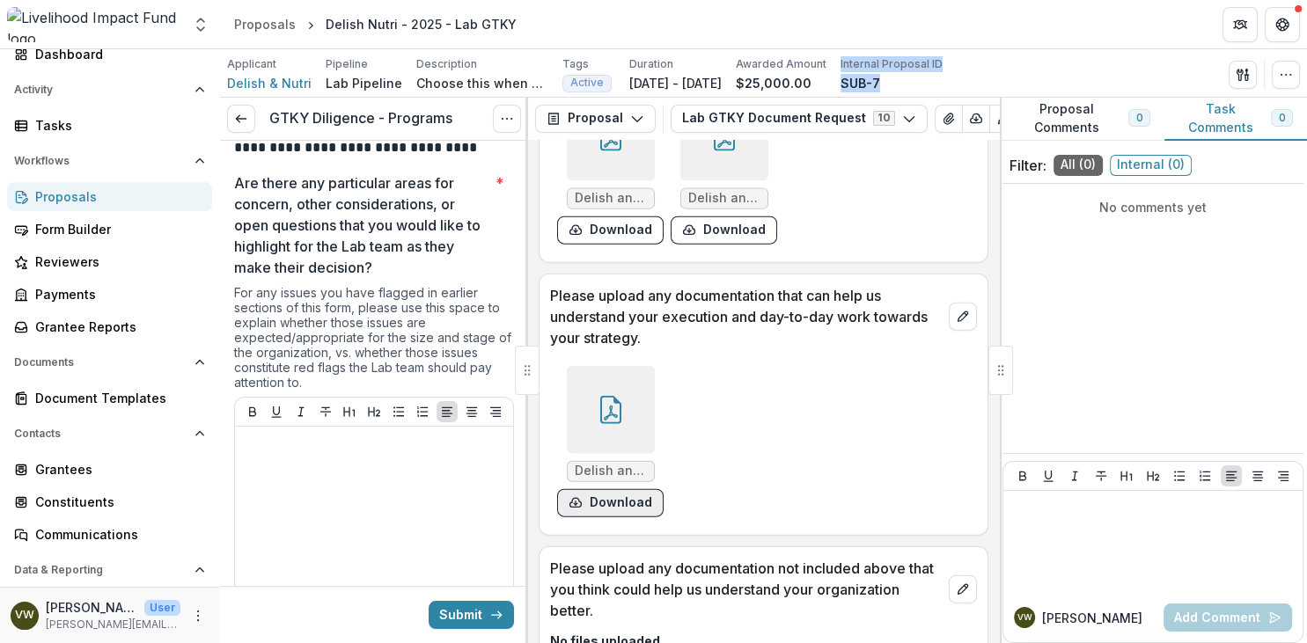
click at [618, 518] on button "Download" at bounding box center [610, 503] width 107 height 28
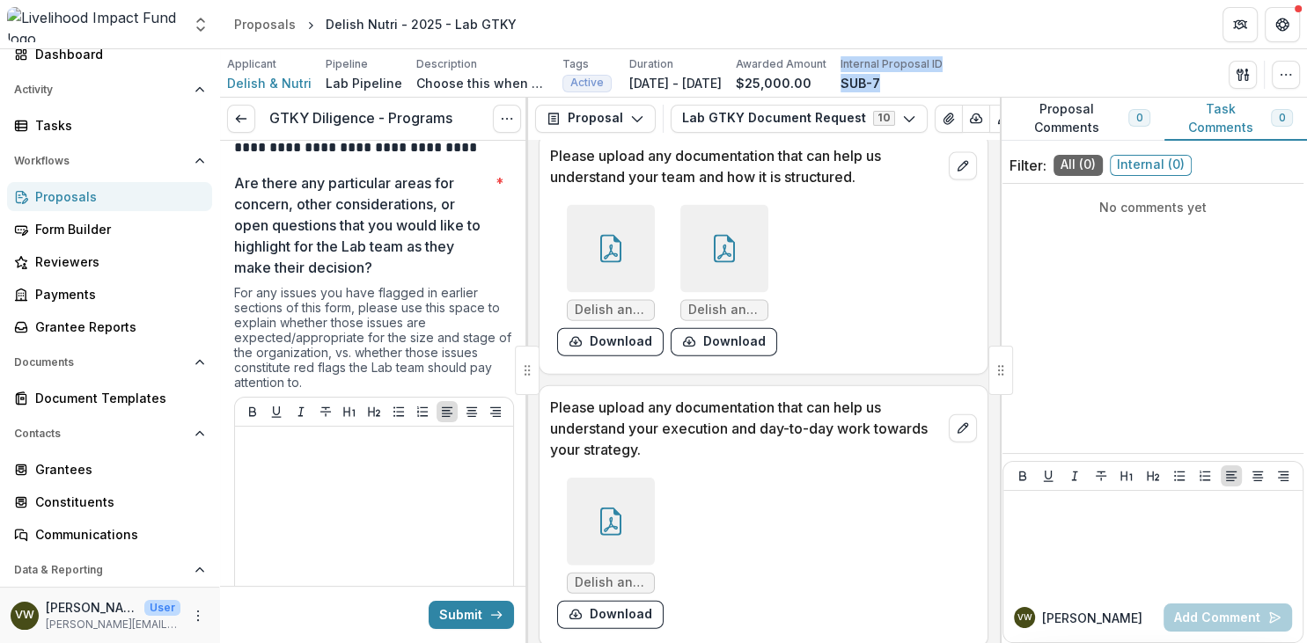
scroll to position [3809, 0]
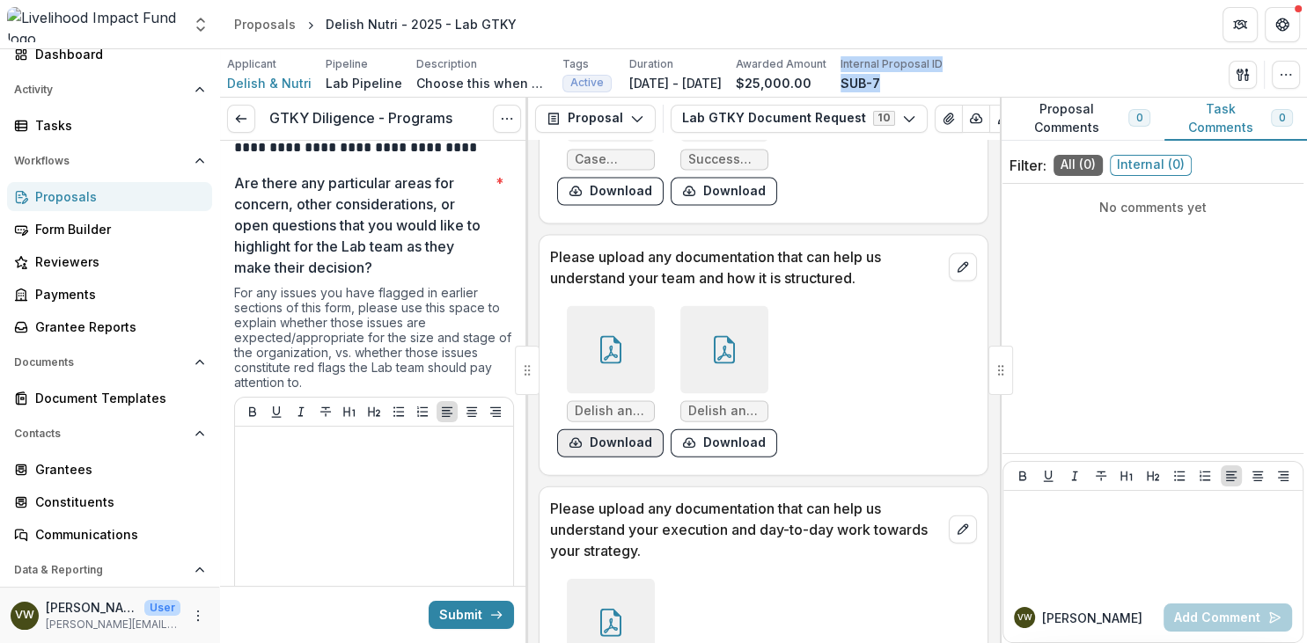
click at [623, 456] on button "Download" at bounding box center [610, 444] width 107 height 28
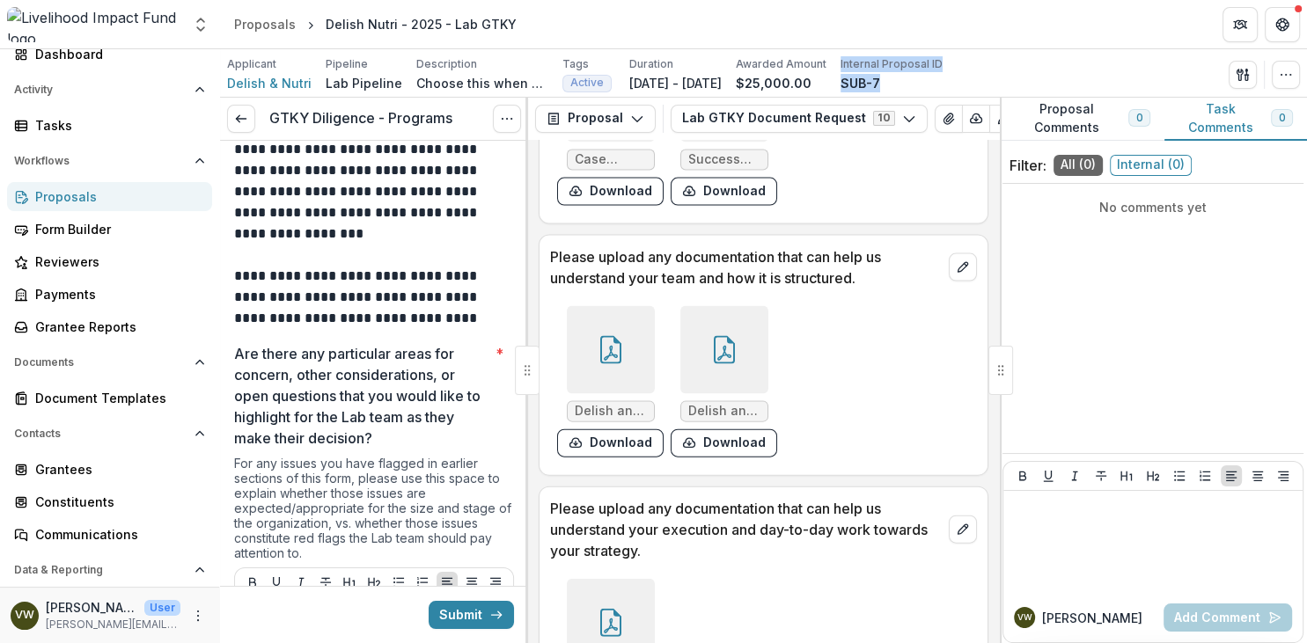
scroll to position [0, 0]
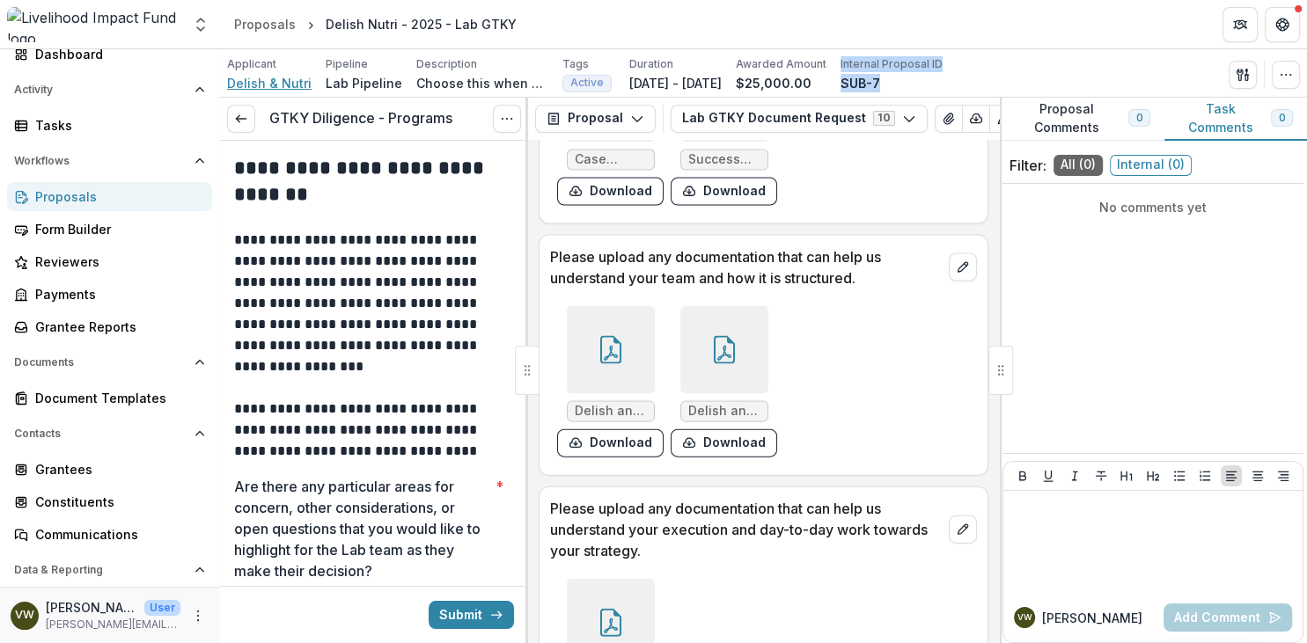
click at [248, 84] on span "Delish & Nutri" at bounding box center [269, 83] width 85 height 18
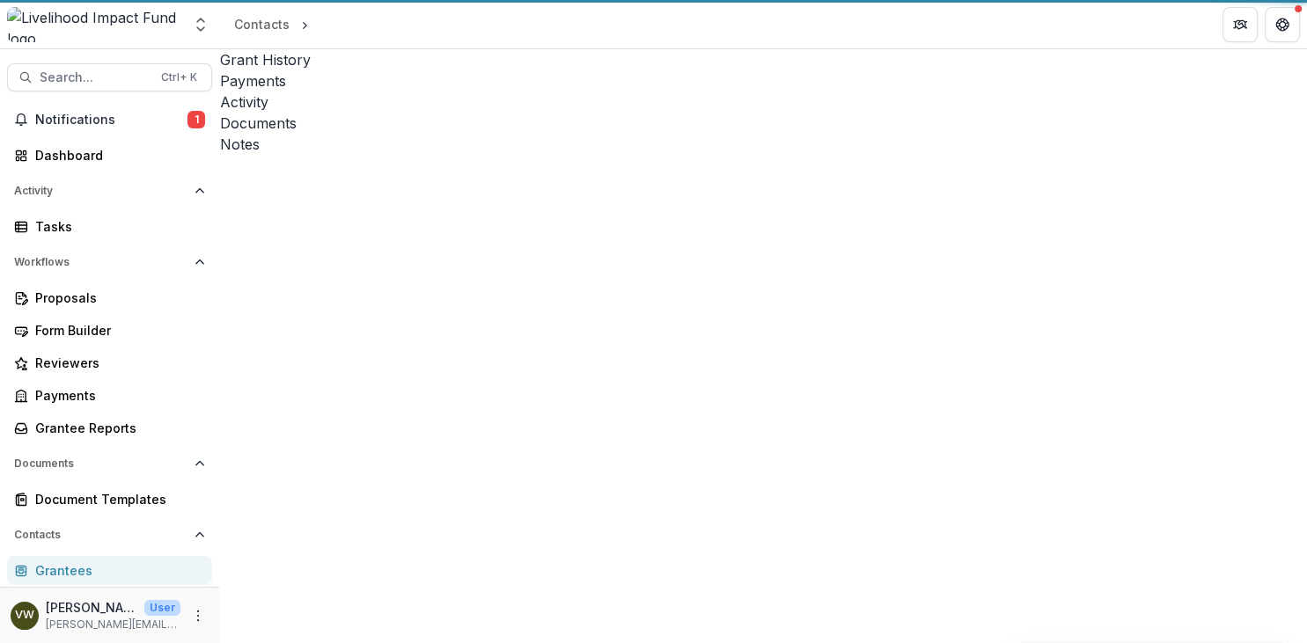
scroll to position [101, 0]
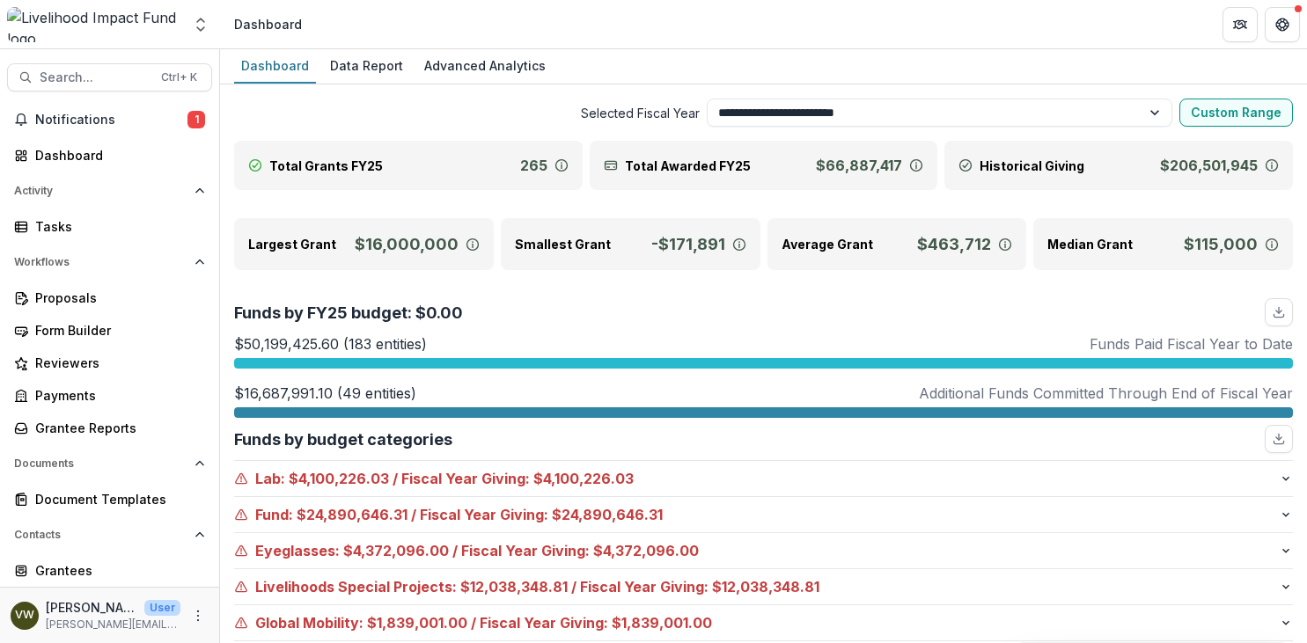
select select "**********"
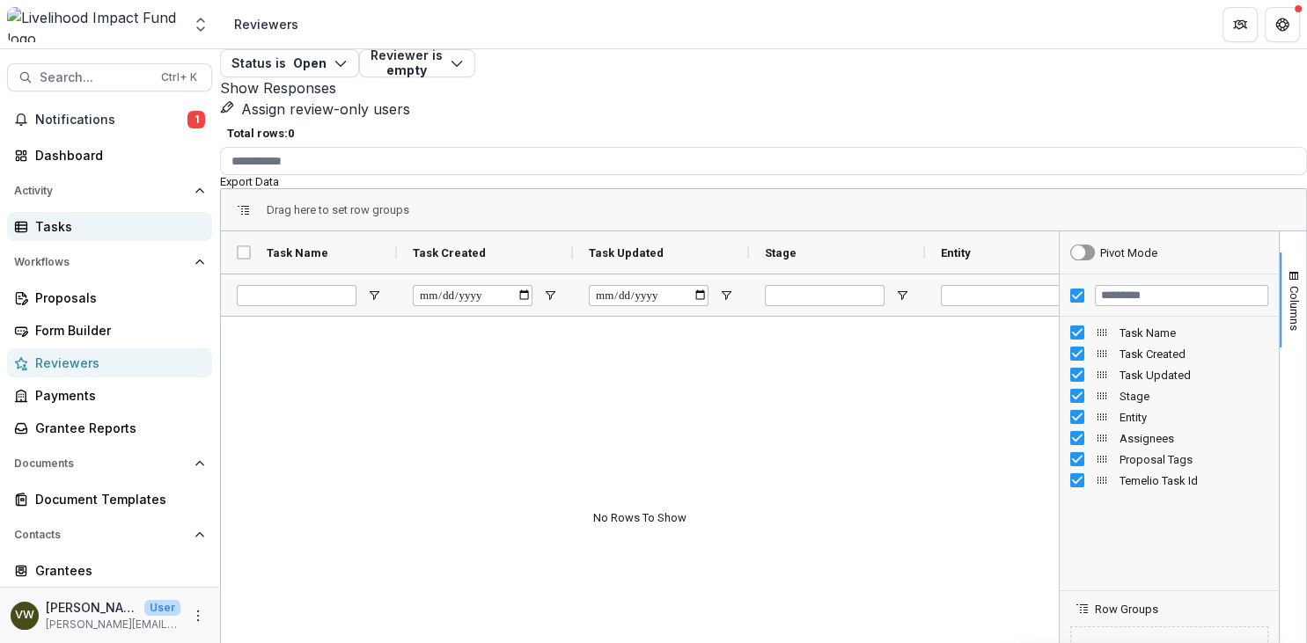
click at [83, 240] on link "Tasks" at bounding box center [109, 226] width 205 height 29
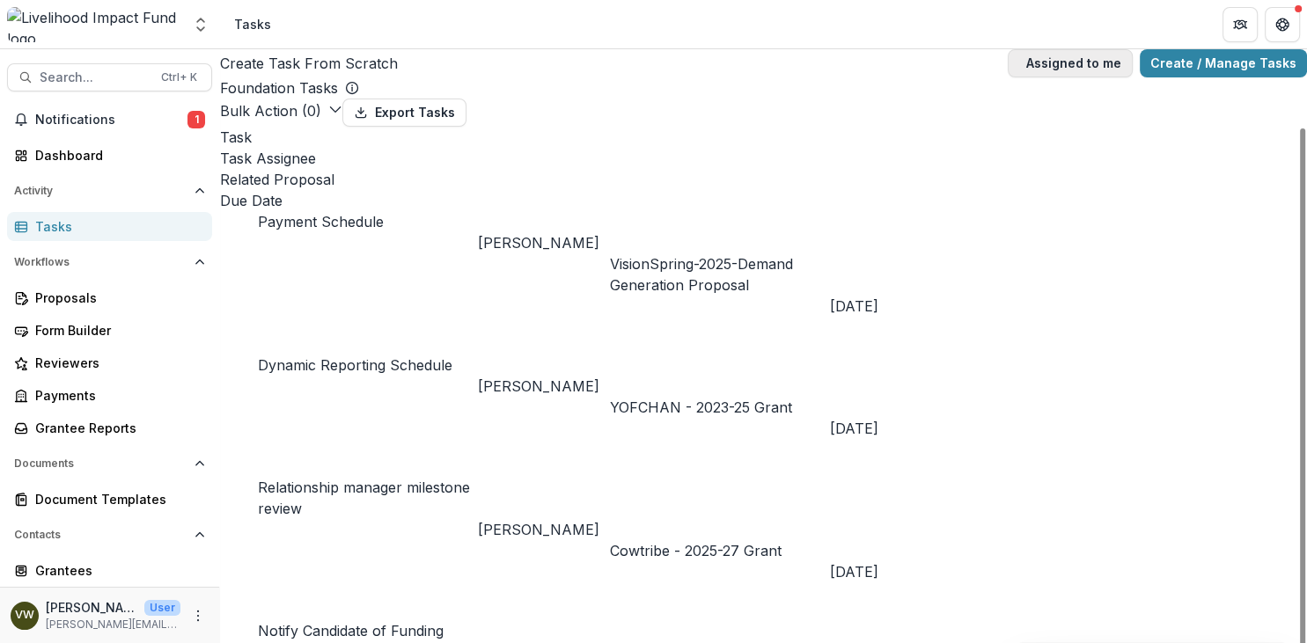
click at [1008, 61] on button "Assigned to me" at bounding box center [1070, 63] width 125 height 28
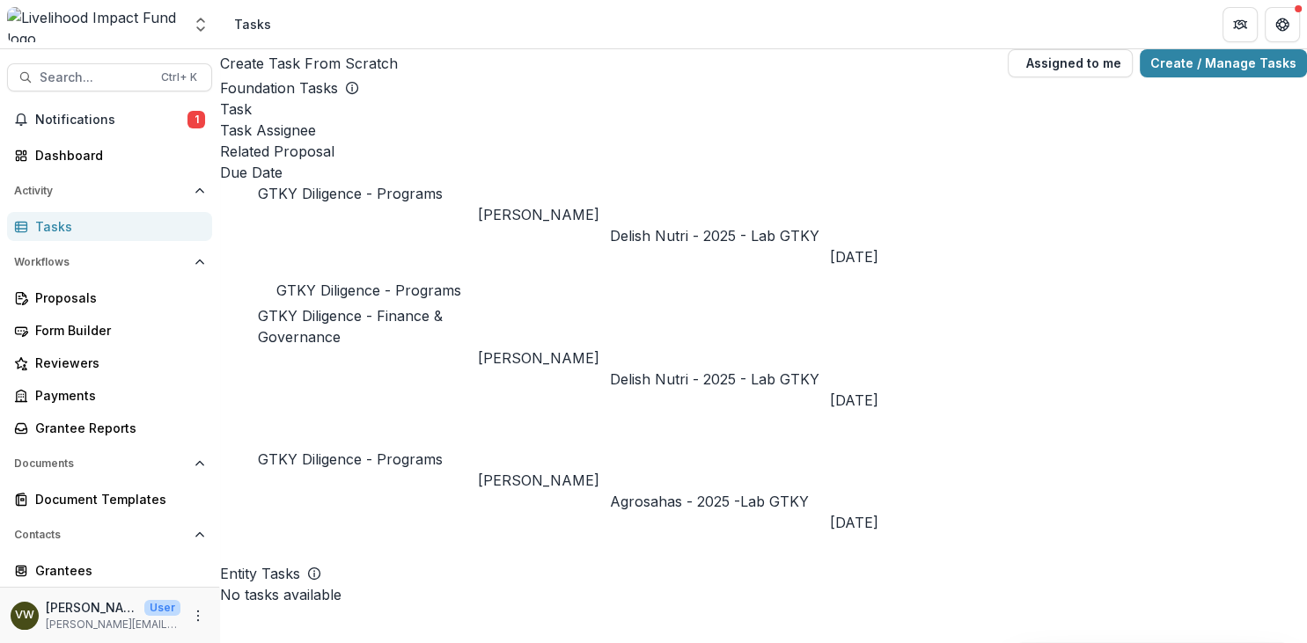
click at [386, 451] on link "GTKY Diligence - Programs" at bounding box center [350, 460] width 185 height 18
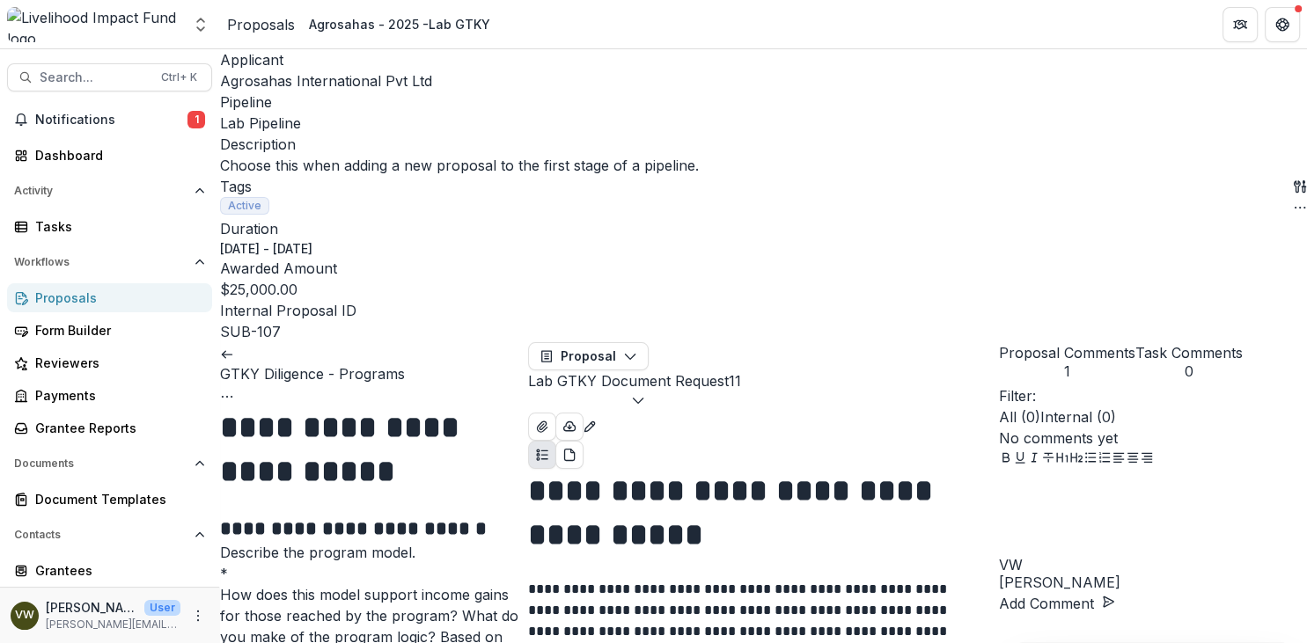
scroll to position [811, 0]
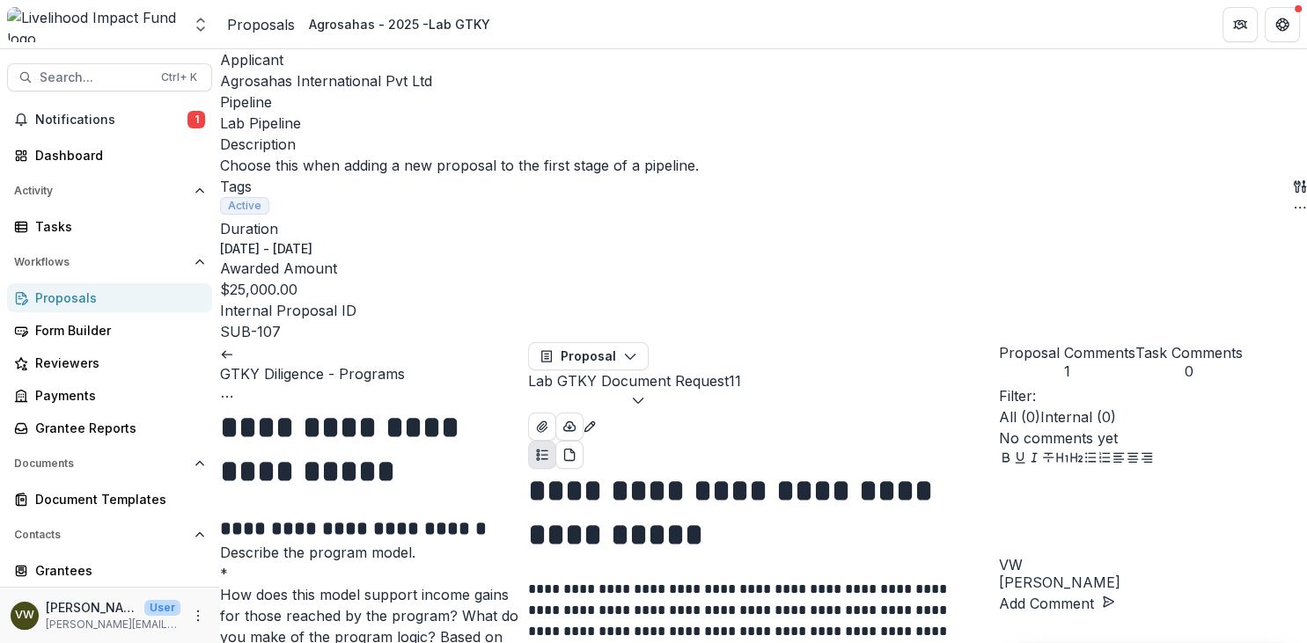
click at [14, 643] on button "Close" at bounding box center [7, 653] width 14 height 21
click at [645, 393] on icon "button" at bounding box center [638, 400] width 14 height 14
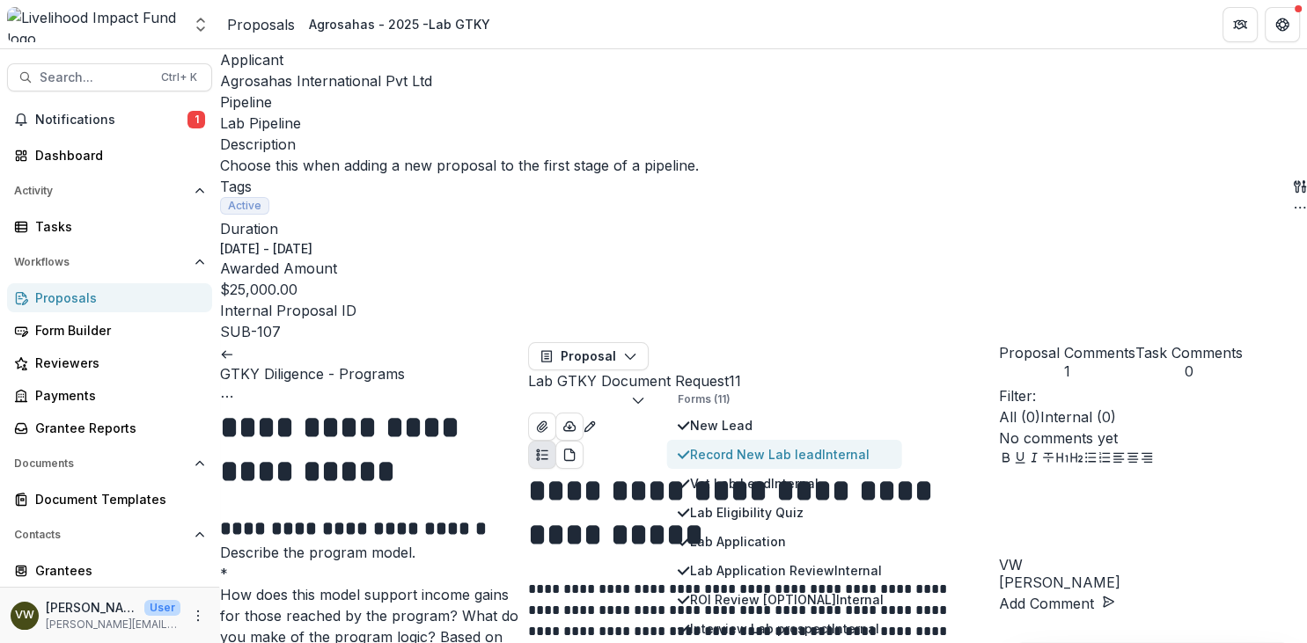
click at [868, 447] on span "Internal" at bounding box center [846, 454] width 48 height 15
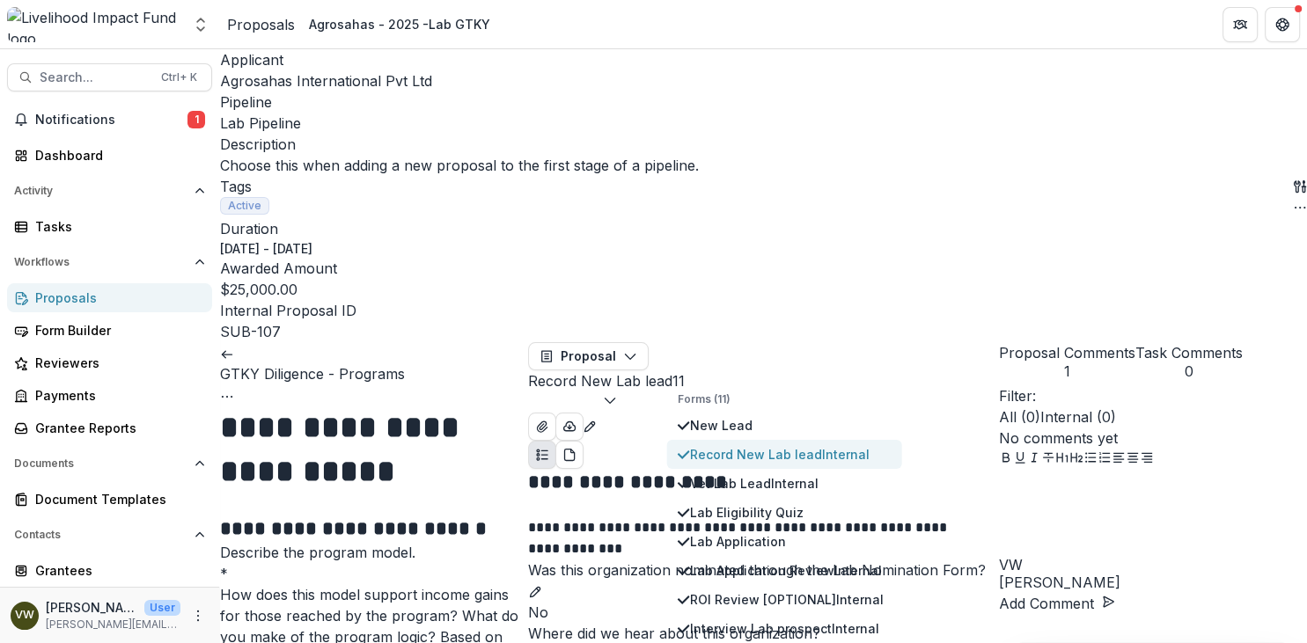
scroll to position [282, 0]
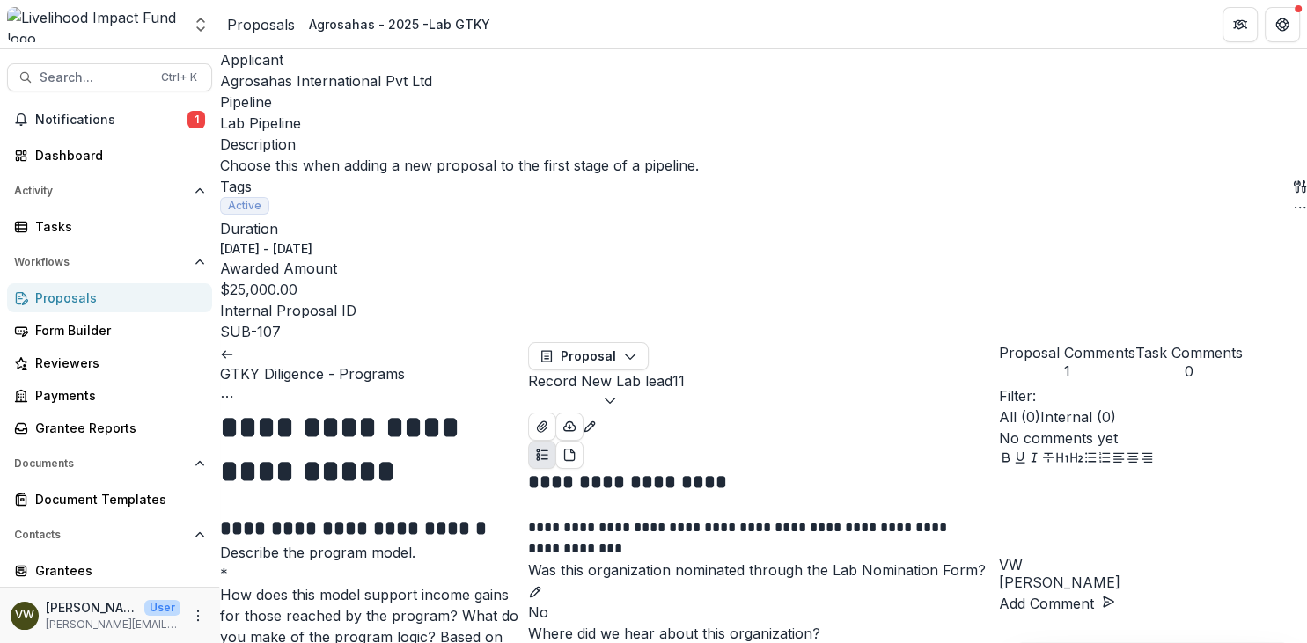
scroll to position [0, 0]
click at [614, 399] on polyline "button" at bounding box center [610, 401] width 10 height 5
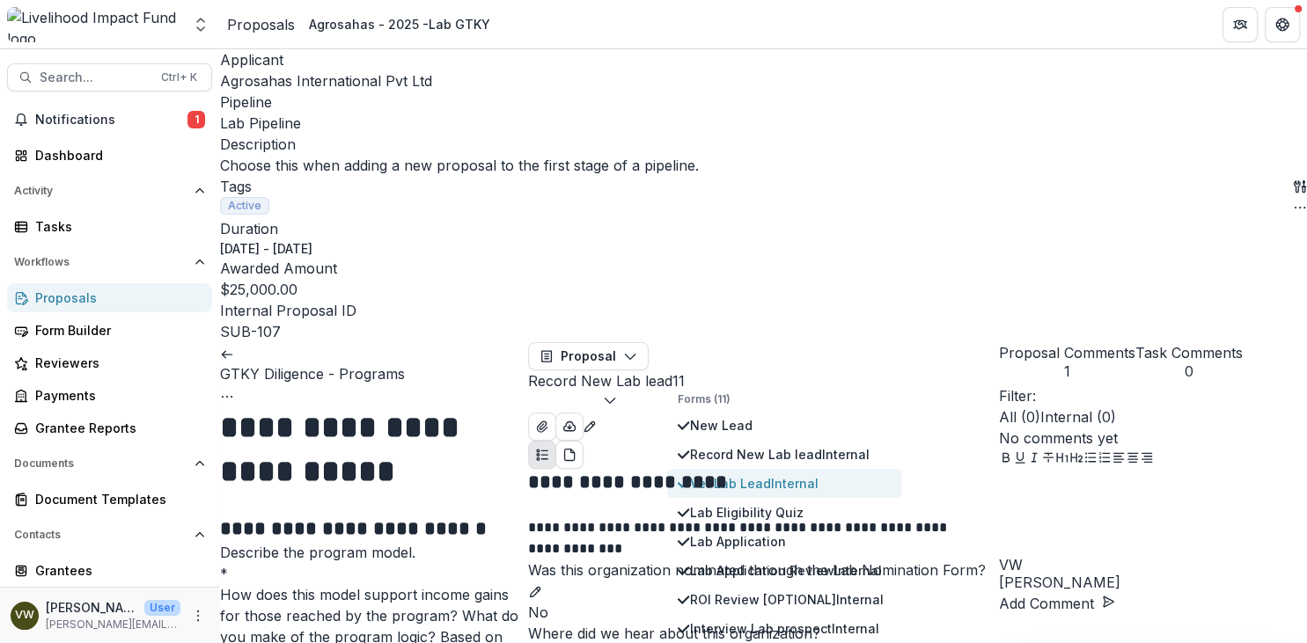
click at [817, 476] on span "Internal" at bounding box center [795, 483] width 48 height 15
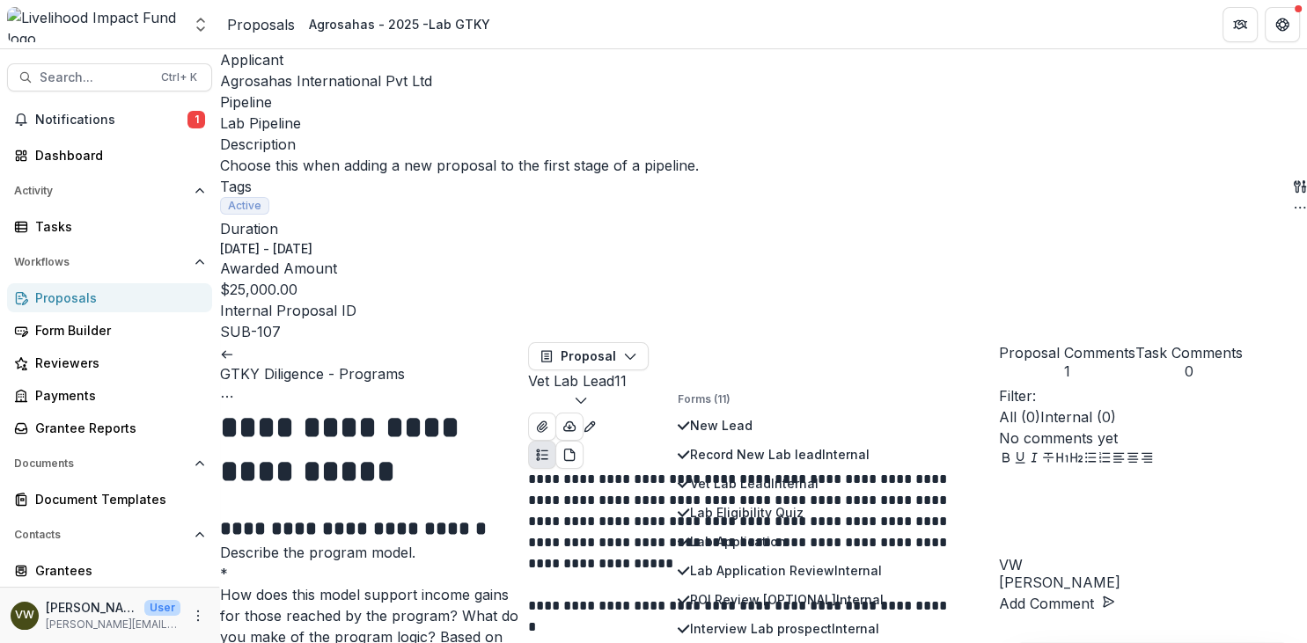
click at [641, 469] on p "**********" at bounding box center [741, 522] width 427 height 106
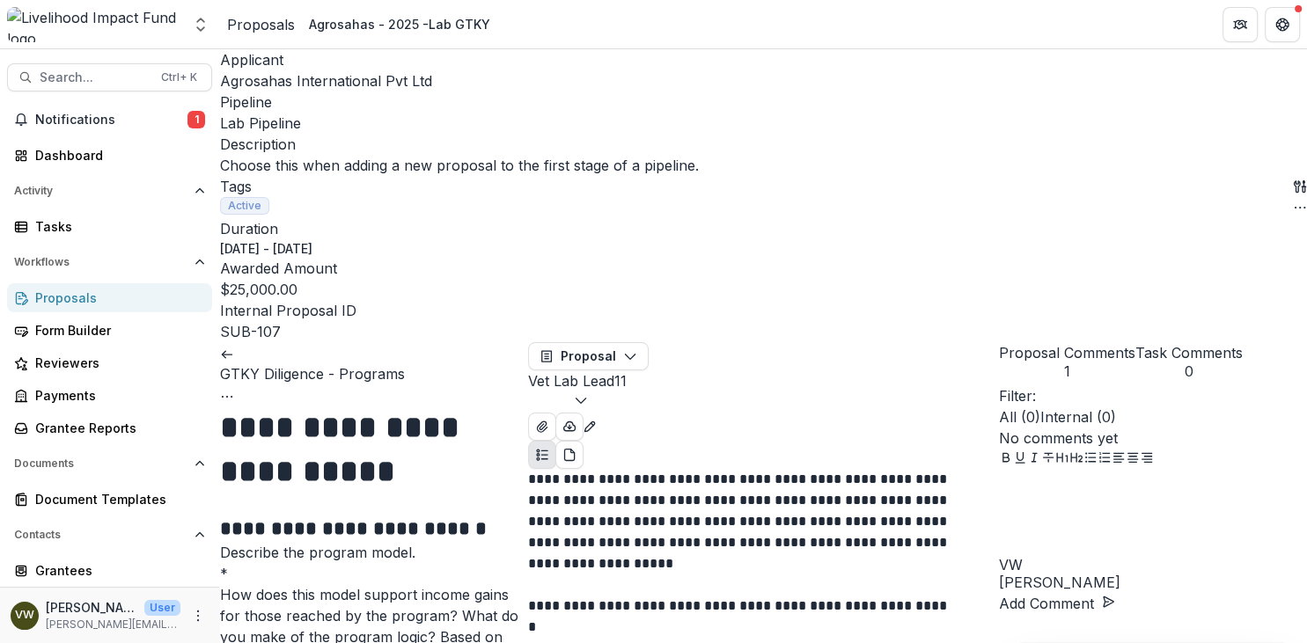
scroll to position [288, 0]
drag, startPoint x: 717, startPoint y: 587, endPoint x: 739, endPoint y: 613, distance: 33.7
click at [627, 371] on button "Vet Lab Lead 11" at bounding box center [577, 392] width 99 height 42
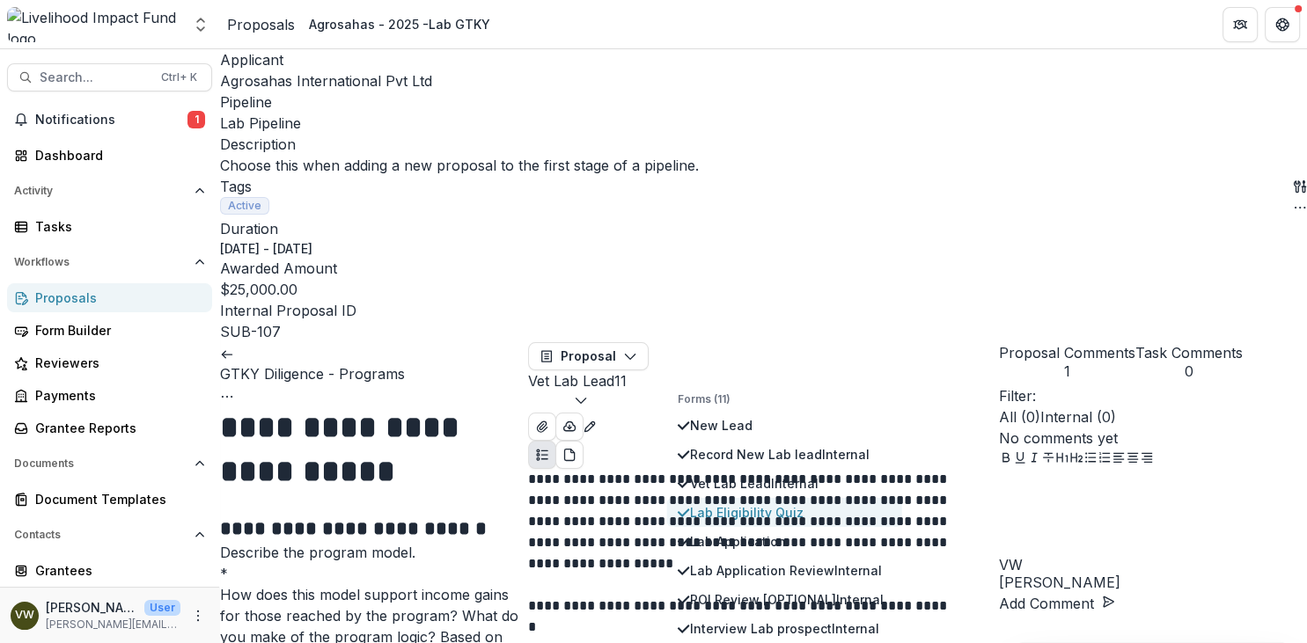
click at [773, 504] on span "Lab Eligibility Quiz" at bounding box center [791, 513] width 202 height 18
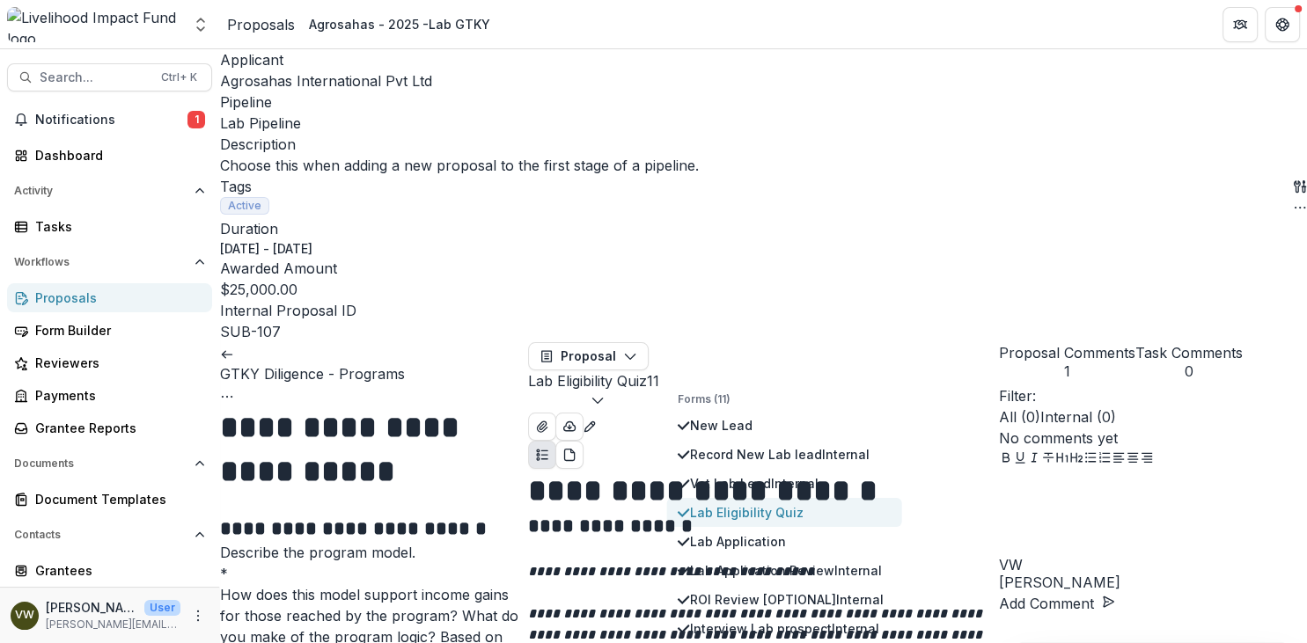
scroll to position [29, 0]
click at [604, 565] on em "**********" at bounding box center [673, 571] width 290 height 13
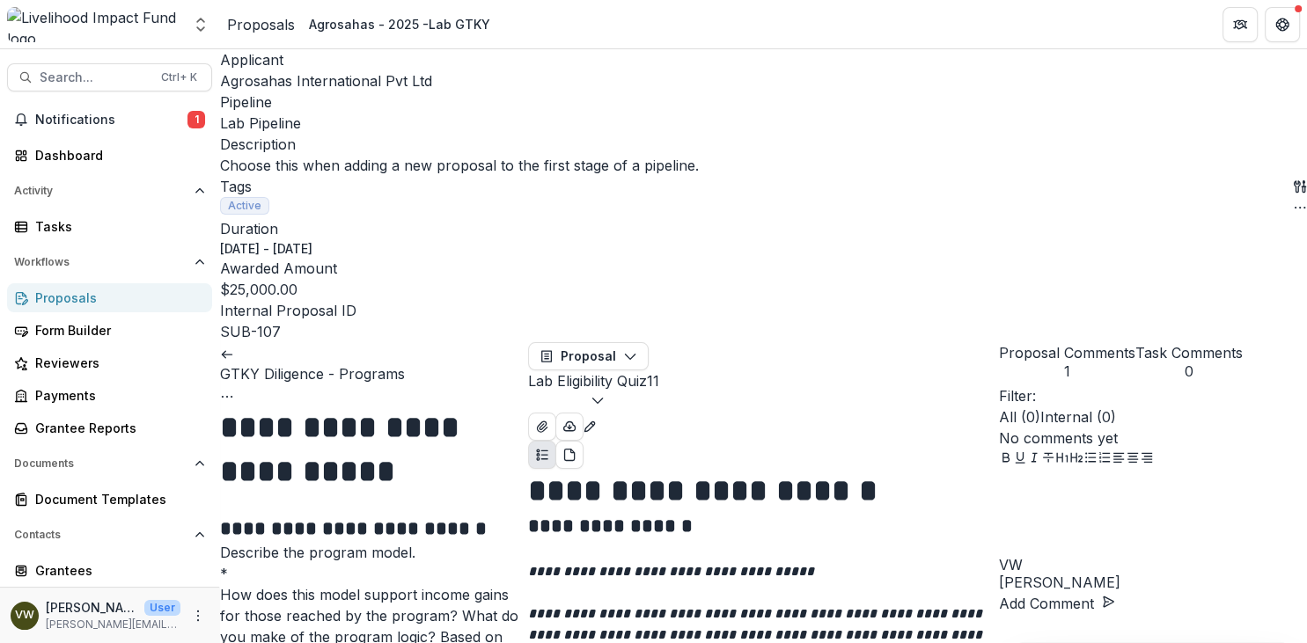
scroll to position [290, 0]
click at [605, 393] on icon "button" at bounding box center [598, 400] width 14 height 14
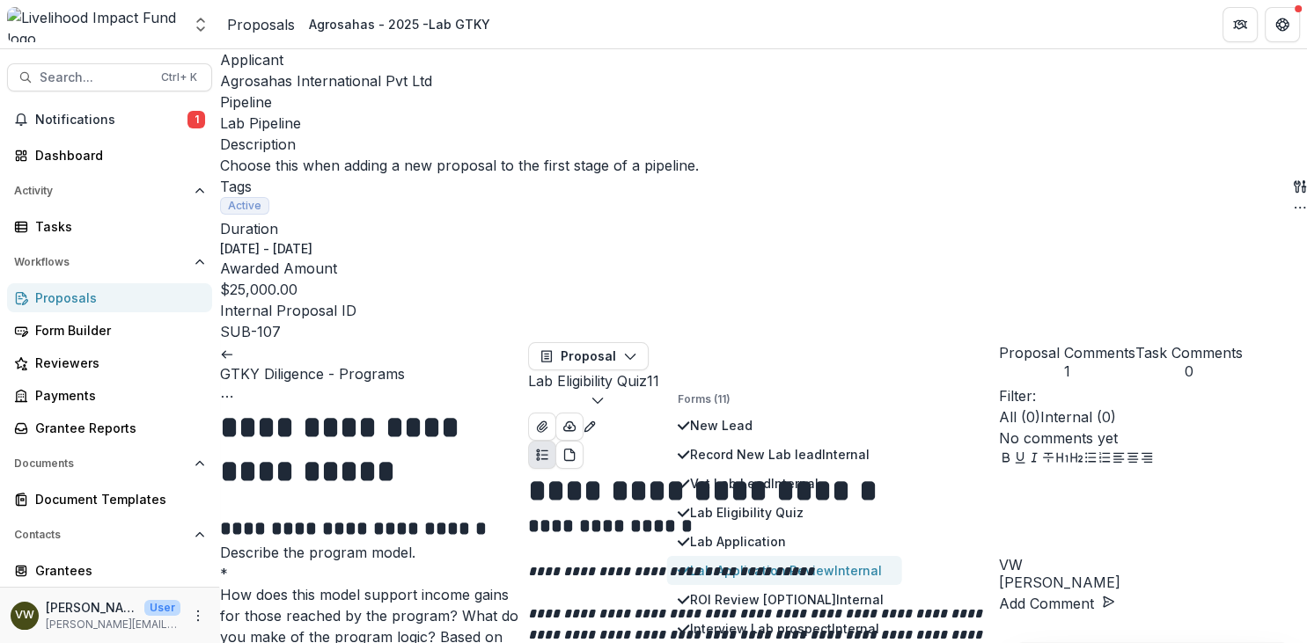
click at [881, 563] on span "Internal" at bounding box center [859, 570] width 48 height 15
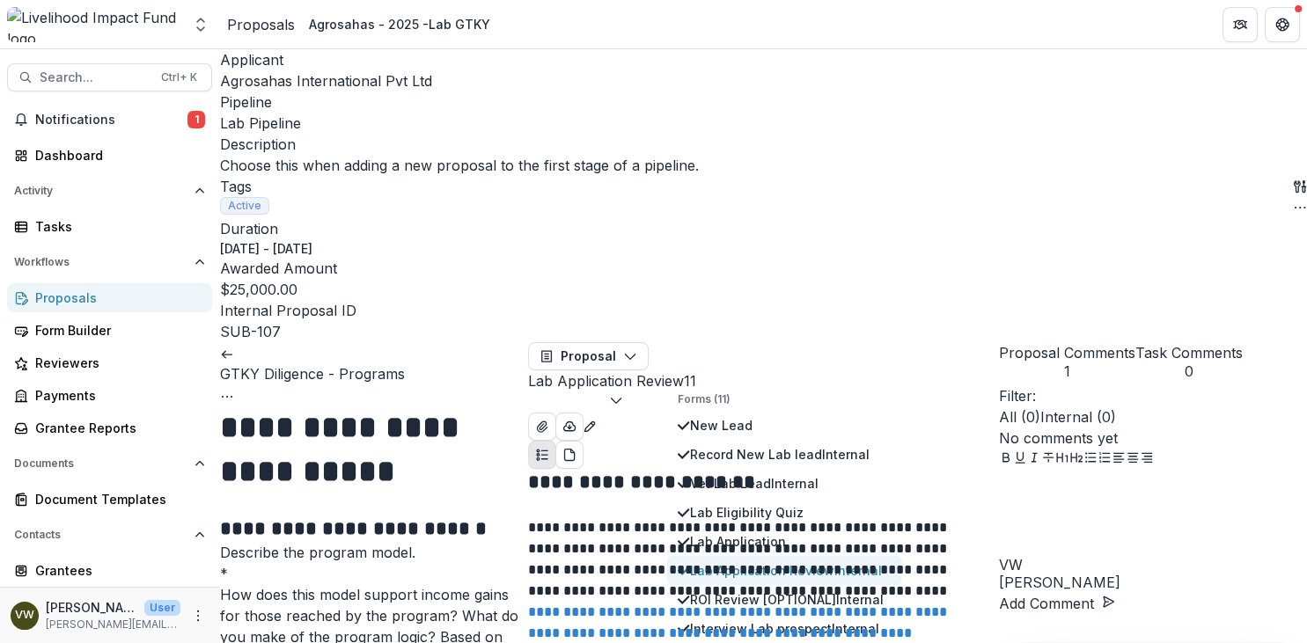
scroll to position [1128, 0]
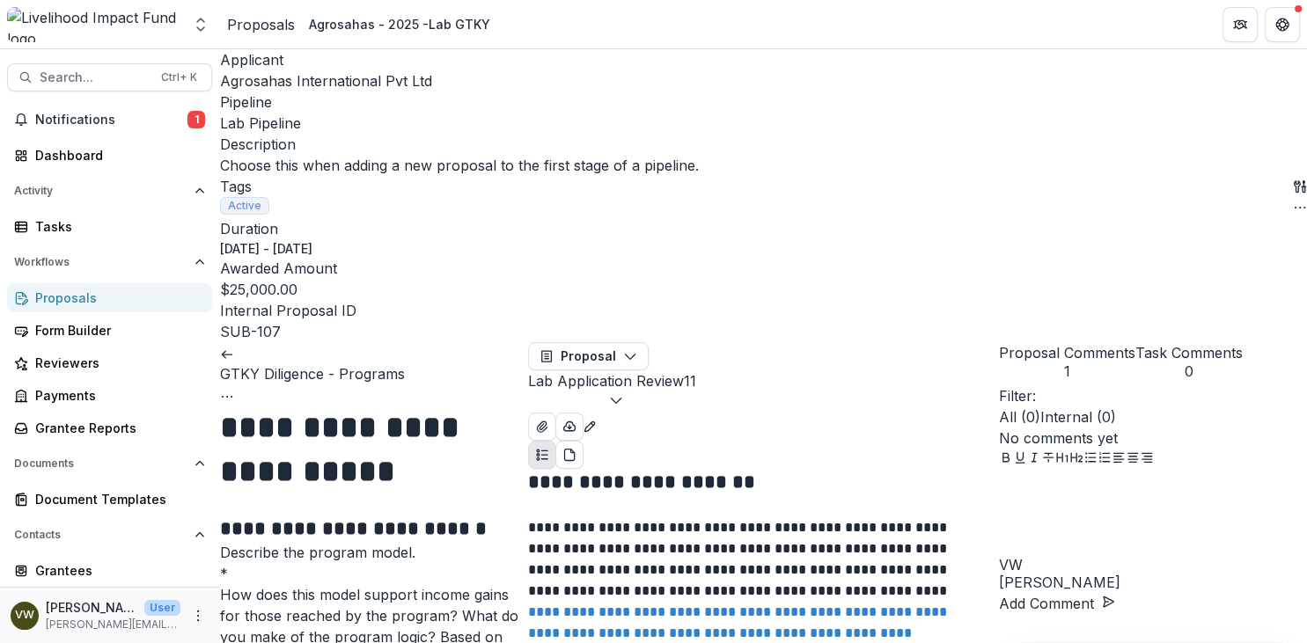
scroll to position [1318, 0]
drag, startPoint x: 582, startPoint y: 389, endPoint x: 931, endPoint y: 415, distance: 350.4
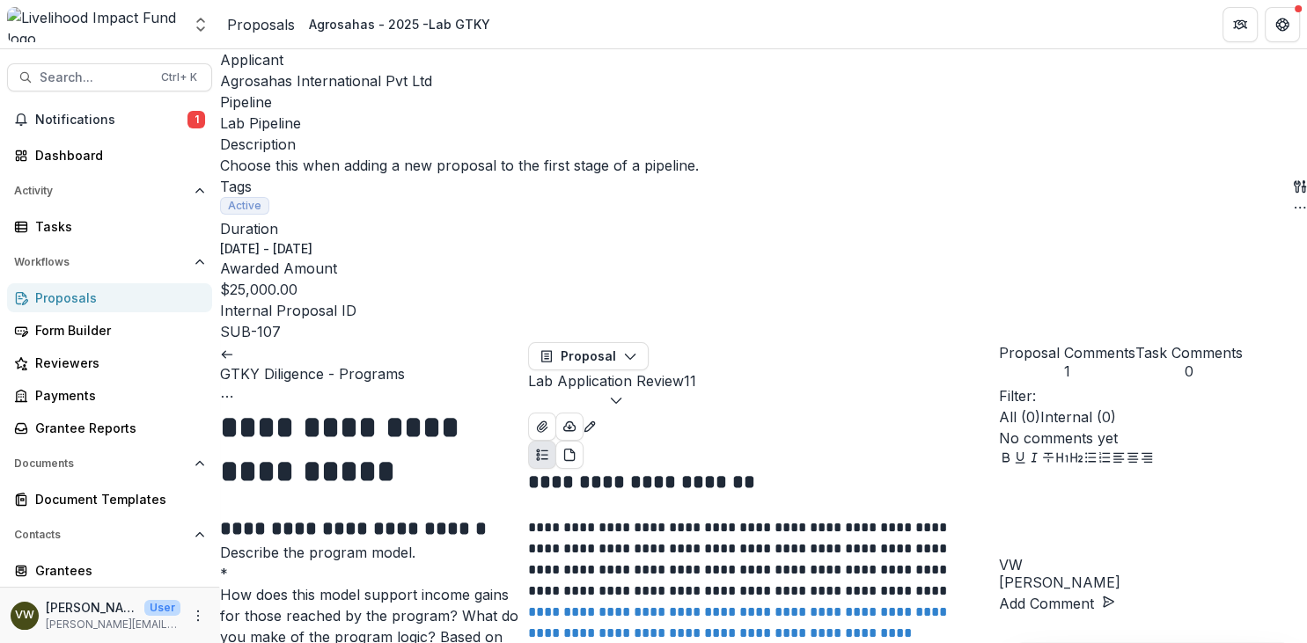
click at [621, 399] on polyline "button" at bounding box center [616, 401] width 10 height 5
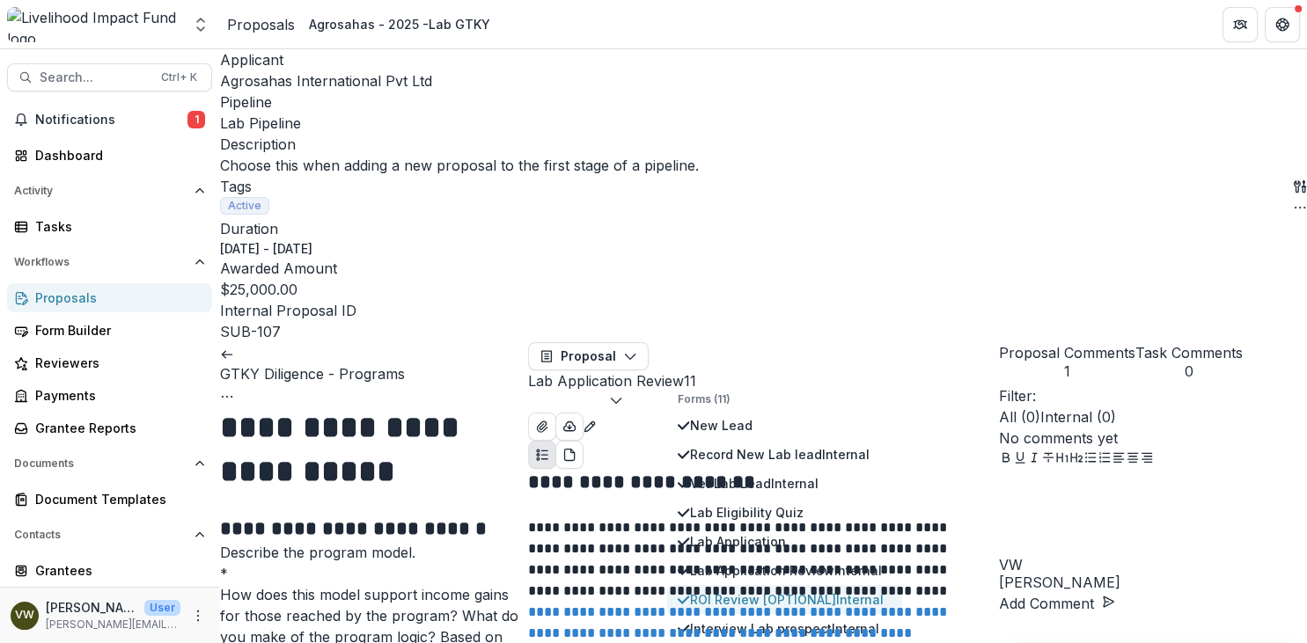
click at [867, 592] on span "Internal" at bounding box center [860, 599] width 48 height 15
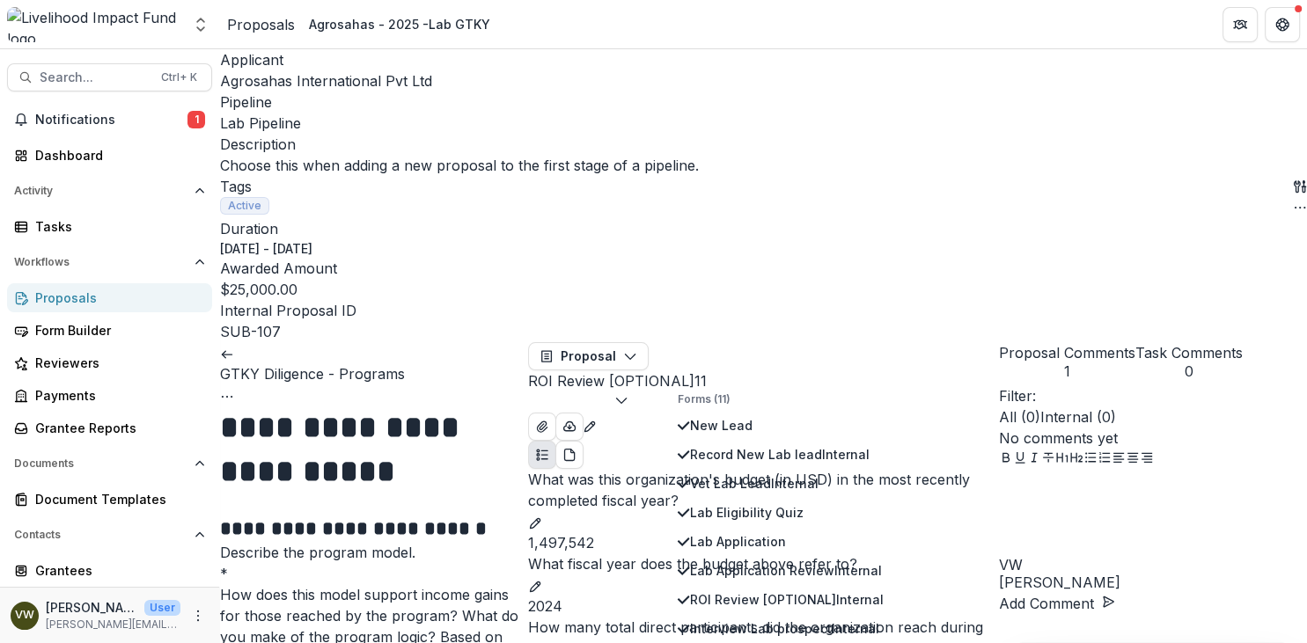
click at [1107, 428] on div "No comments yet" at bounding box center [1153, 438] width 308 height 21
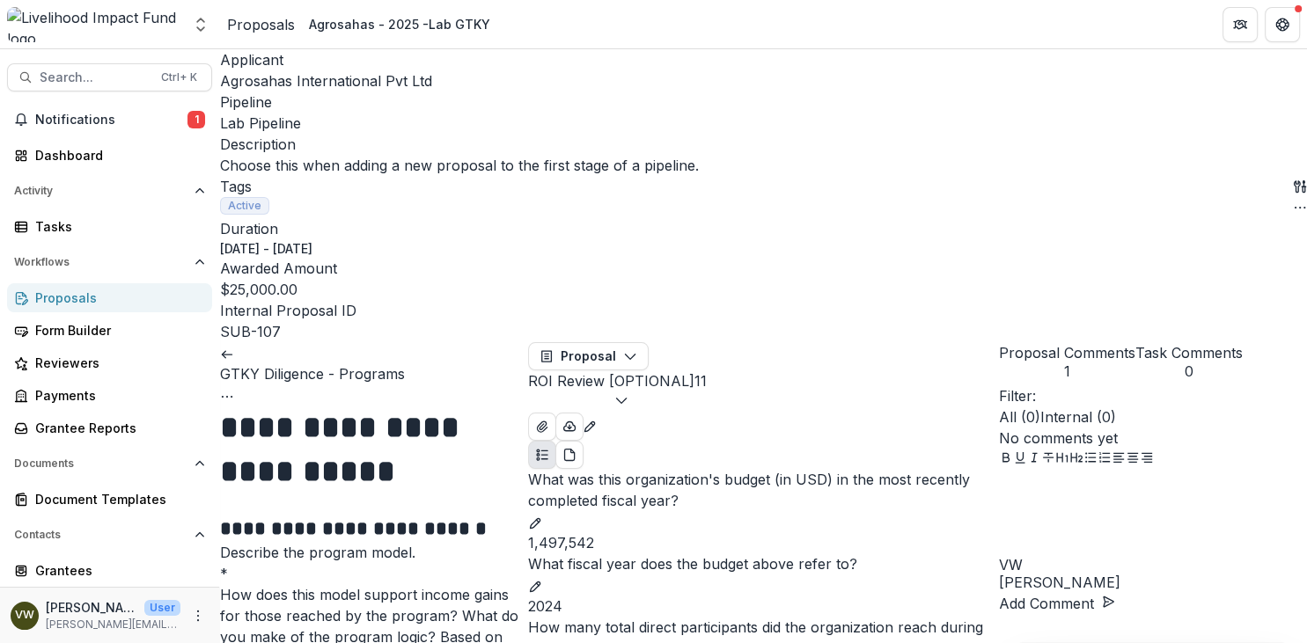
scroll to position [1644, 0]
drag, startPoint x: 594, startPoint y: 312, endPoint x: 671, endPoint y: 604, distance: 302.1
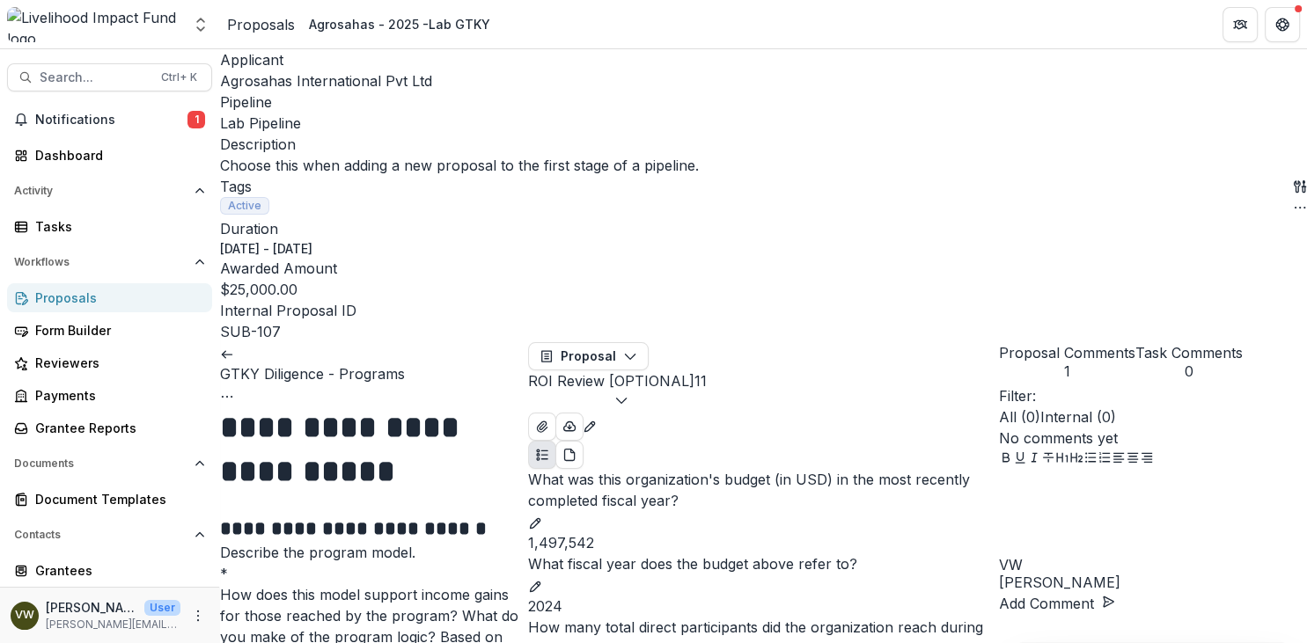
drag, startPoint x: 676, startPoint y: 605, endPoint x: 553, endPoint y: 265, distance: 361.4
copy div "**********"
click at [629, 393] on icon "button" at bounding box center [621, 400] width 14 height 14
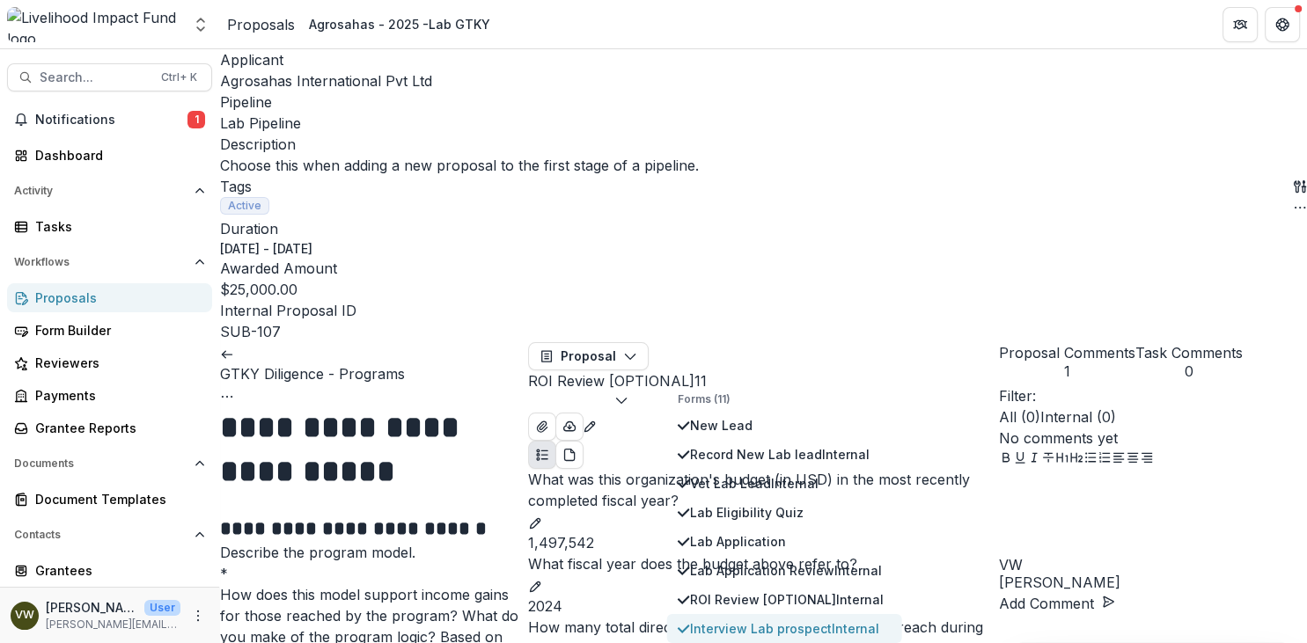
click at [795, 620] on span "Interview Lab prospect Internal" at bounding box center [791, 629] width 202 height 18
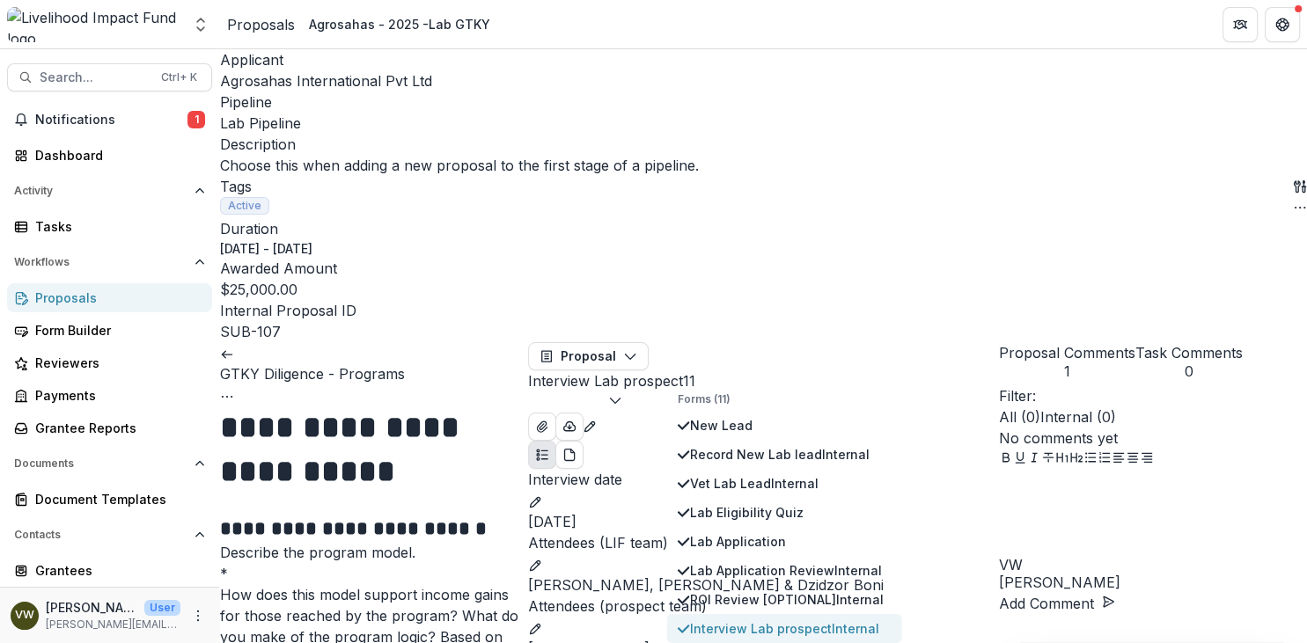
scroll to position [1396, 0]
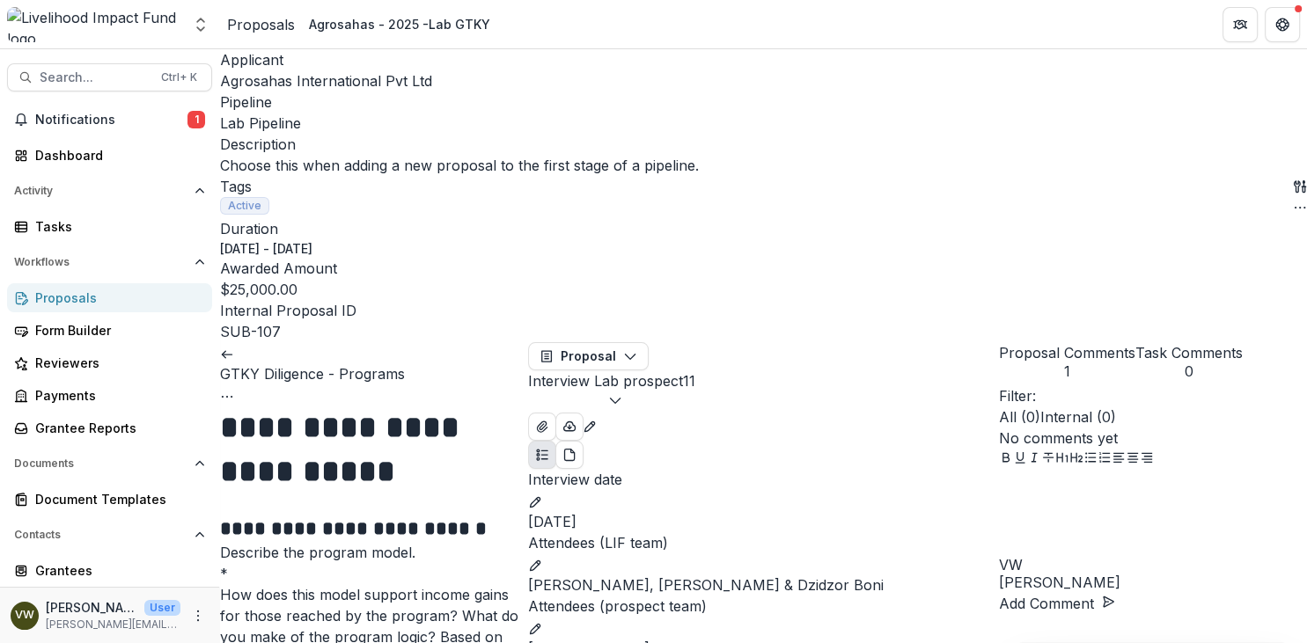
scroll to position [1576, 0]
drag, startPoint x: 784, startPoint y: 509, endPoint x: 546, endPoint y: 244, distance: 356.5
copy div "**********"
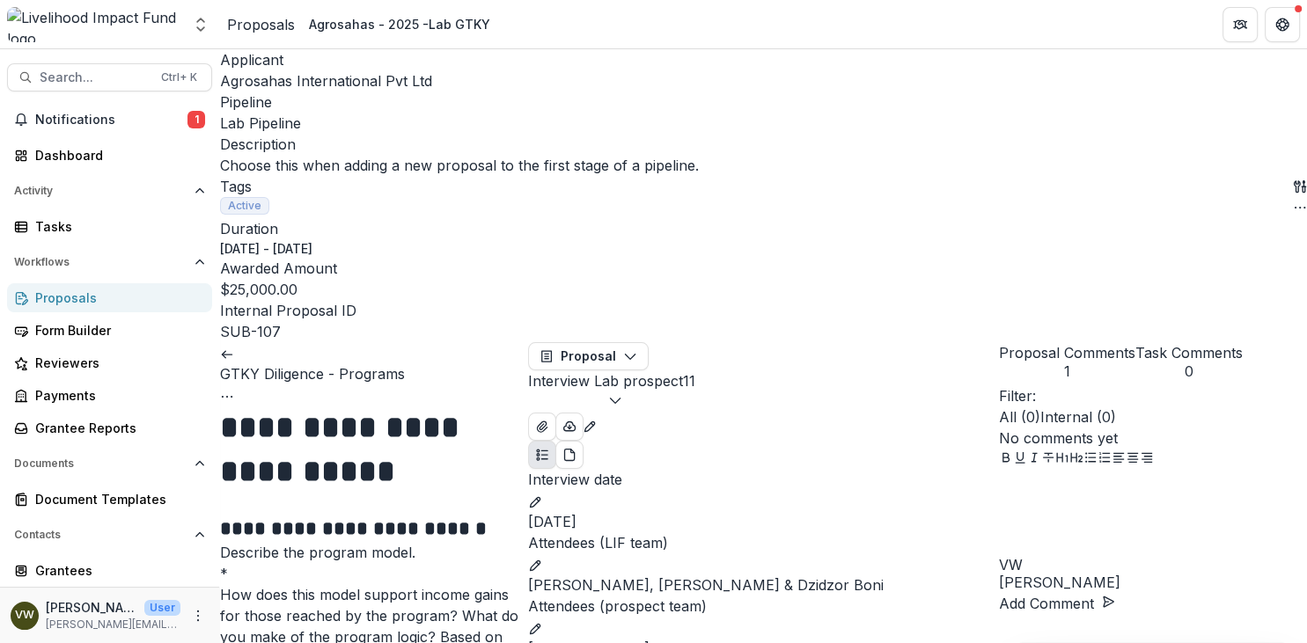
click at [620, 399] on polyline "button" at bounding box center [615, 401] width 10 height 5
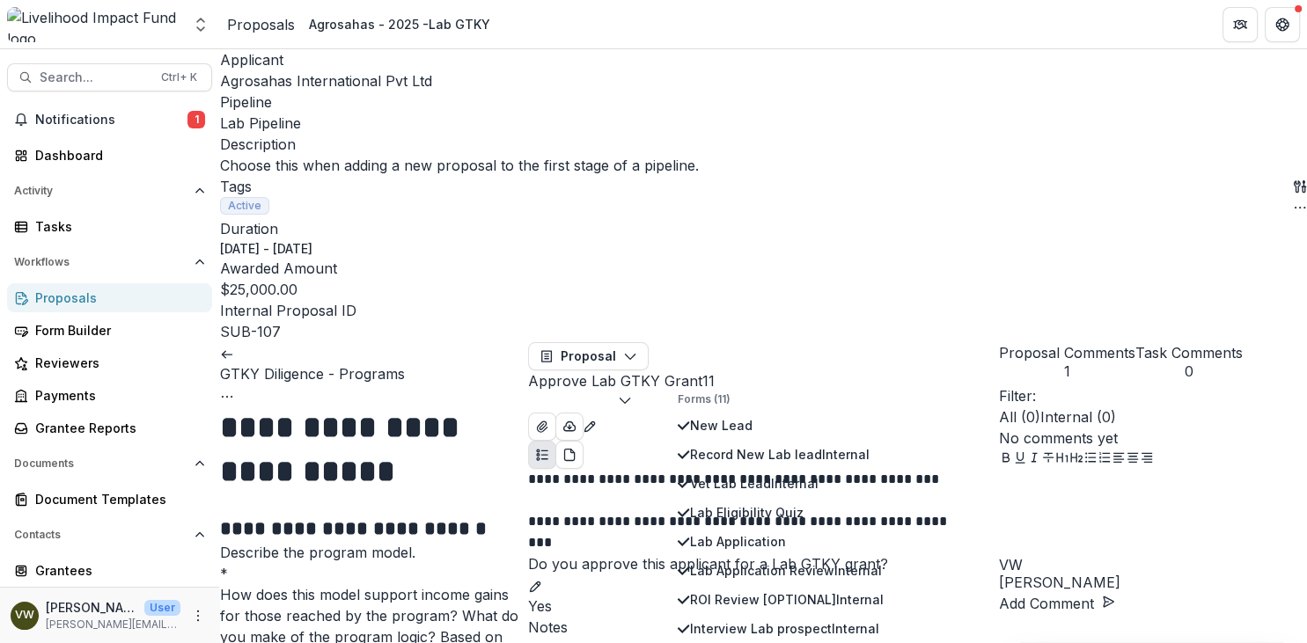
scroll to position [0, 0]
click at [562, 505] on div "**********" at bounding box center [763, 564] width 471 height 190
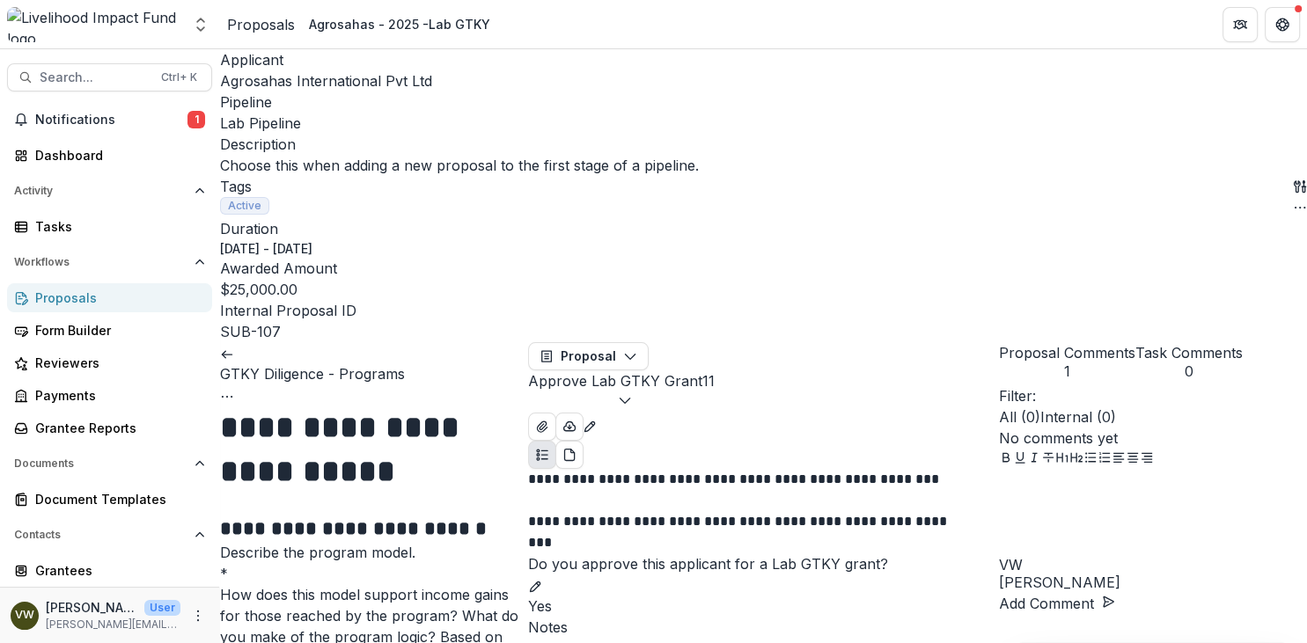
click at [632, 393] on icon "button" at bounding box center [625, 400] width 14 height 14
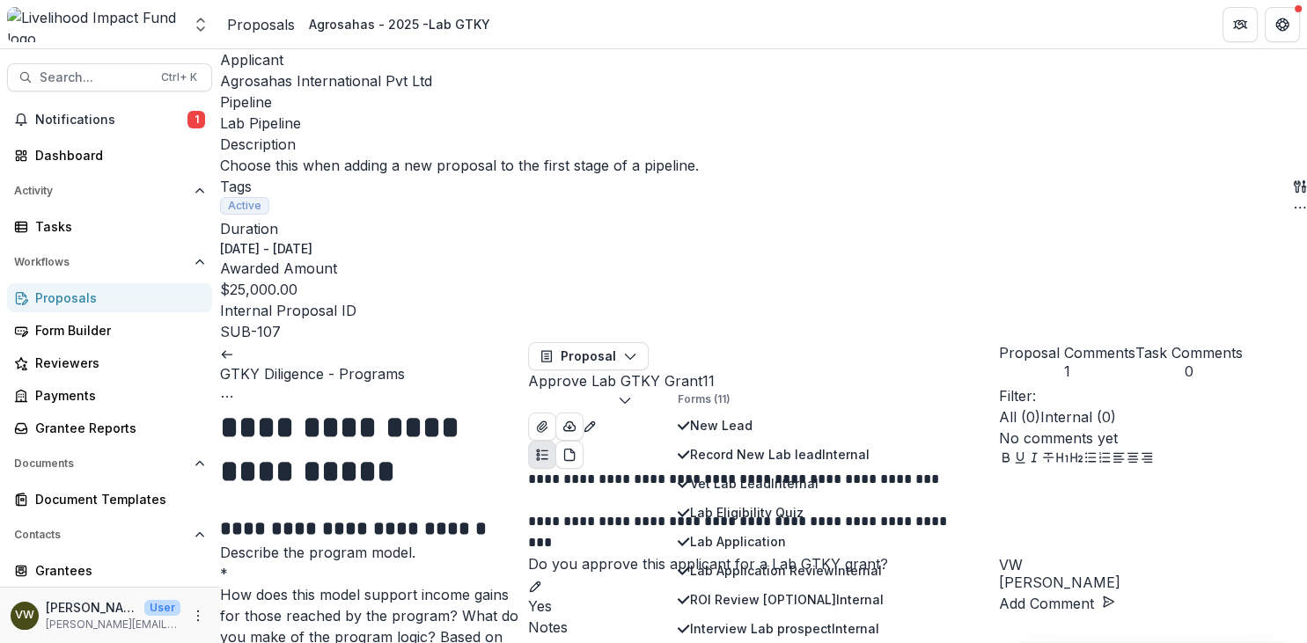
click at [592, 495] on div "**********" at bounding box center [763, 564] width 471 height 190
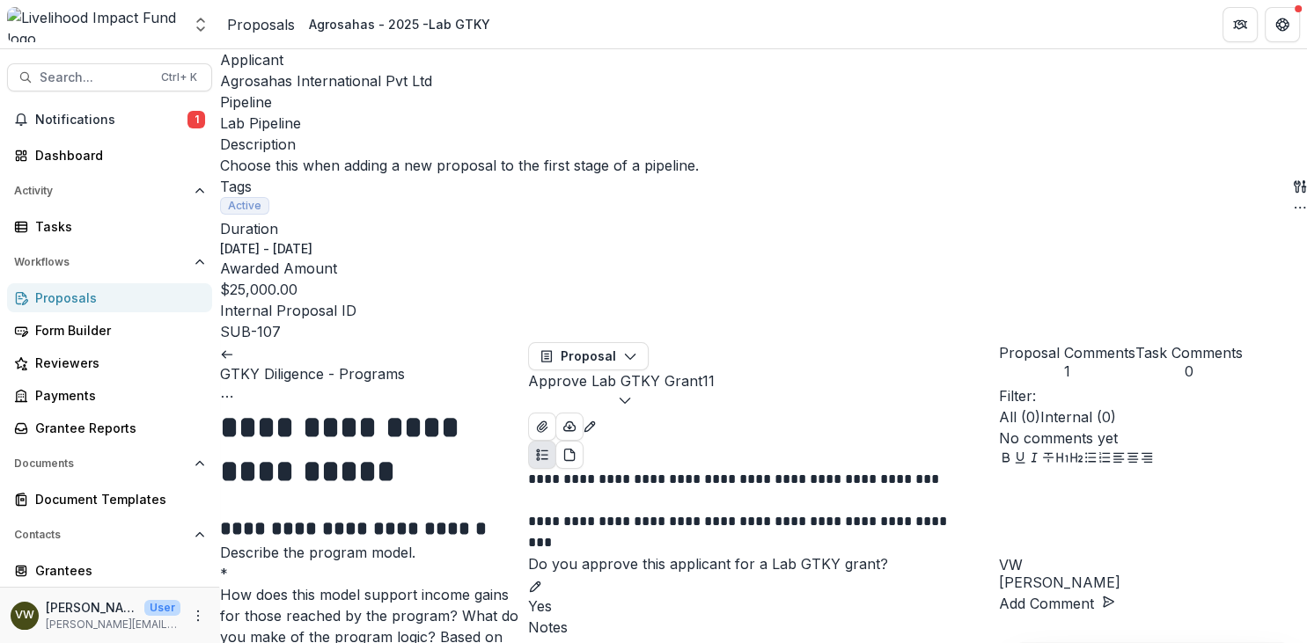
click at [715, 371] on button "Approve Lab GTKY Grant 11" at bounding box center [621, 392] width 187 height 42
